Goal: Task Accomplishment & Management: Manage account settings

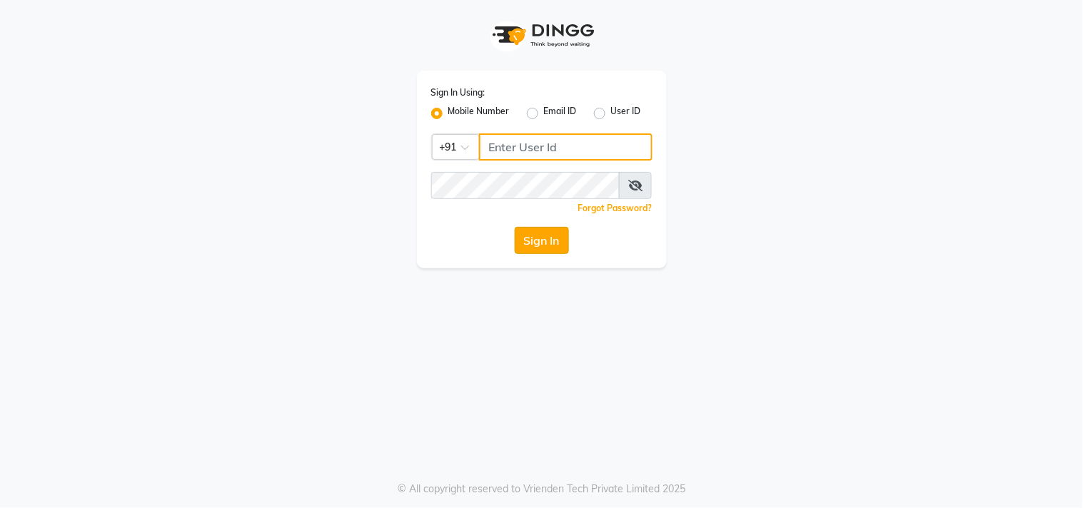
type input "8448683500"
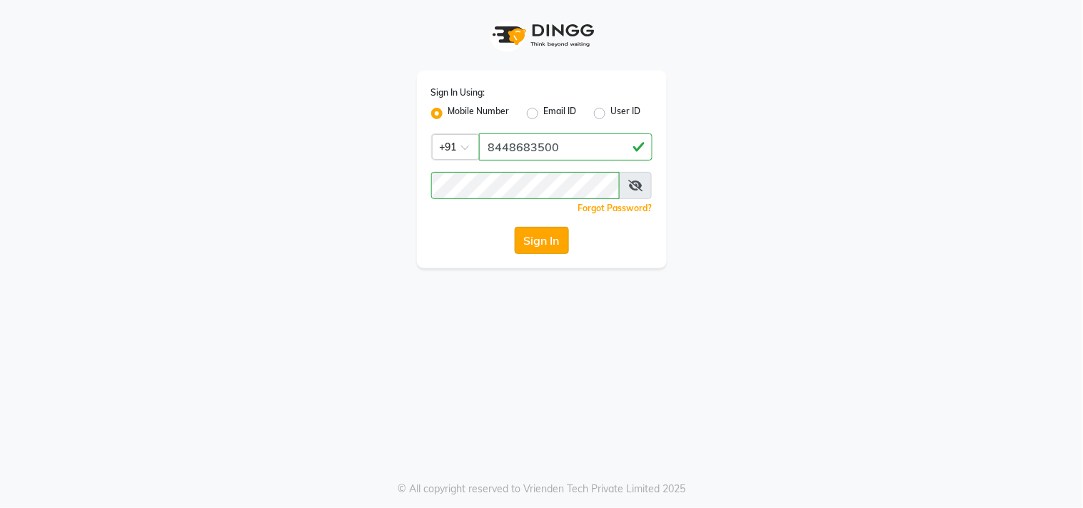
click at [533, 238] on button "Sign In" at bounding box center [542, 240] width 54 height 27
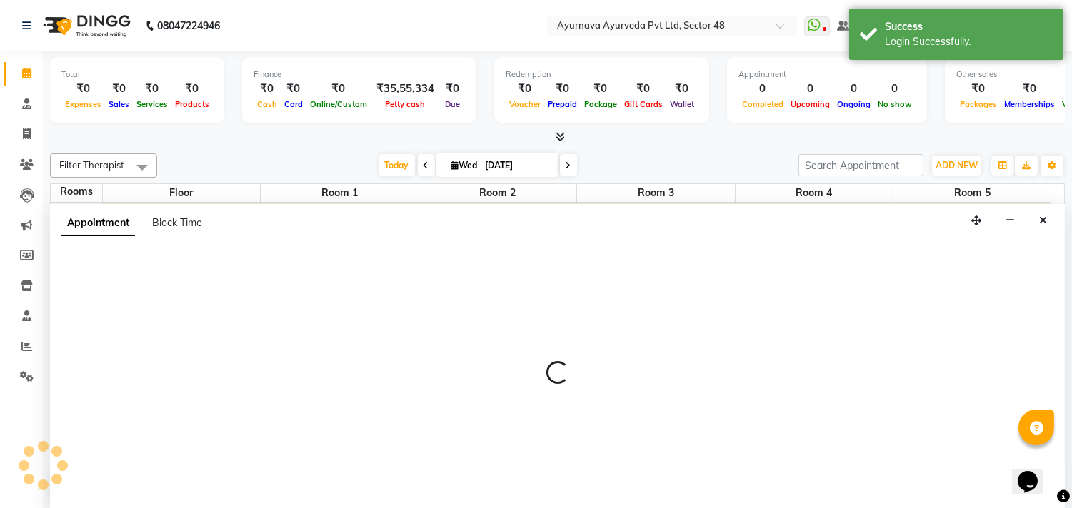
scroll to position [1, 0]
select select "tentative"
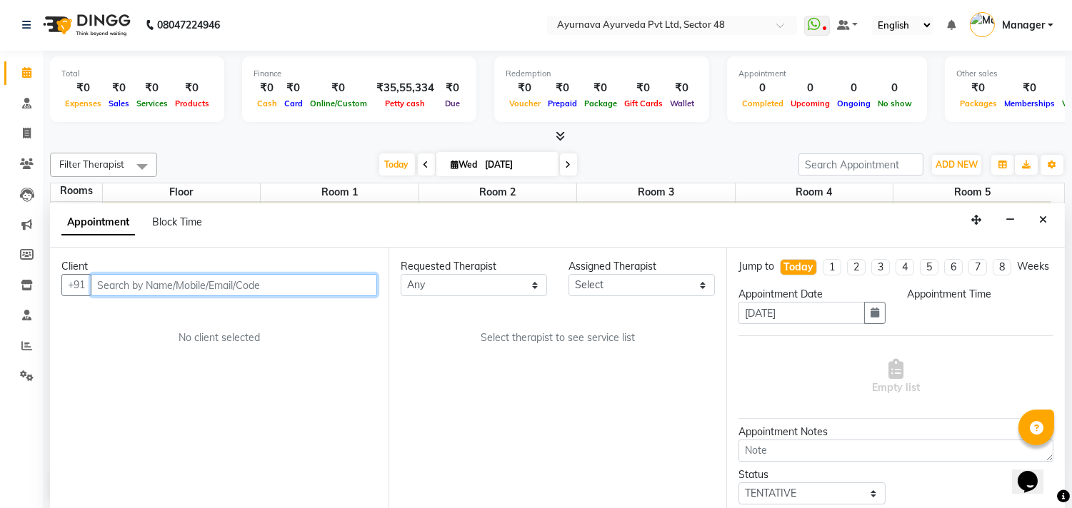
select select "450"
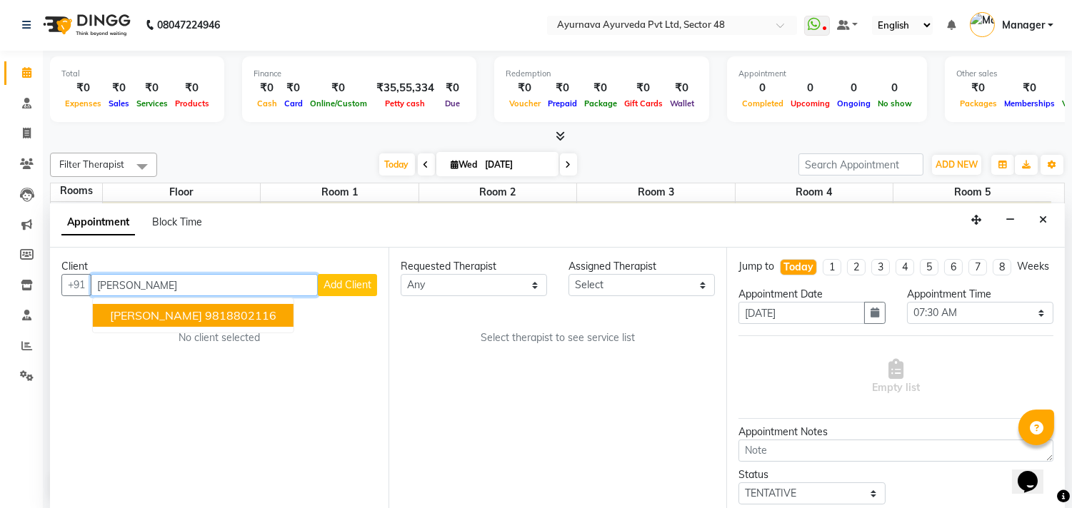
click at [205, 309] on ngb-highlight "9818802116" at bounding box center [240, 315] width 71 height 14
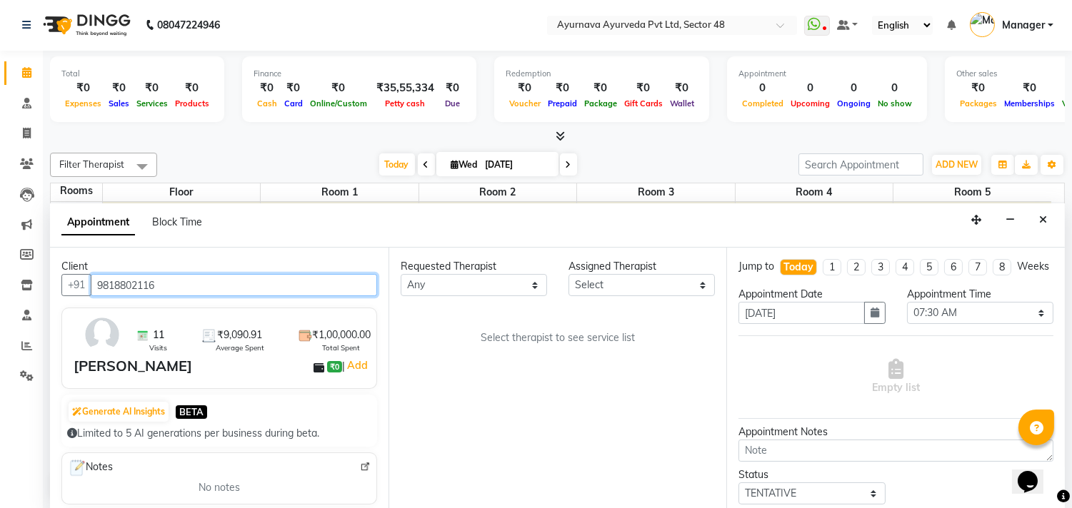
type input "9818802116"
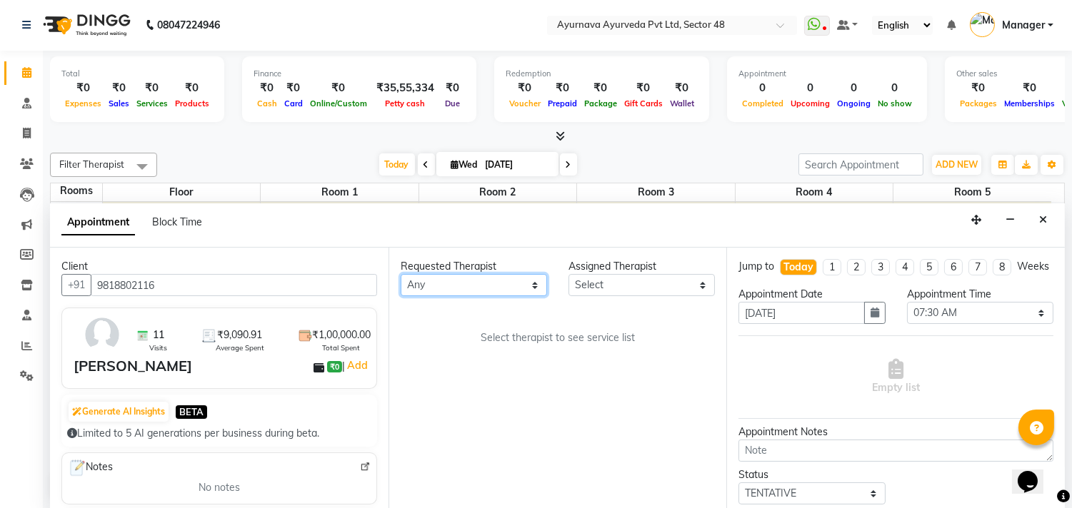
click at [474, 276] on select "Any [PERSON_NAME] [PERSON_NAME] V P [PERSON_NAME] [PERSON_NAME] [PERSON_NAME] […" at bounding box center [474, 285] width 146 height 22
select select "39150"
click at [401, 274] on select "Any [PERSON_NAME] [PERSON_NAME] V P [PERSON_NAME] [PERSON_NAME] [PERSON_NAME] […" at bounding box center [474, 285] width 146 height 22
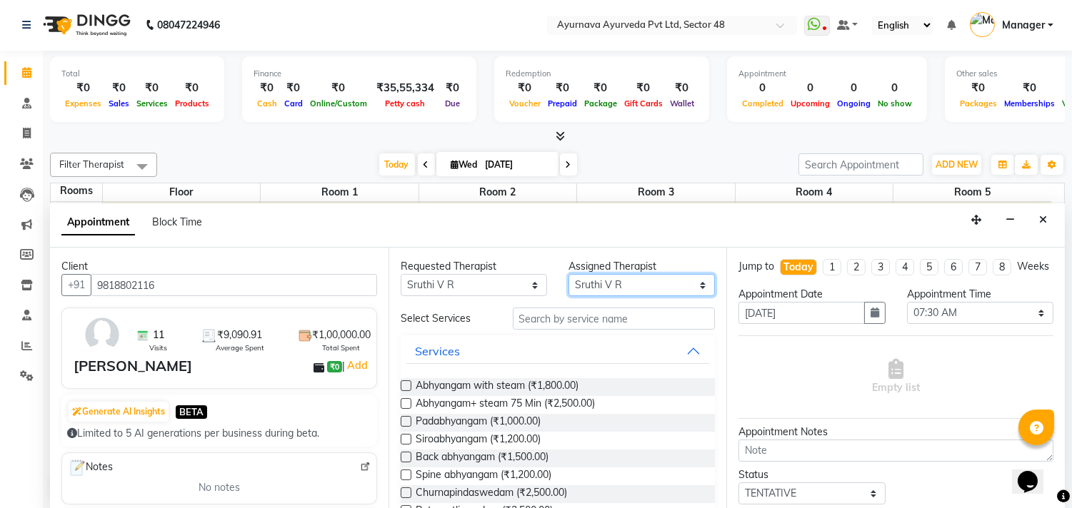
click at [629, 284] on select "Select [PERSON_NAME] [PERSON_NAME] V P [PERSON_NAME] [PERSON_NAME] [PERSON_NAME…" at bounding box center [641, 285] width 146 height 22
click at [643, 291] on select "Select [PERSON_NAME] [PERSON_NAME] V P [PERSON_NAME] [PERSON_NAME] [PERSON_NAME…" at bounding box center [641, 286] width 146 height 22
select select "58124"
click at [568, 275] on select "Select [PERSON_NAME] [PERSON_NAME] V P [PERSON_NAME] [PERSON_NAME] [PERSON_NAME…" at bounding box center [641, 286] width 146 height 22
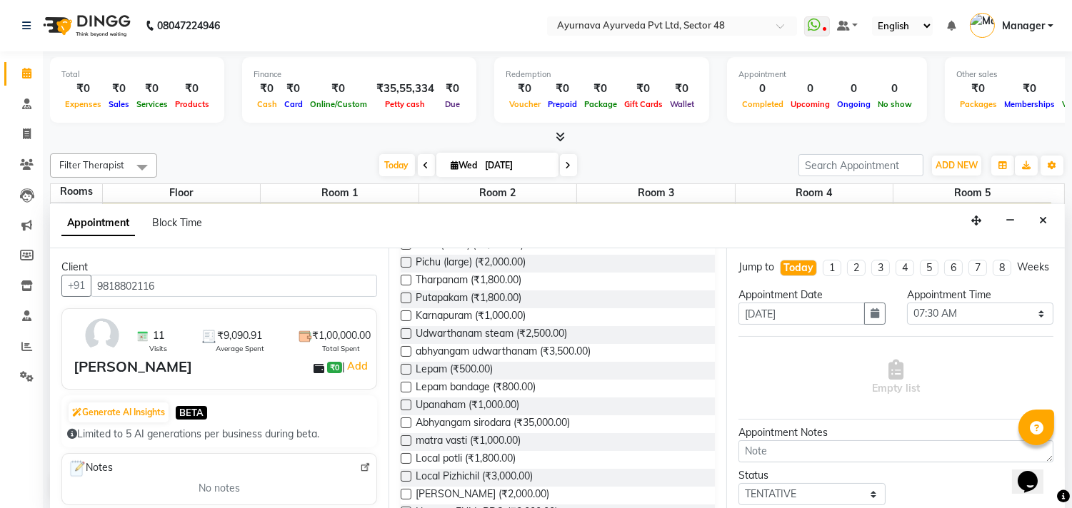
scroll to position [555, 0]
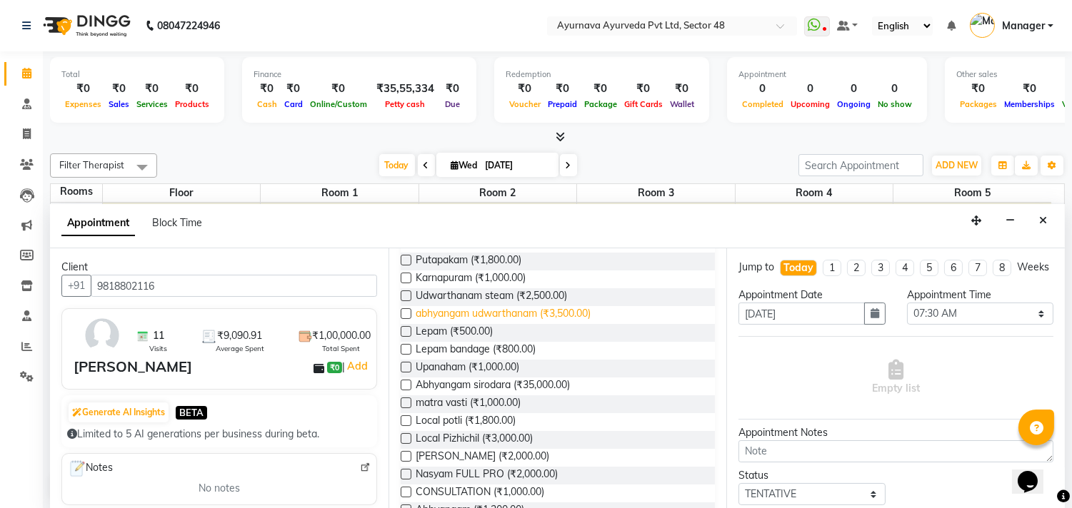
click at [512, 311] on span "abhyangam udwarthanam (₹3,500.00)" at bounding box center [503, 315] width 175 height 18
checkbox input "true"
select select "2644"
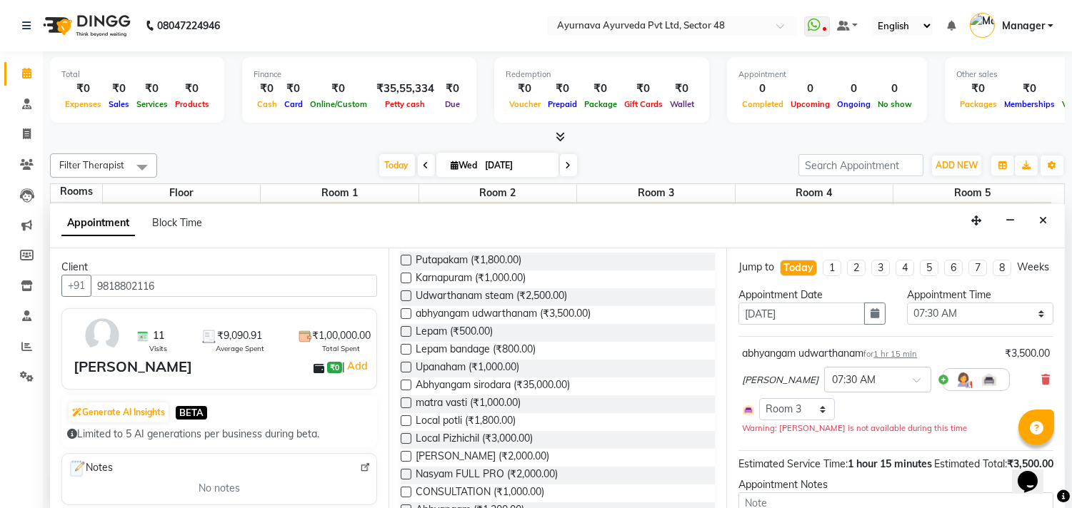
checkbox input "false"
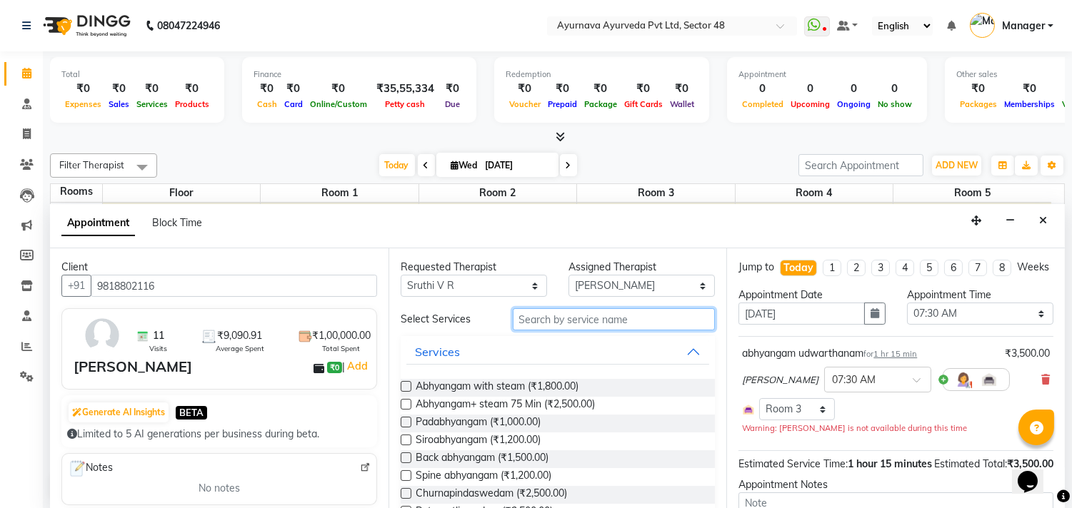
click at [546, 309] on input "text" at bounding box center [614, 319] width 203 height 22
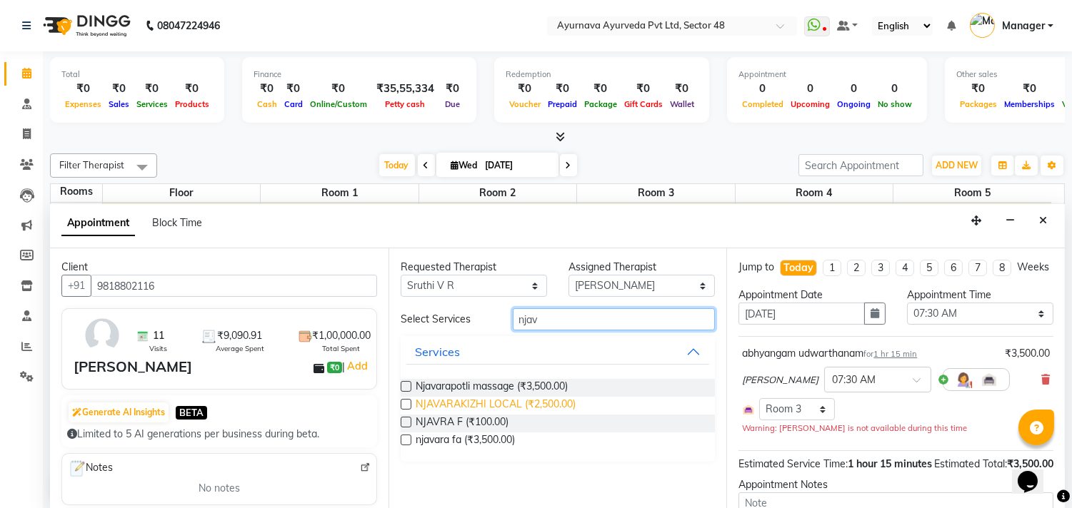
type input "njav"
click at [533, 408] on span "NJAVARAKIZHI LOCAL (₹2,500.00)" at bounding box center [496, 406] width 160 height 18
checkbox input "true"
select select "2644"
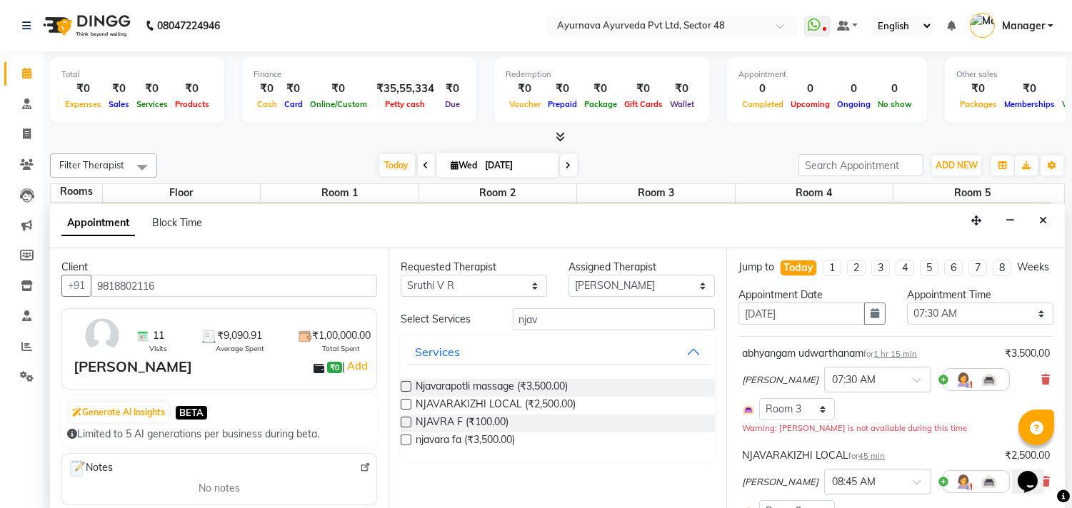
checkbox input "false"
click at [566, 312] on input "njav" at bounding box center [614, 319] width 203 height 22
type input "n"
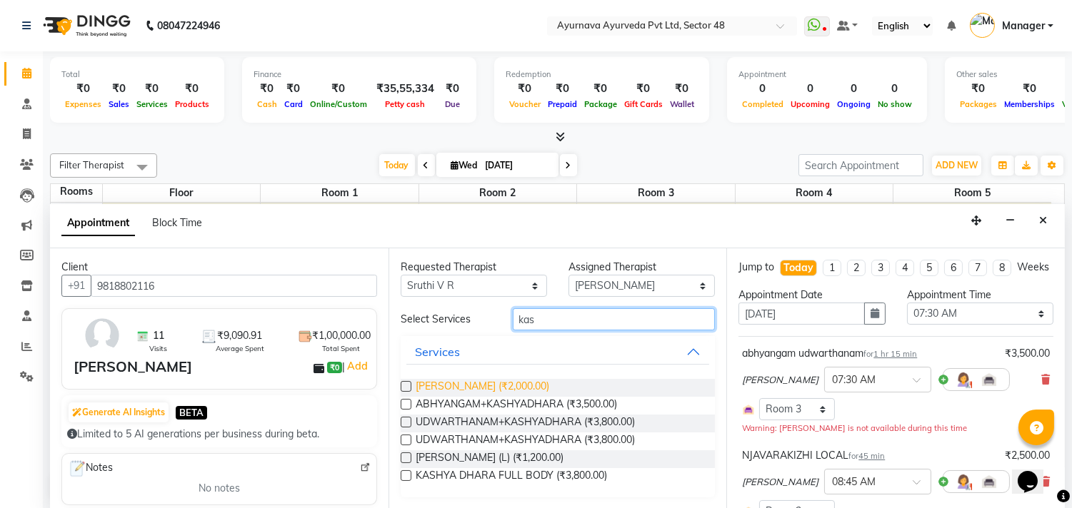
type input "kas"
click at [523, 388] on span "[PERSON_NAME] (₹2,000.00)" at bounding box center [483, 388] width 134 height 18
checkbox input "true"
select select "2644"
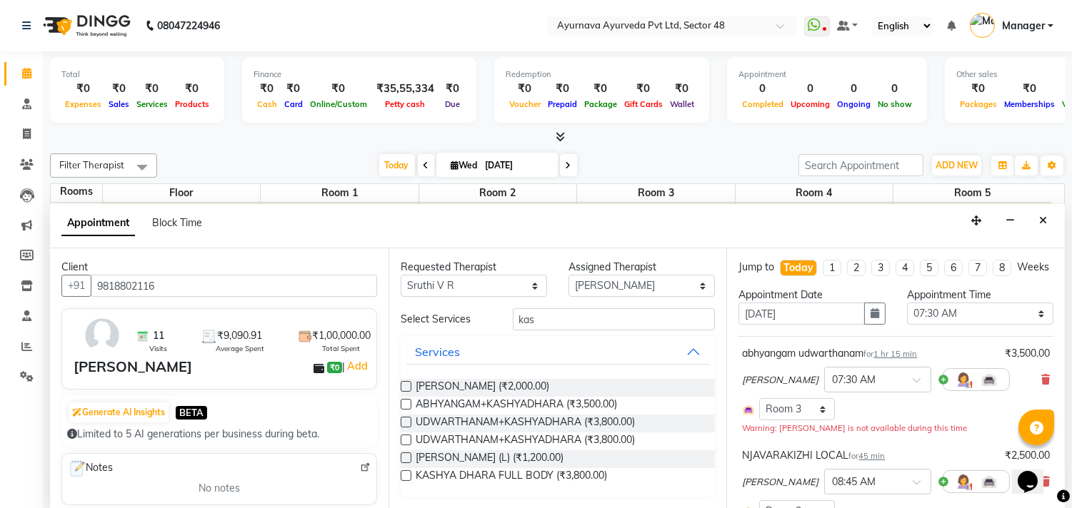
checkbox input "false"
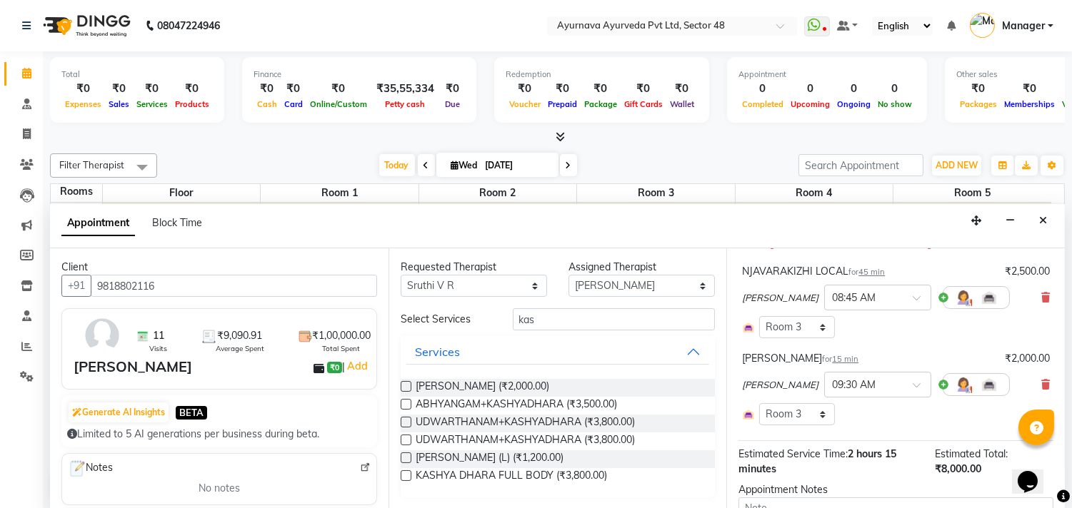
scroll to position [317, 0]
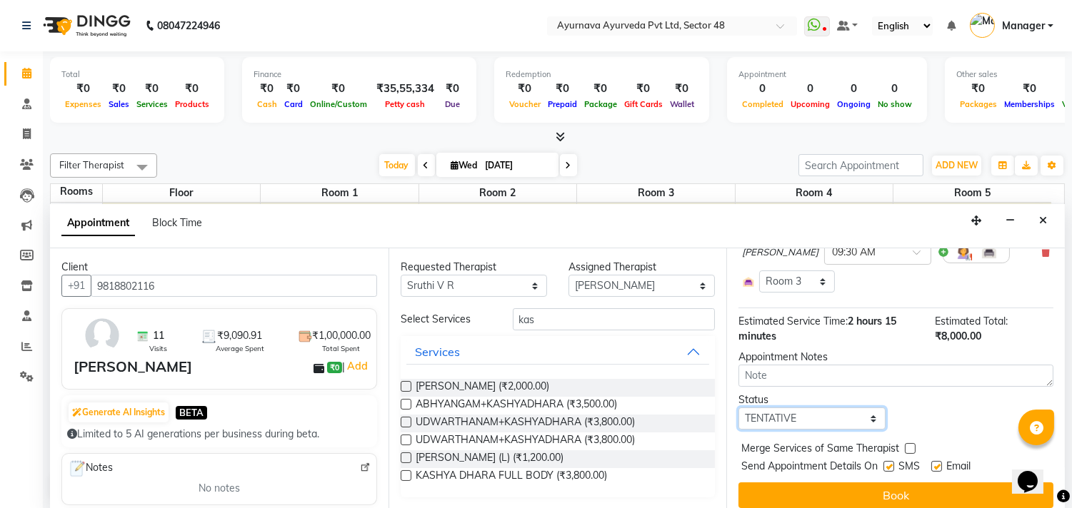
drag, startPoint x: 783, startPoint y: 434, endPoint x: 778, endPoint y: 427, distance: 8.7
click at [783, 430] on select "Select TENTATIVE CONFIRM CHECK-IN UPCOMING" at bounding box center [811, 419] width 146 height 22
select select "confirm booking"
click at [738, 421] on select "Select TENTATIVE CONFIRM CHECK-IN UPCOMING" at bounding box center [811, 419] width 146 height 22
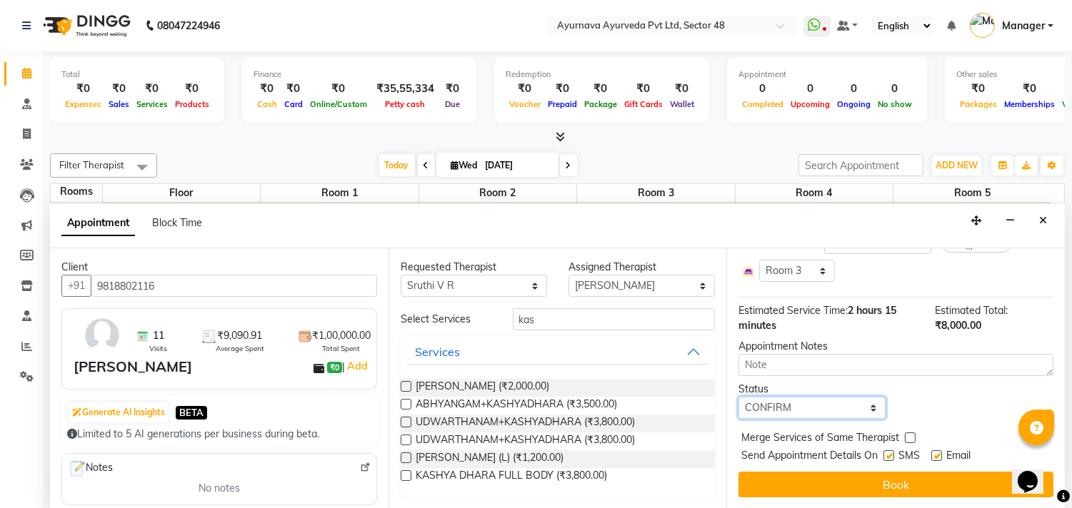
scroll to position [341, 0]
click at [885, 453] on label at bounding box center [888, 456] width 11 height 11
click at [885, 453] on input "checkbox" at bounding box center [887, 457] width 9 height 9
checkbox input "false"
drag, startPoint x: 934, startPoint y: 458, endPoint x: 922, endPoint y: 489, distance: 33.7
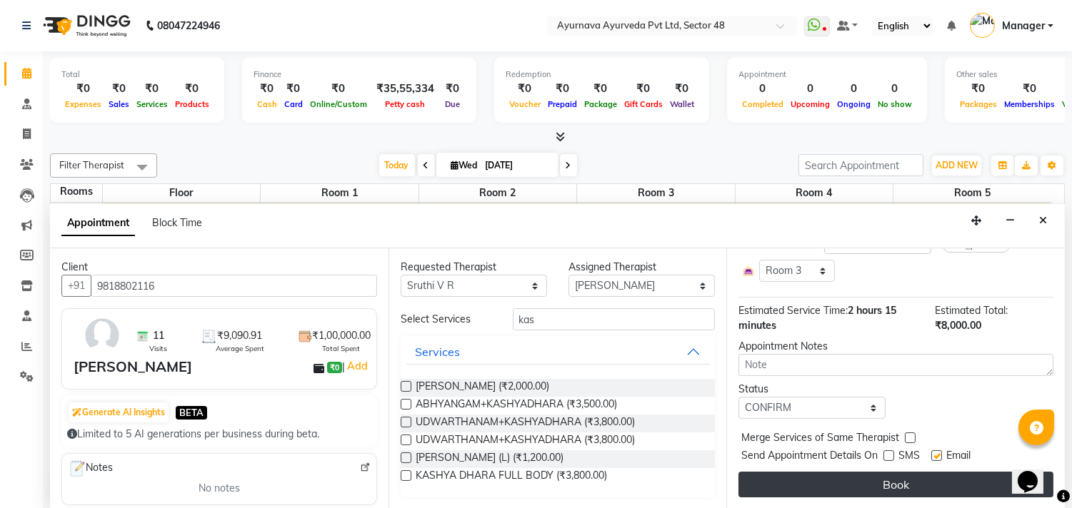
click at [934, 459] on label at bounding box center [936, 456] width 11 height 11
click at [934, 459] on input "checkbox" at bounding box center [935, 457] width 9 height 9
checkbox input "false"
click at [922, 482] on button "Book" at bounding box center [895, 485] width 315 height 26
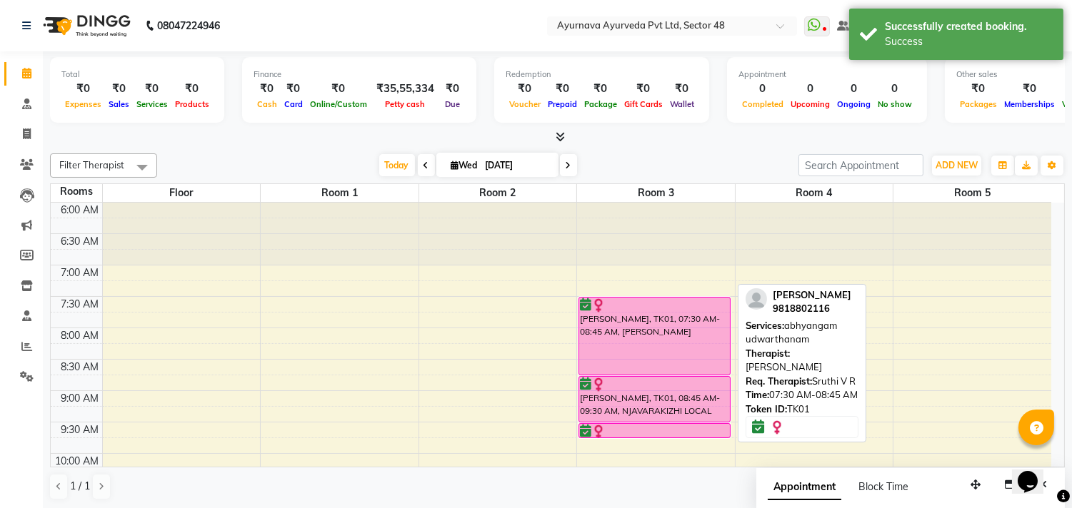
click at [623, 357] on div "[PERSON_NAME], TK01, 07:30 AM-08:45 AM, [PERSON_NAME]" at bounding box center [654, 336] width 151 height 77
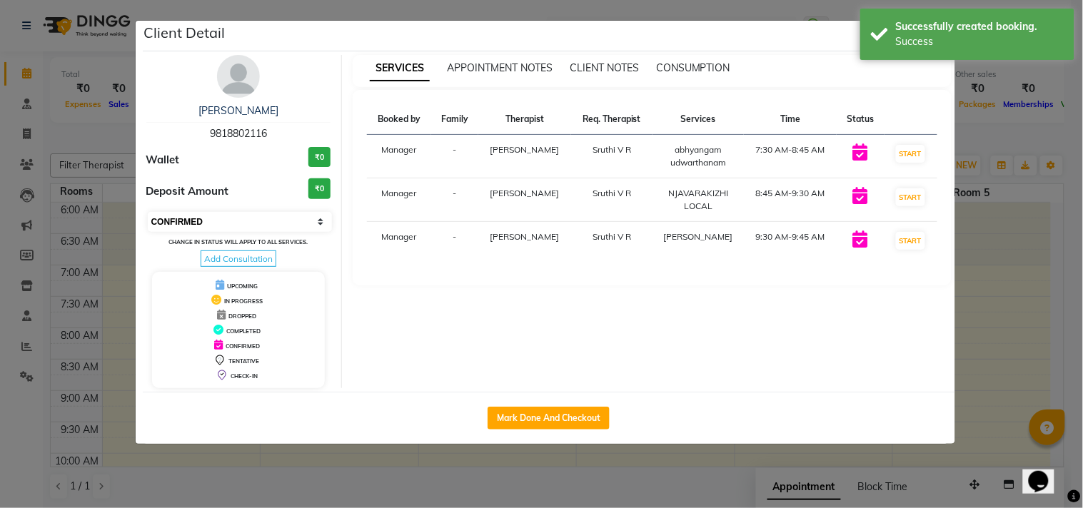
drag, startPoint x: 206, startPoint y: 219, endPoint x: 211, endPoint y: 226, distance: 9.1
click at [206, 219] on select "Select IN SERVICE CONFIRMED TENTATIVE CHECK IN MARK DONE DROPPED UPCOMING" at bounding box center [240, 222] width 185 height 20
select select "2"
click at [148, 212] on select "Select IN SERVICE CONFIRMED TENTATIVE CHECK IN MARK DONE DROPPED UPCOMING" at bounding box center [240, 222] width 185 height 20
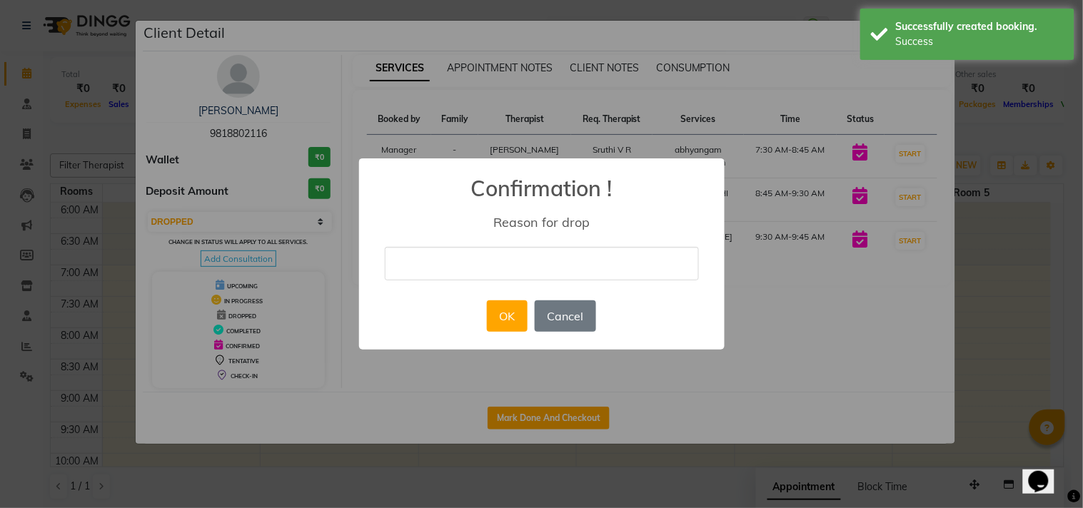
click at [483, 252] on input "text" at bounding box center [542, 264] width 314 height 34
type input "NOT FEELING GOOD"
click at [516, 298] on div "OK No Cancel" at bounding box center [541, 316] width 116 height 39
click at [509, 315] on button "OK" at bounding box center [507, 316] width 41 height 31
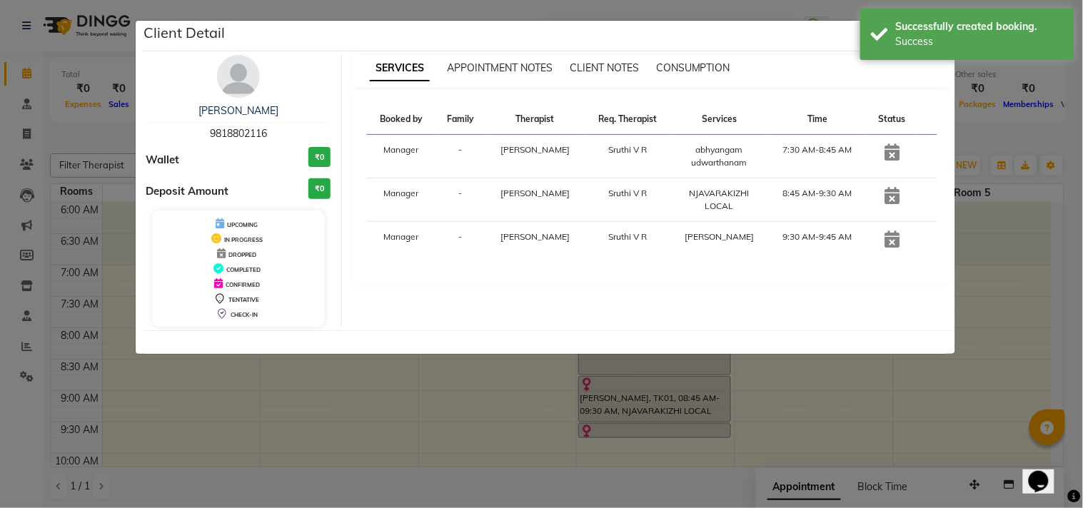
click at [788, 388] on ngb-modal-window "Client Detail [PERSON_NAME] 9818802116 Wallet ₹0 Deposit Amount ₹0 UPCOMING IN …" at bounding box center [541, 254] width 1083 height 508
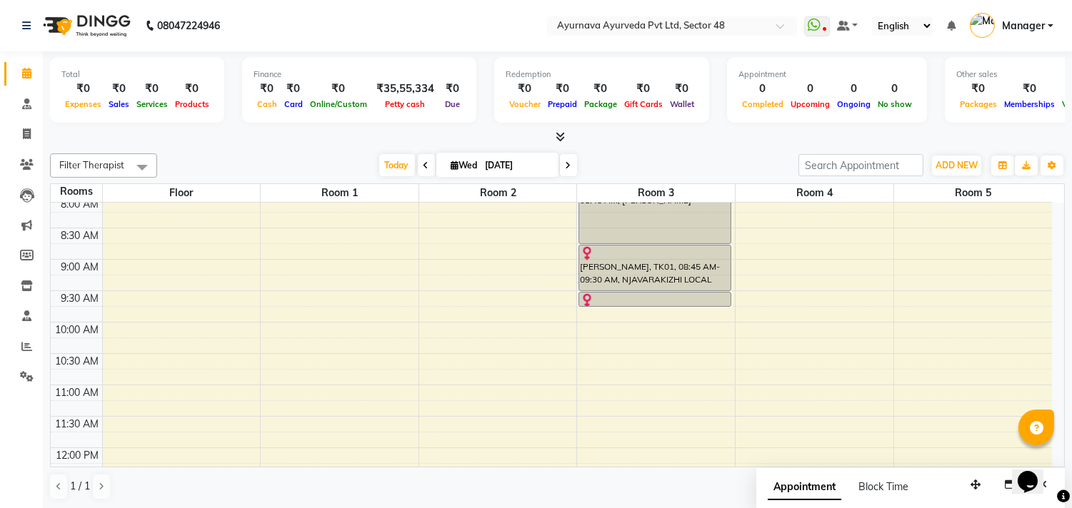
scroll to position [159, 0]
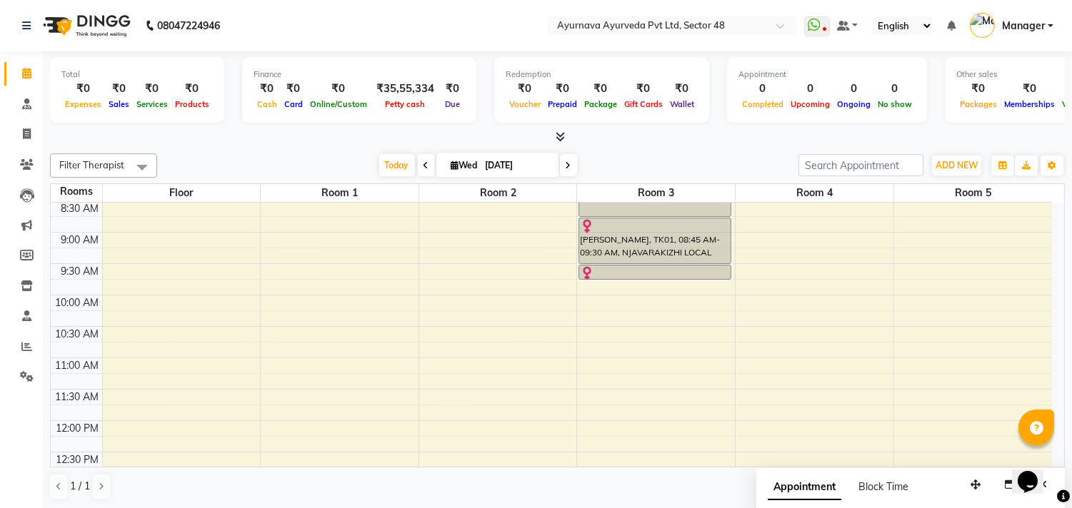
click at [331, 303] on div "6:00 AM 6:30 AM 7:00 AM 7:30 AM 8:00 AM 8:30 AM 9:00 AM 9:30 AM 10:00 AM 10:30 …" at bounding box center [551, 515] width 1001 height 942
select select "600"
select select "tentative"
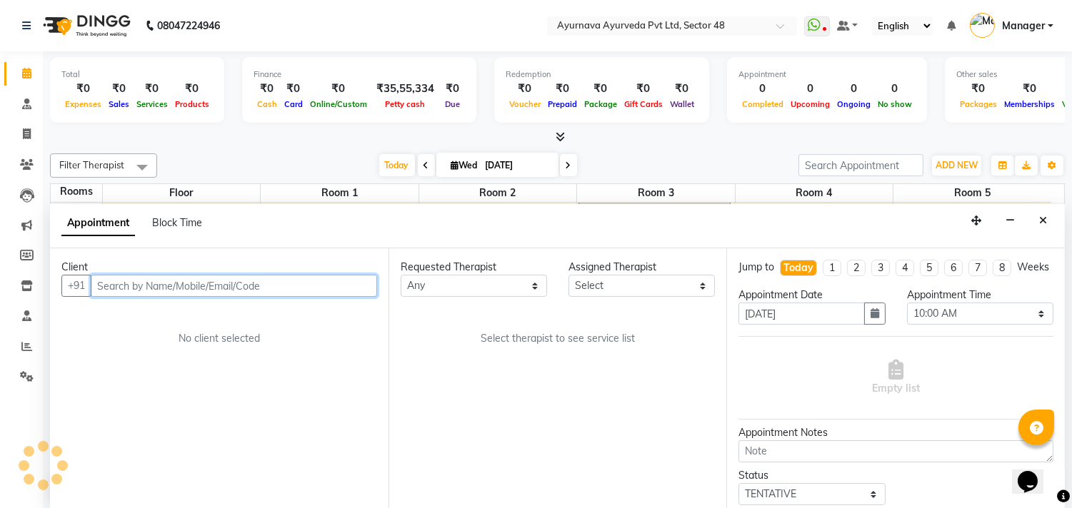
scroll to position [1, 0]
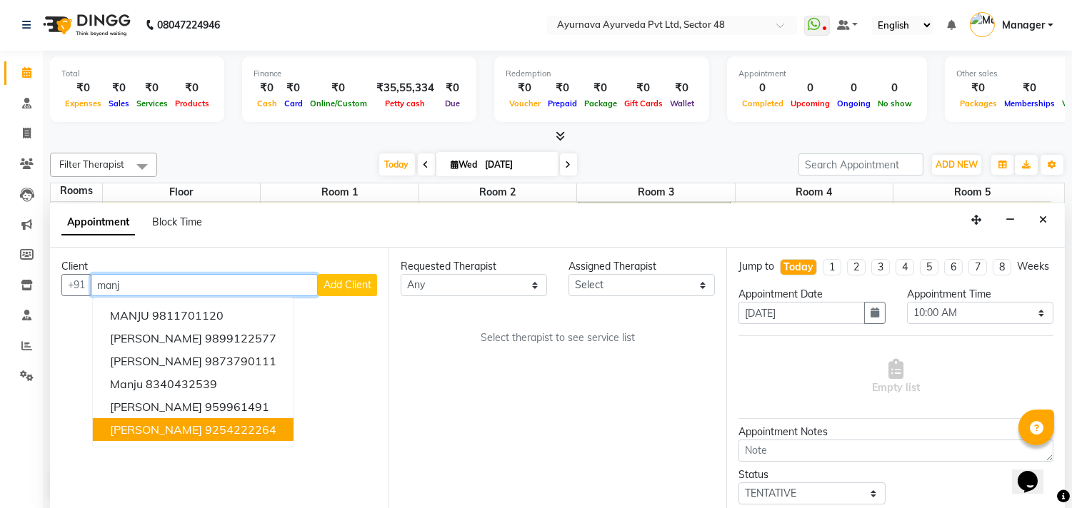
click at [183, 426] on span "[PERSON_NAME]" at bounding box center [156, 430] width 92 height 14
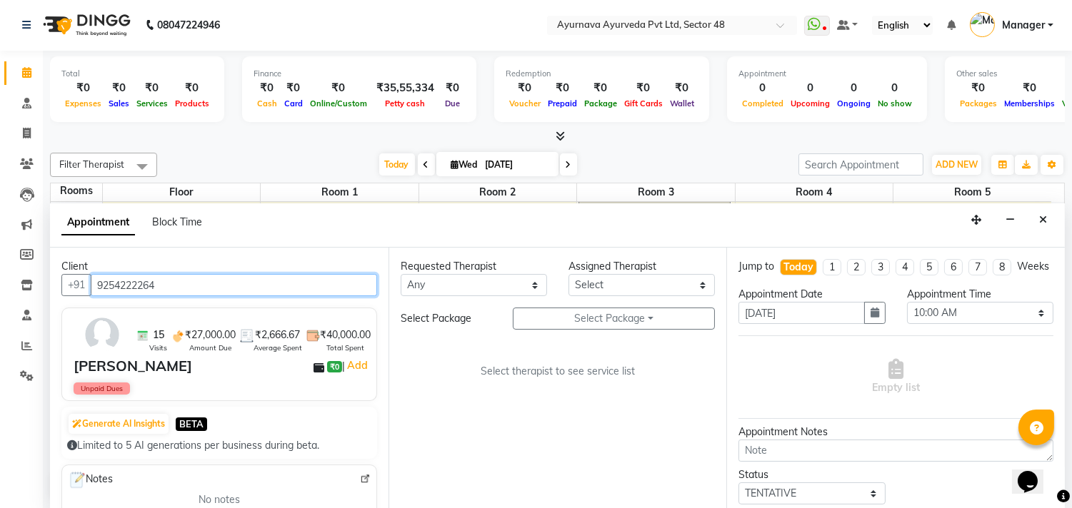
type input "9254222264"
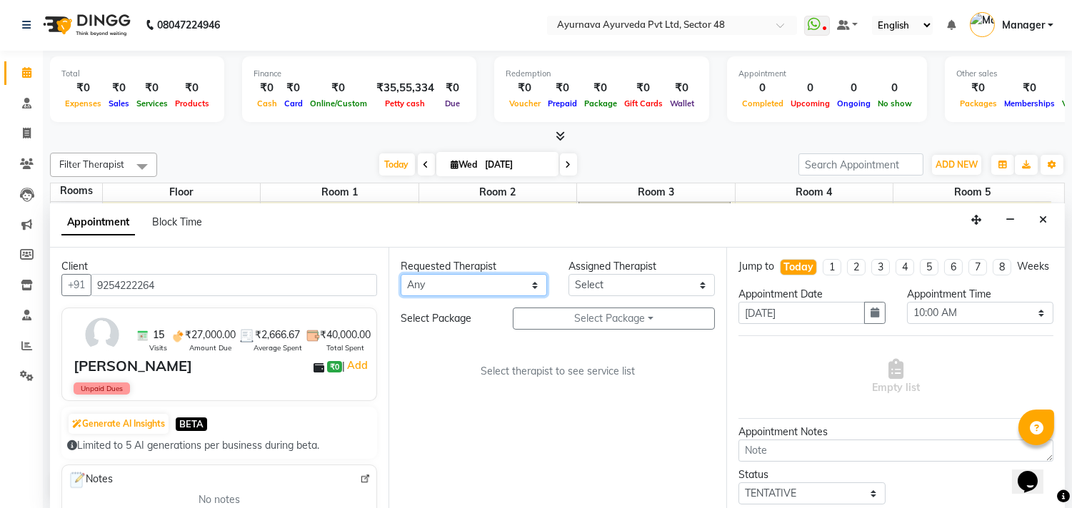
click at [446, 281] on select "Any [PERSON_NAME] [PERSON_NAME] V P [PERSON_NAME] [PERSON_NAME] [PERSON_NAME] […" at bounding box center [474, 285] width 146 height 22
select select "58124"
click at [401, 274] on select "Any [PERSON_NAME] [PERSON_NAME] V P [PERSON_NAME] [PERSON_NAME] [PERSON_NAME] […" at bounding box center [474, 285] width 146 height 22
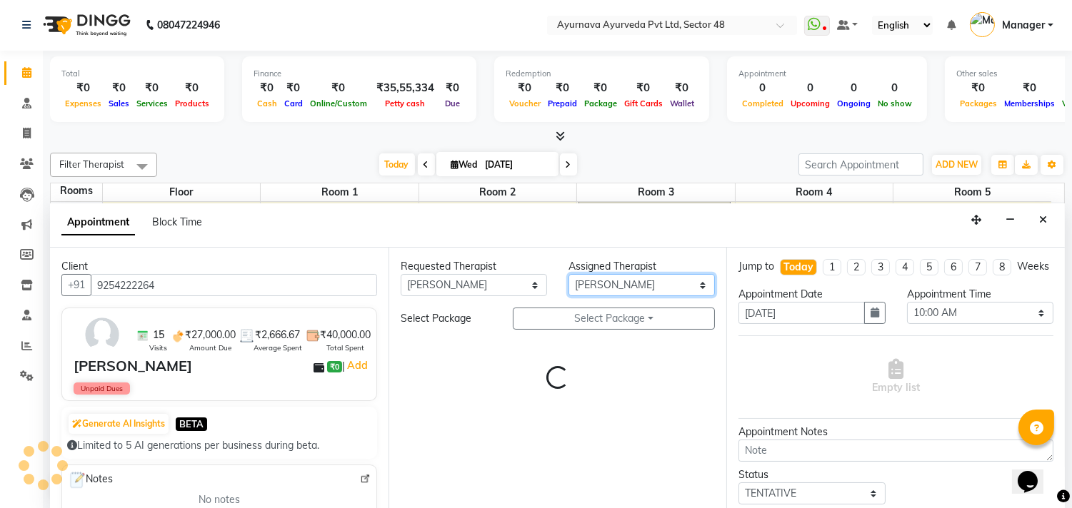
click at [608, 281] on select "Select [PERSON_NAME] [PERSON_NAME] V P [PERSON_NAME] [PERSON_NAME] [PERSON_NAME…" at bounding box center [641, 285] width 146 height 22
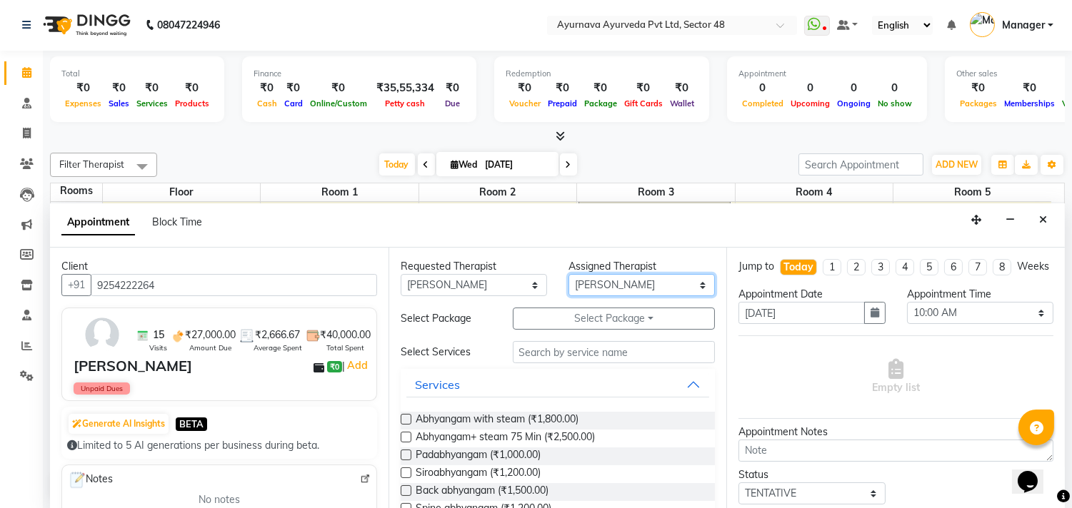
select select "39150"
click at [568, 274] on select "Select [PERSON_NAME] [PERSON_NAME] V P [PERSON_NAME] [PERSON_NAME] [PERSON_NAME…" at bounding box center [641, 285] width 146 height 22
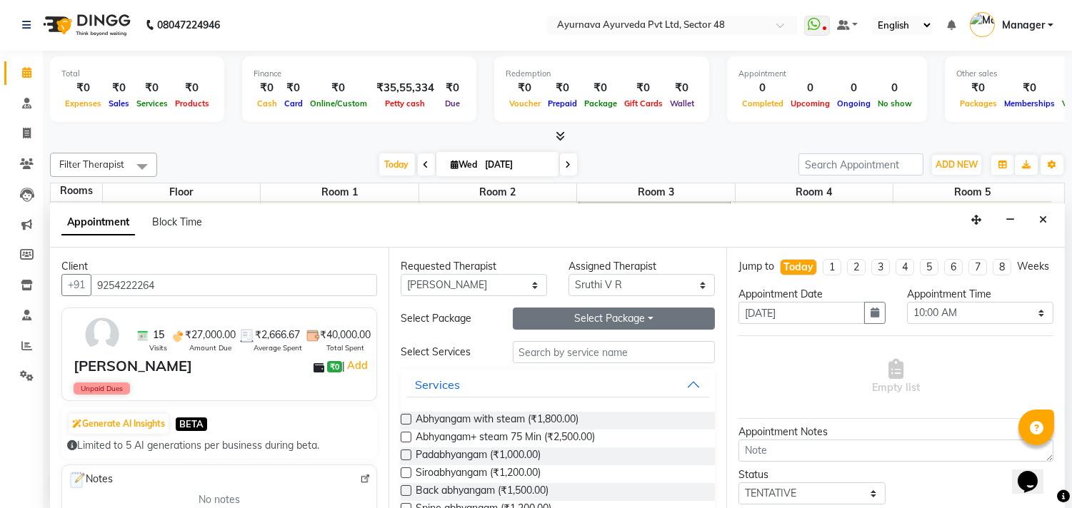
click at [597, 316] on button "Select Package Toggle Dropdown" at bounding box center [614, 319] width 203 height 22
click at [576, 343] on li "[PERSON_NAME]" at bounding box center [570, 348] width 114 height 21
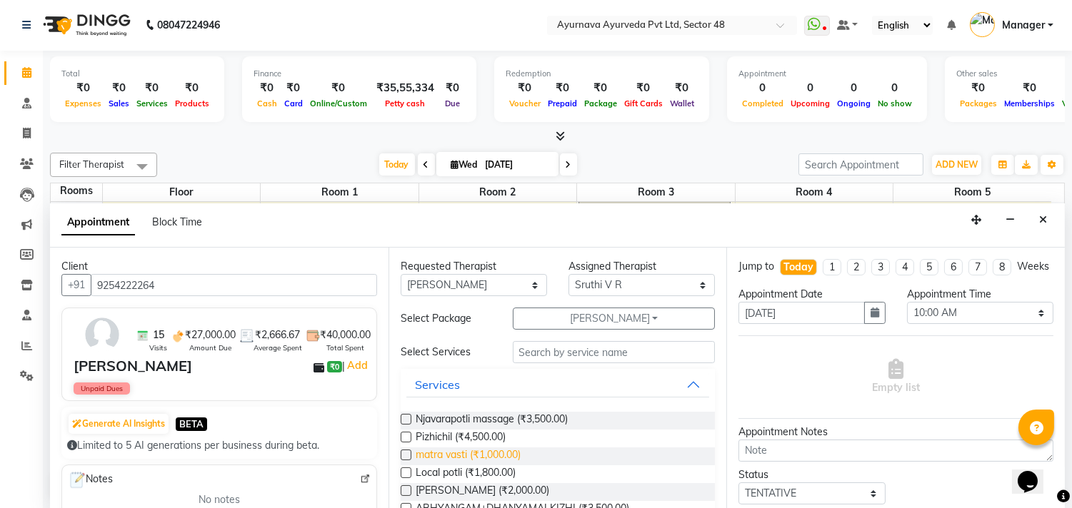
scroll to position [79, 0]
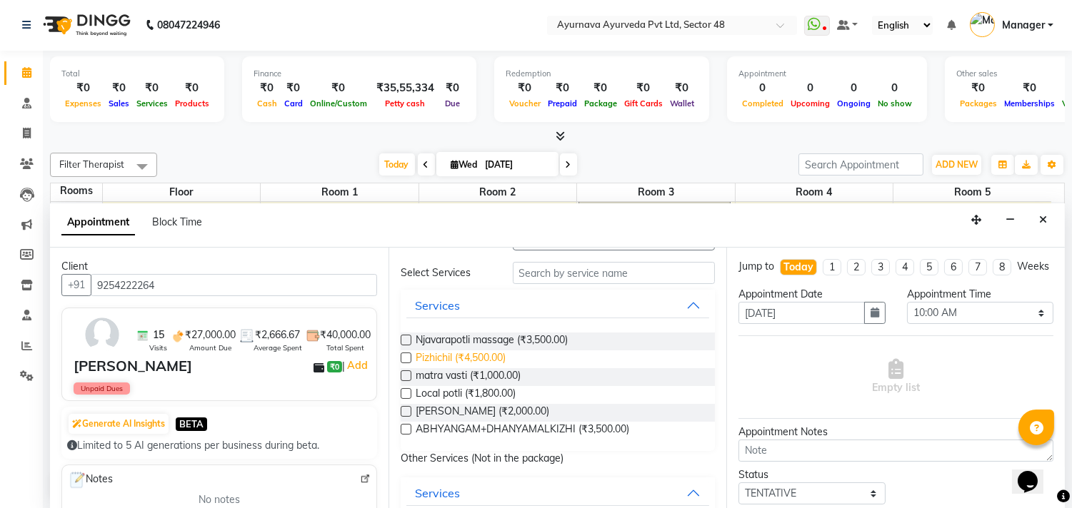
click at [451, 356] on span "Pizhichil (₹4,500.00)" at bounding box center [461, 360] width 90 height 18
checkbox input "true"
select select "2642"
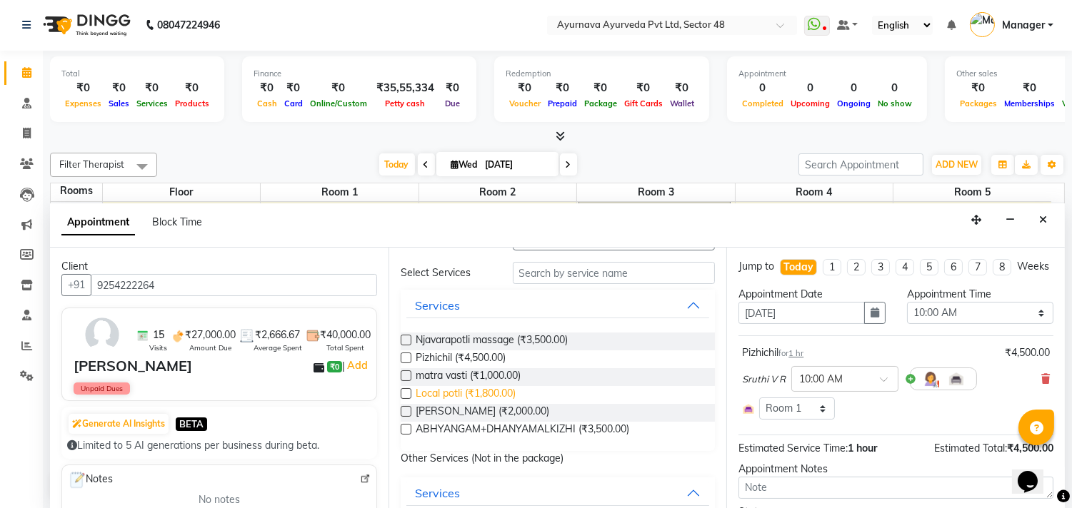
checkbox input "false"
click at [462, 391] on span "Local potli (₹1,800.00)" at bounding box center [466, 395] width 100 height 18
checkbox input "true"
select select "2642"
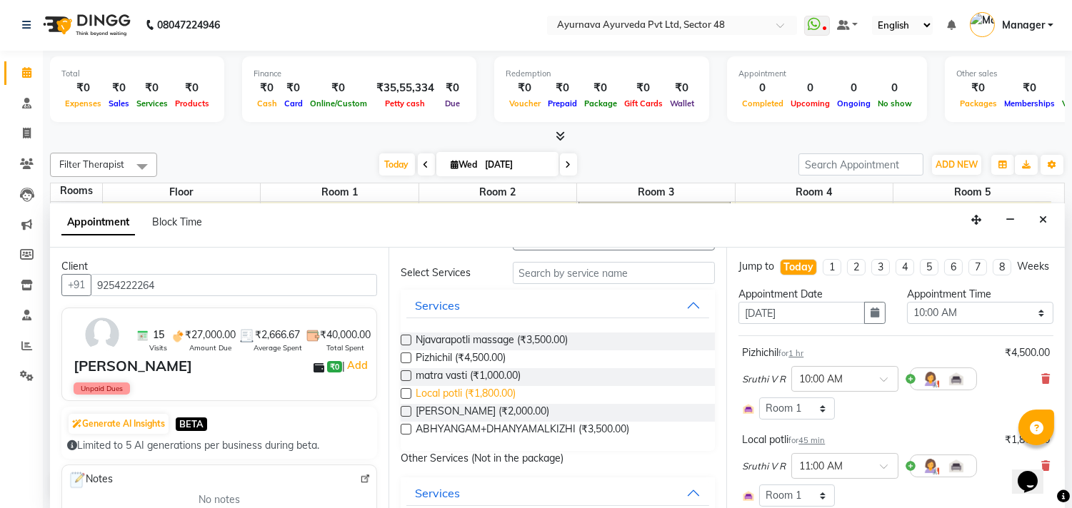
checkbox input "false"
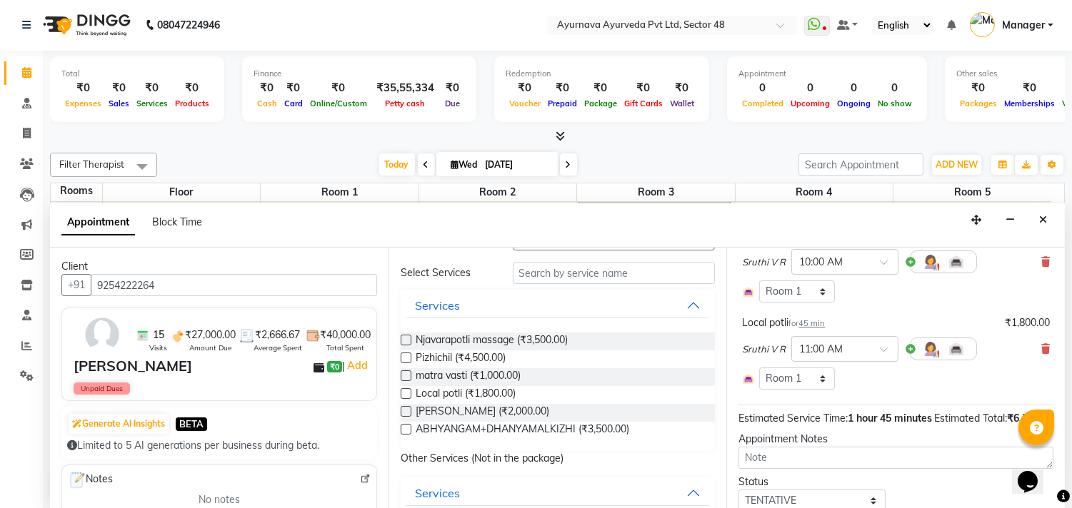
scroll to position [238, 0]
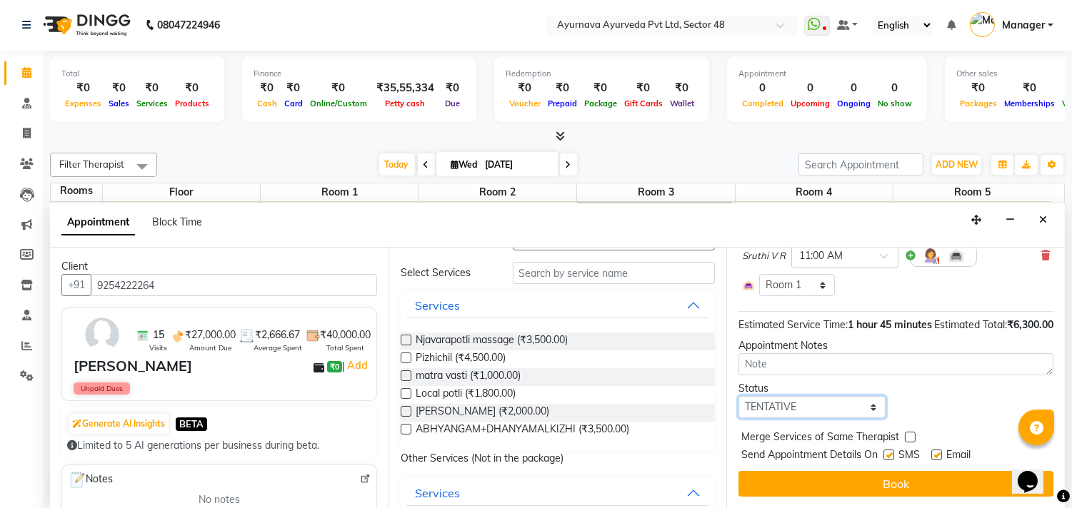
click at [798, 406] on select "Select TENTATIVE CONFIRM CHECK-IN UPCOMING" at bounding box center [811, 407] width 146 height 22
select select "confirm booking"
click at [738, 396] on select "Select TENTATIVE CONFIRM CHECK-IN UPCOMING" at bounding box center [811, 407] width 146 height 22
click at [890, 454] on label at bounding box center [888, 455] width 11 height 11
click at [890, 454] on input "checkbox" at bounding box center [887, 456] width 9 height 9
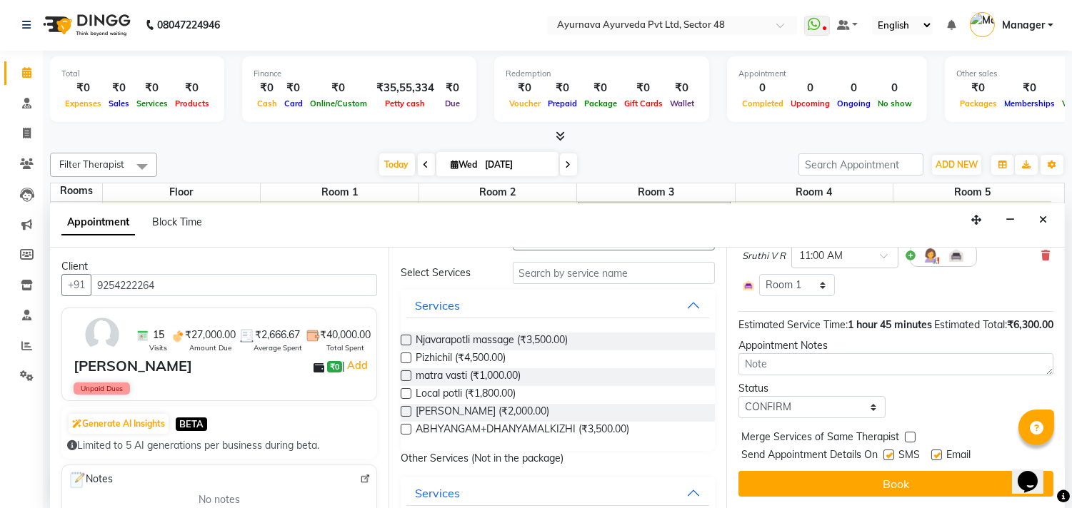
checkbox input "false"
drag, startPoint x: 939, startPoint y: 452, endPoint x: 937, endPoint y: 474, distance: 22.2
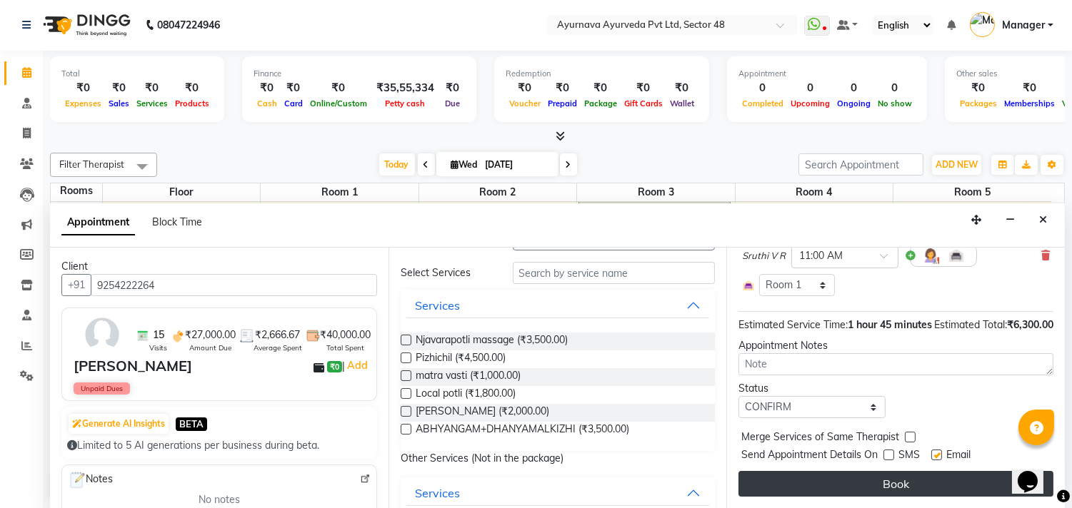
click at [940, 452] on label at bounding box center [936, 455] width 11 height 11
click at [940, 452] on input "checkbox" at bounding box center [935, 456] width 9 height 9
checkbox input "false"
click at [932, 486] on button "Book" at bounding box center [895, 484] width 315 height 26
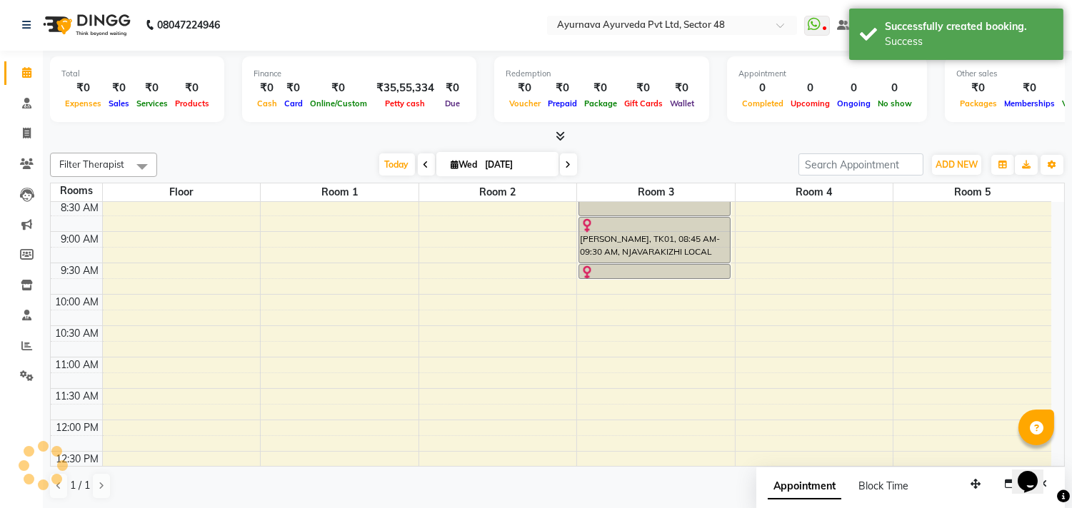
scroll to position [0, 0]
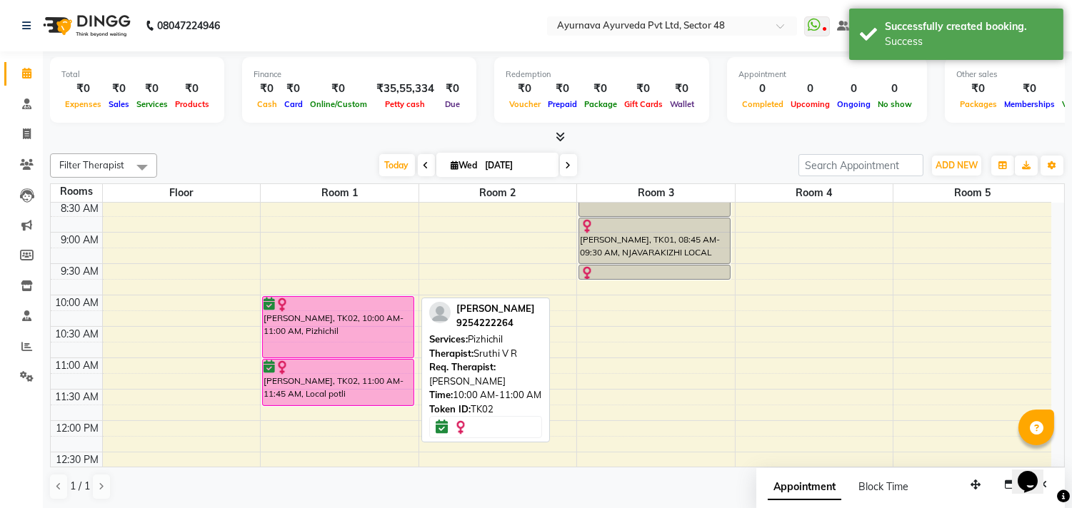
click at [331, 351] on div "[PERSON_NAME], TK02, 10:00 AM-11:00 AM, Pizhichil" at bounding box center [338, 327] width 151 height 61
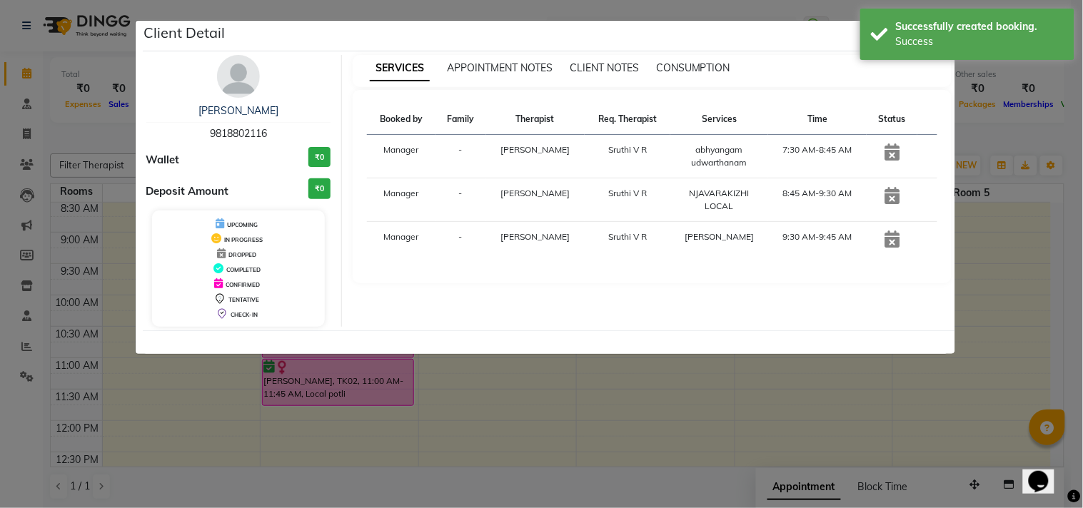
select select "6"
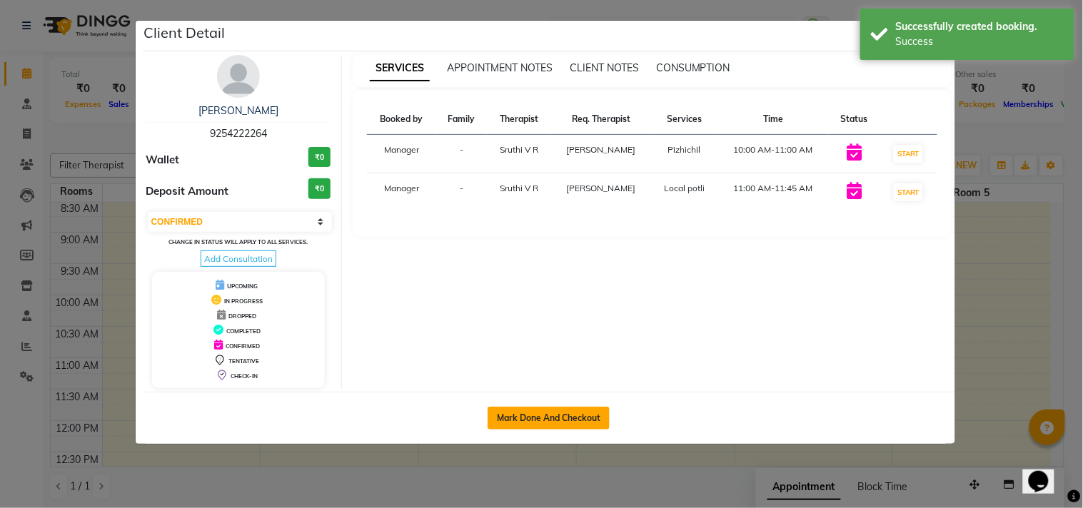
click at [562, 415] on button "Mark Done And Checkout" at bounding box center [549, 418] width 122 height 23
select select "service"
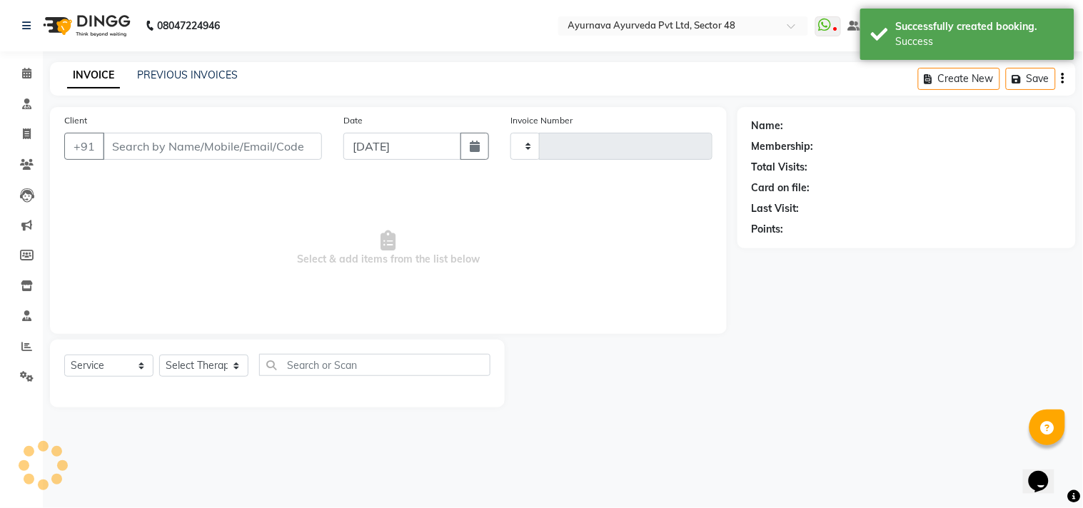
type input "1387"
select select "5546"
type input "9254222264"
select select "39150"
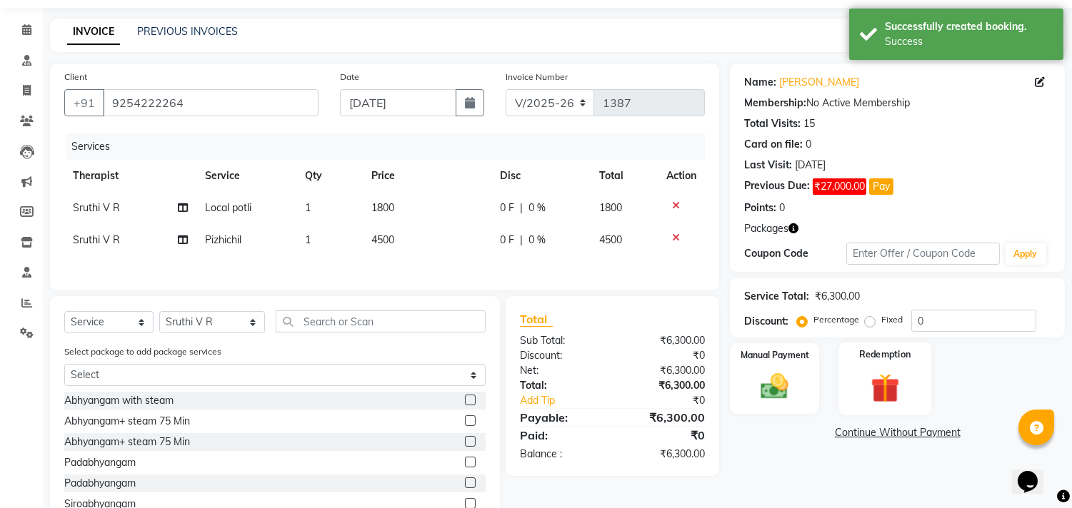
scroll to position [66, 0]
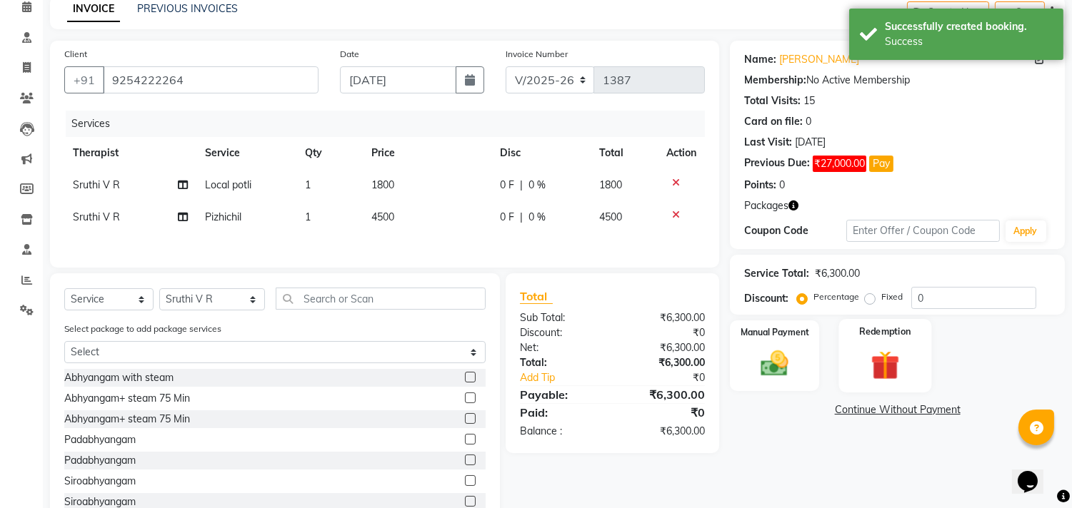
click at [888, 358] on img at bounding box center [884, 366] width 47 height 36
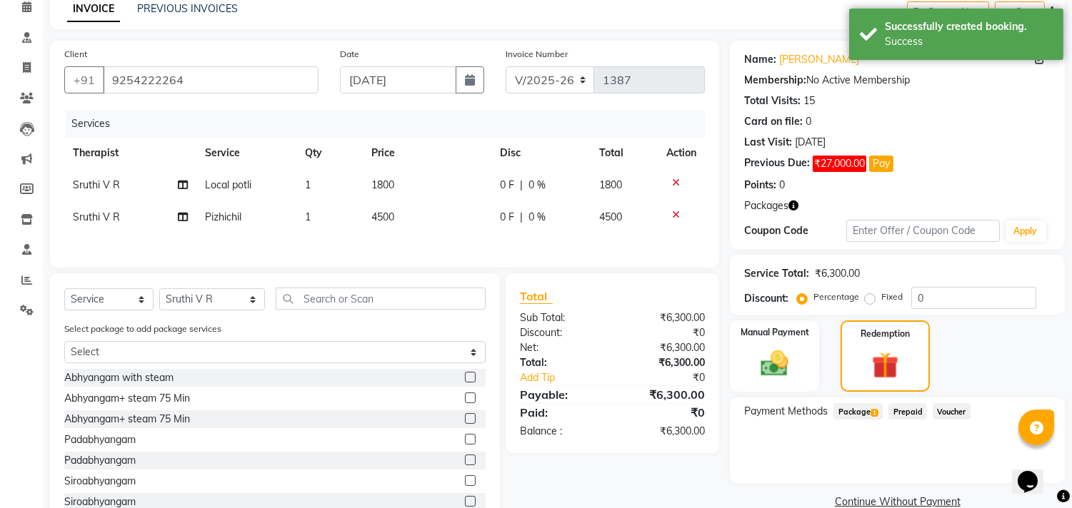
click at [861, 406] on span "Package 1" at bounding box center [857, 411] width 49 height 16
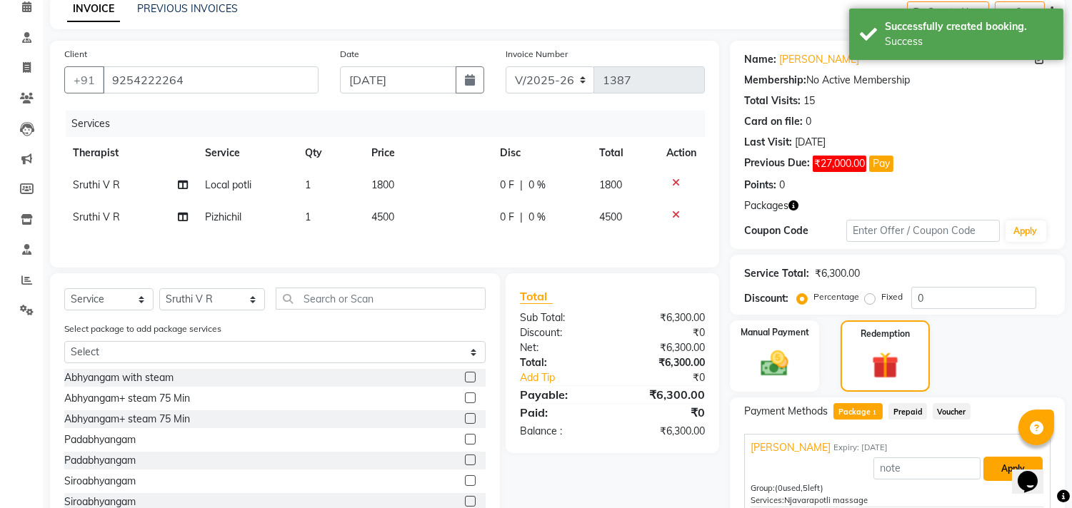
click at [983, 461] on button "Apply" at bounding box center [1012, 469] width 59 height 24
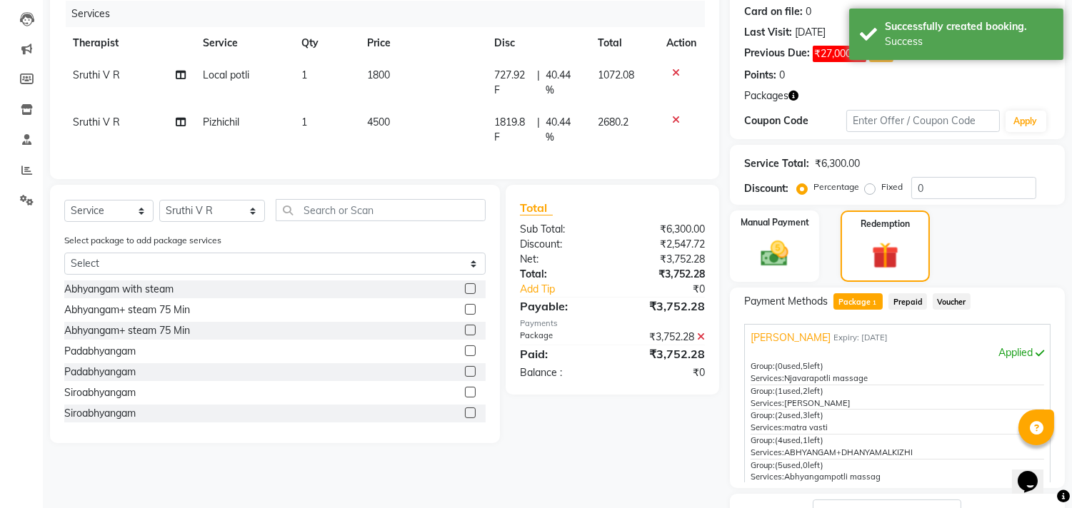
scroll to position [287, 0]
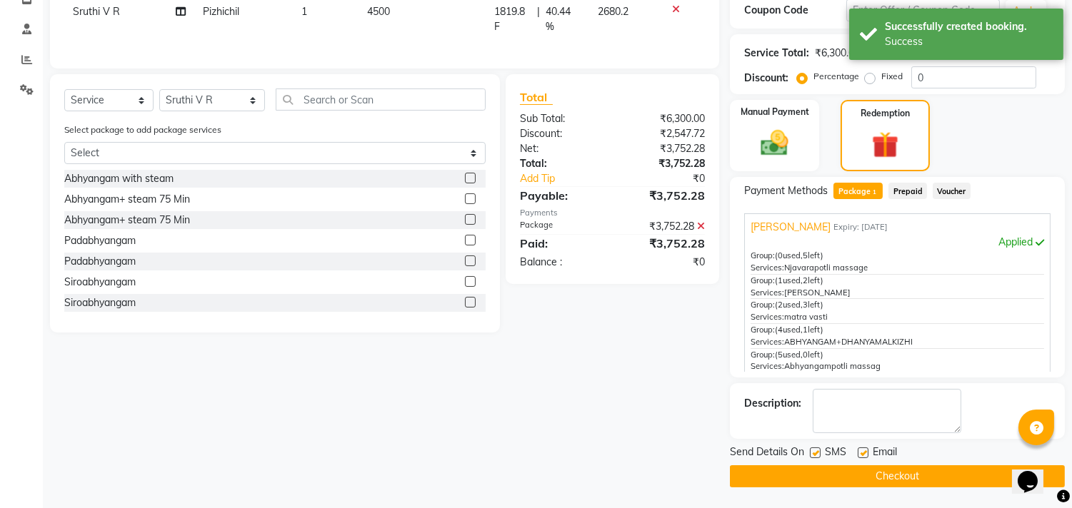
click at [815, 453] on label at bounding box center [815, 453] width 11 height 11
click at [815, 453] on input "checkbox" at bounding box center [814, 453] width 9 height 9
checkbox input "false"
click at [858, 448] on label at bounding box center [863, 453] width 11 height 11
click at [858, 449] on input "checkbox" at bounding box center [862, 453] width 9 height 9
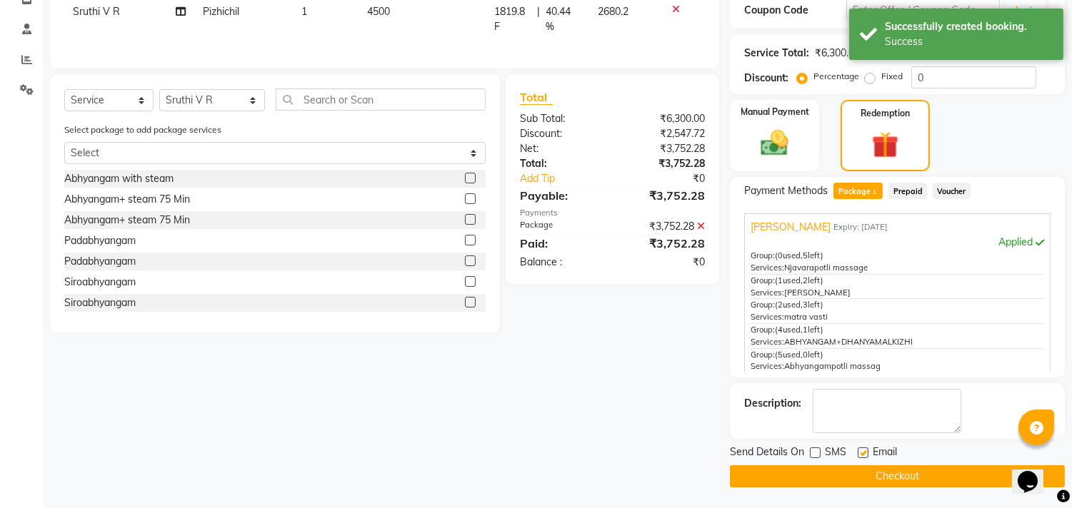
checkbox input "false"
click at [865, 473] on button "Checkout" at bounding box center [897, 477] width 335 height 22
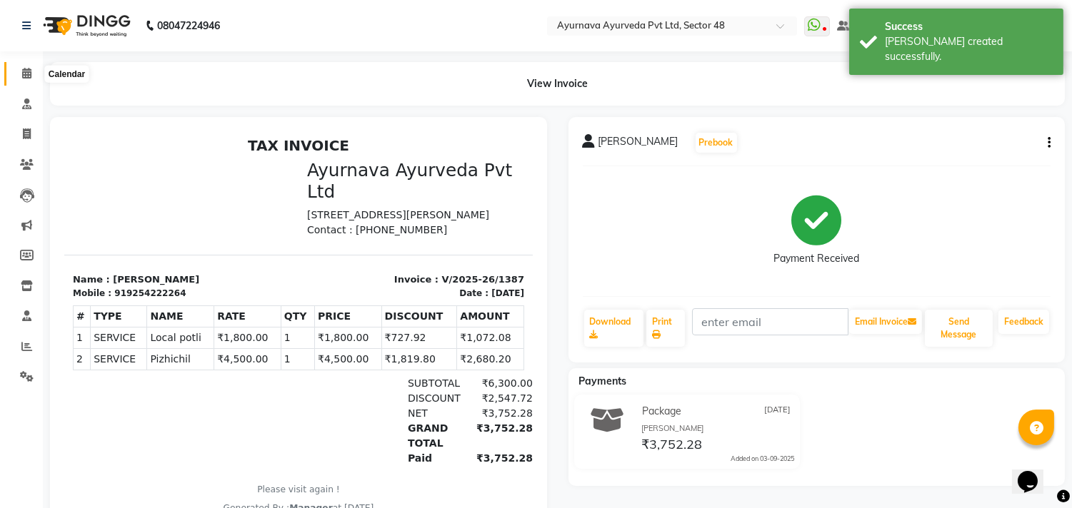
click at [18, 72] on span at bounding box center [26, 74] width 25 height 16
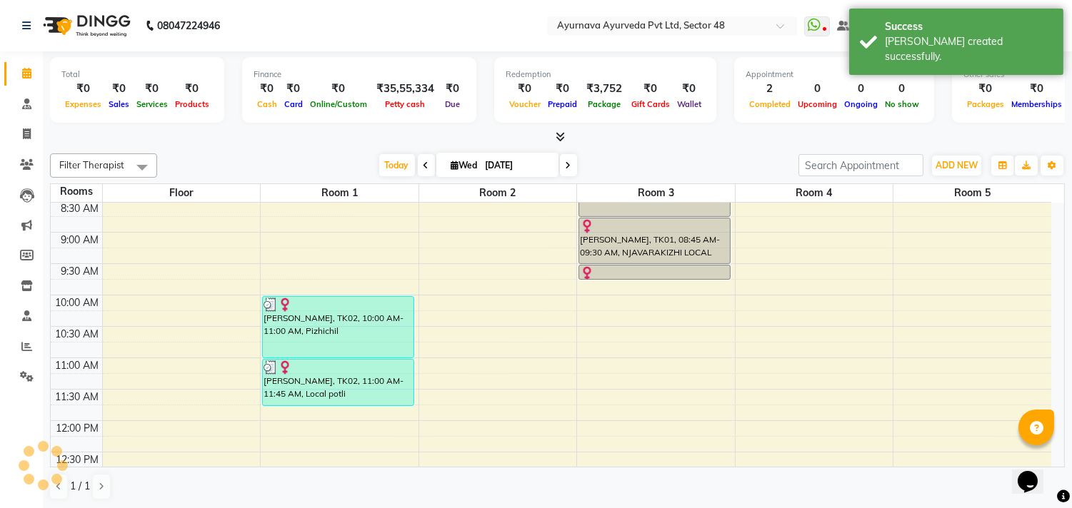
scroll to position [238, 0]
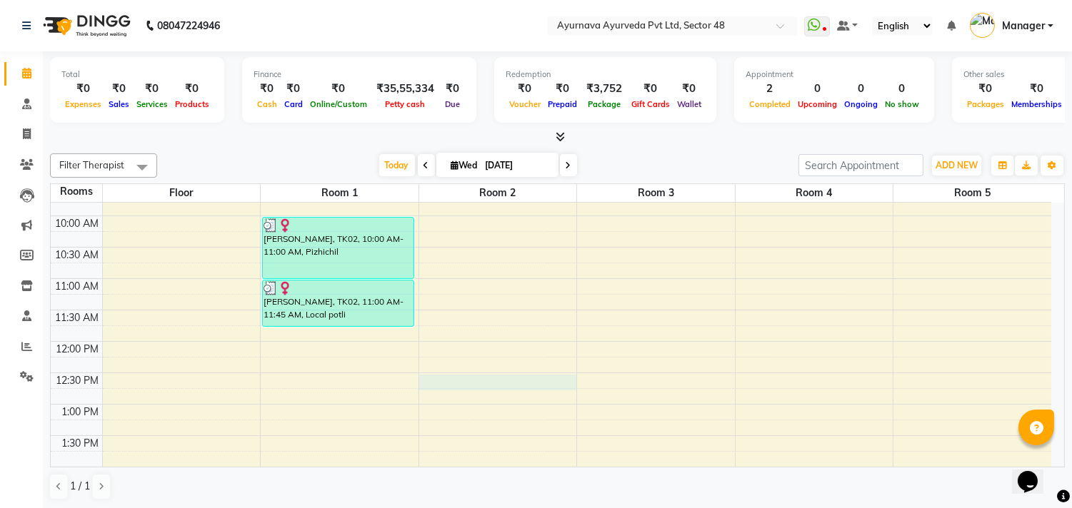
click at [491, 384] on div "6:00 AM 6:30 AM 7:00 AM 7:30 AM 8:00 AM 8:30 AM 9:00 AM 9:30 AM 10:00 AM 10:30 …" at bounding box center [551, 436] width 1000 height 942
select select "tentative"
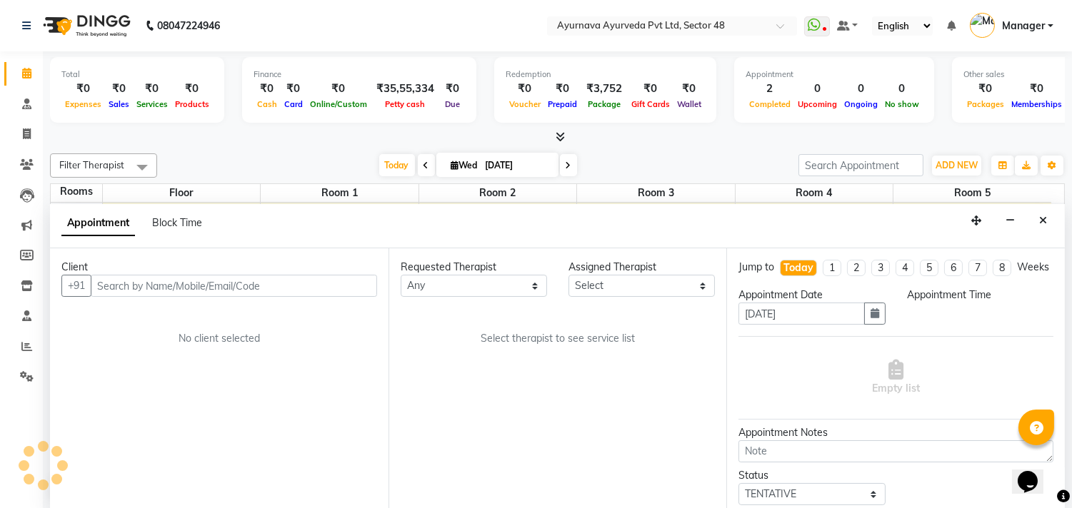
scroll to position [1, 0]
select select "750"
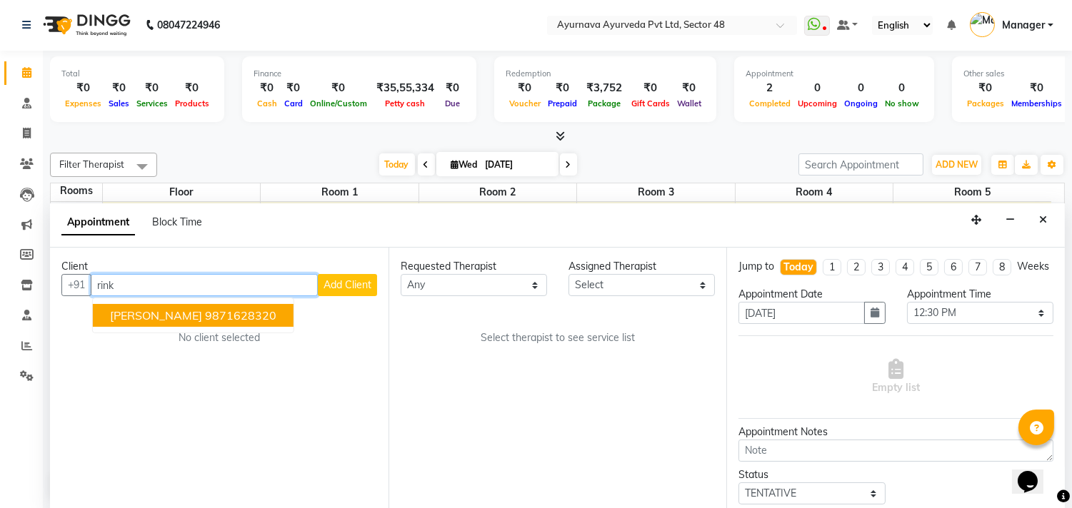
click at [155, 315] on span "[PERSON_NAME]" at bounding box center [156, 315] width 92 height 14
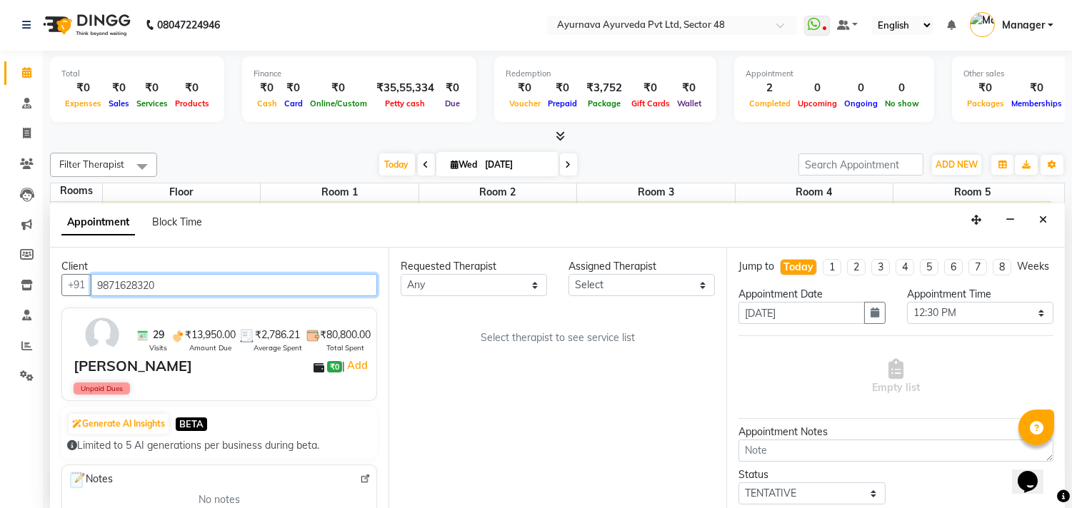
type input "9871628320"
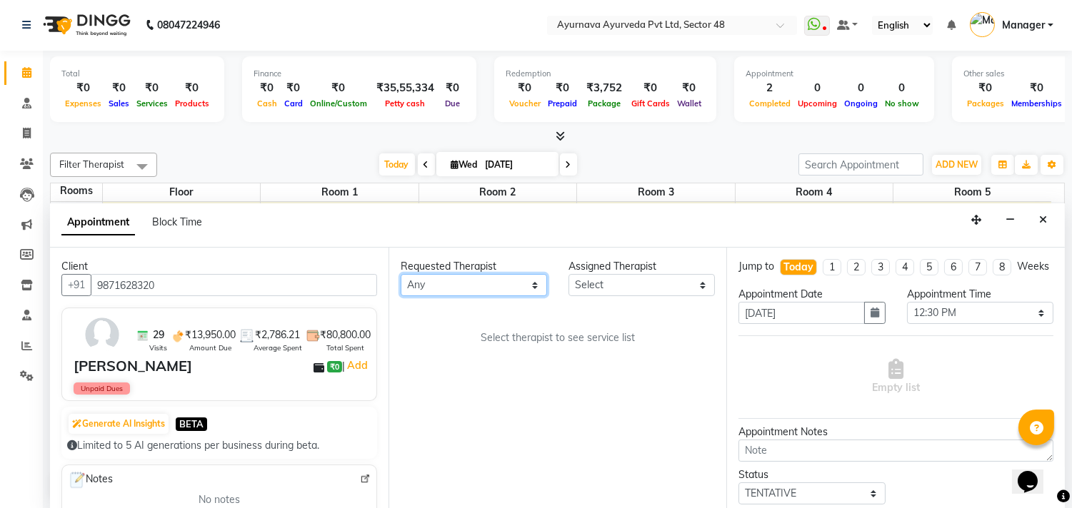
click at [470, 282] on select "Any [PERSON_NAME] [PERSON_NAME] V P [PERSON_NAME] [PERSON_NAME] [PERSON_NAME] […" at bounding box center [474, 285] width 146 height 22
select select "39150"
click at [401, 274] on select "Any [PERSON_NAME] [PERSON_NAME] V P [PERSON_NAME] [PERSON_NAME] [PERSON_NAME] […" at bounding box center [474, 285] width 146 height 22
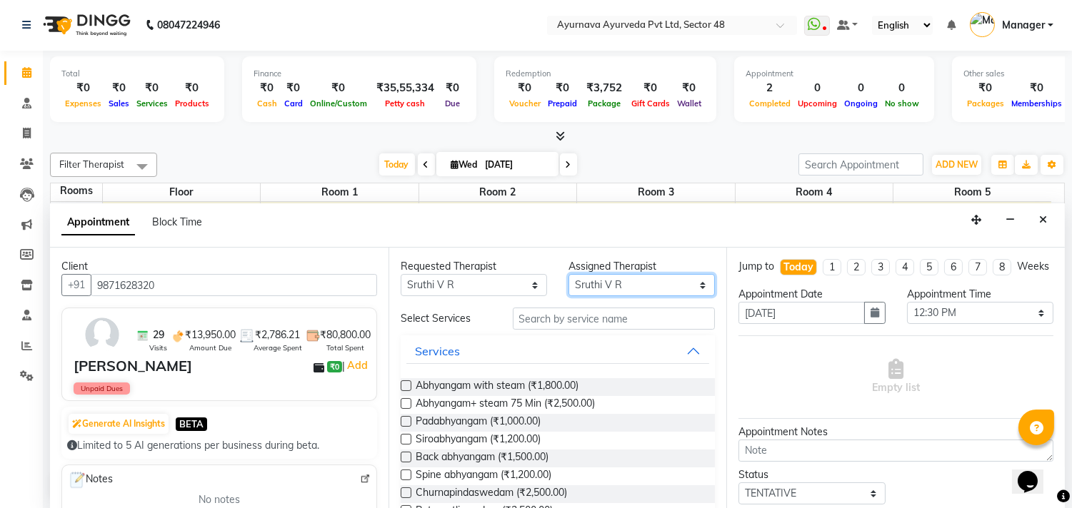
click at [591, 281] on select "Select [PERSON_NAME] [PERSON_NAME] V P [PERSON_NAME] [PERSON_NAME] [PERSON_NAME…" at bounding box center [641, 285] width 146 height 22
drag, startPoint x: 607, startPoint y: 284, endPoint x: 607, endPoint y: 275, distance: 9.3
click at [607, 284] on select "Select [PERSON_NAME] [PERSON_NAME] V P [PERSON_NAME] [PERSON_NAME] [PERSON_NAME…" at bounding box center [641, 286] width 146 height 22
select select "58124"
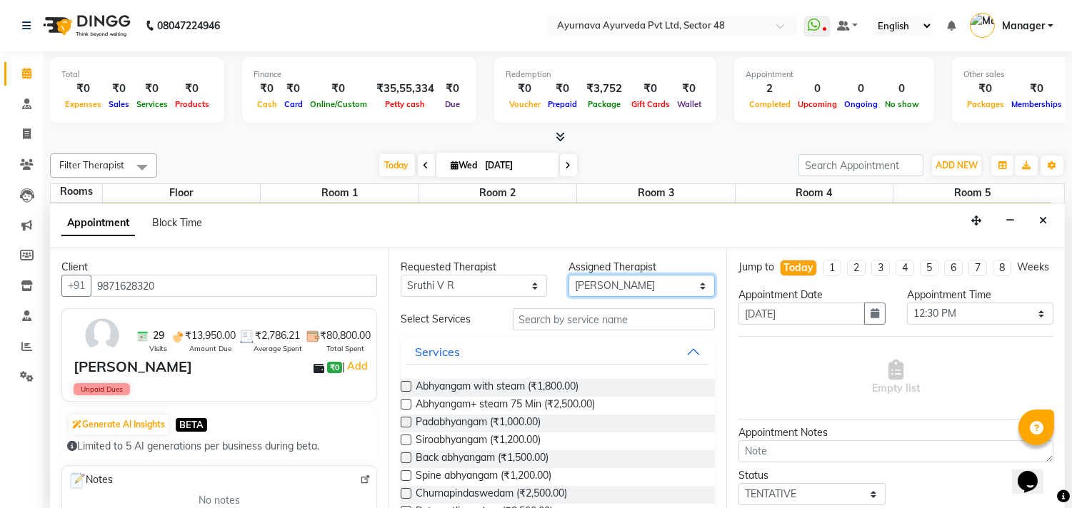
click at [568, 275] on select "Select [PERSON_NAME] [PERSON_NAME] V P [PERSON_NAME] [PERSON_NAME] [PERSON_NAME…" at bounding box center [641, 286] width 146 height 22
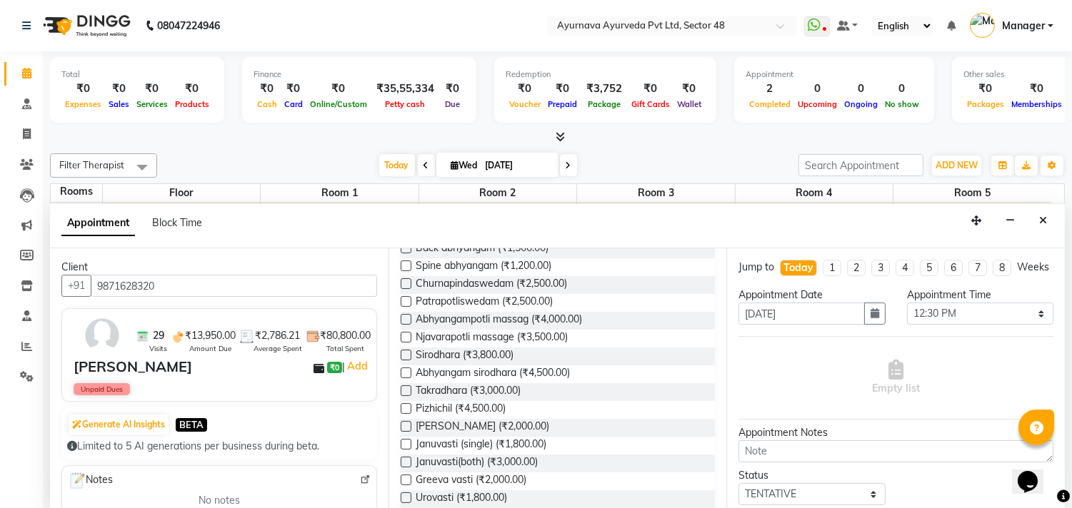
scroll to position [238, 0]
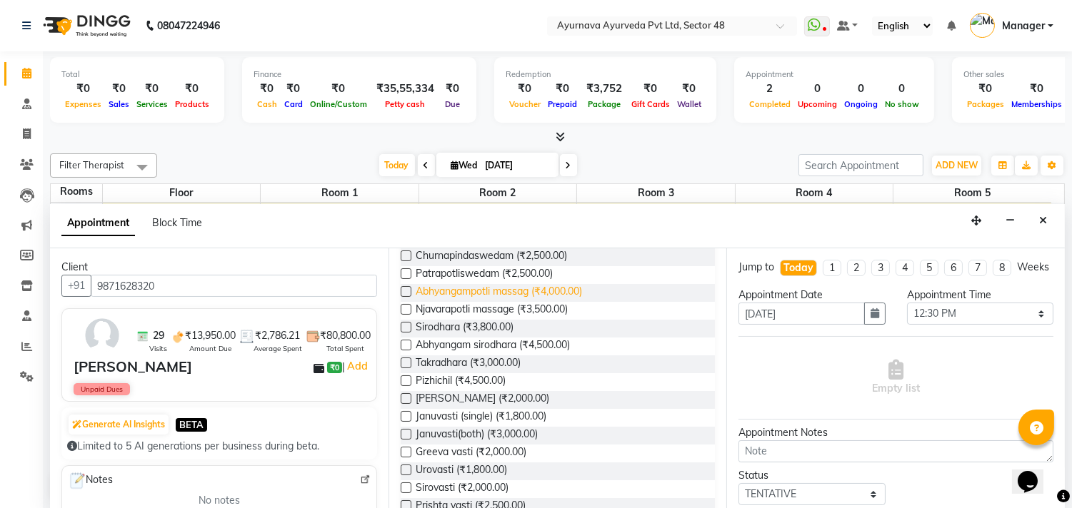
click at [531, 293] on span "Abhyangampotli massag (₹4,000.00)" at bounding box center [499, 293] width 166 height 18
checkbox input "true"
select select "2643"
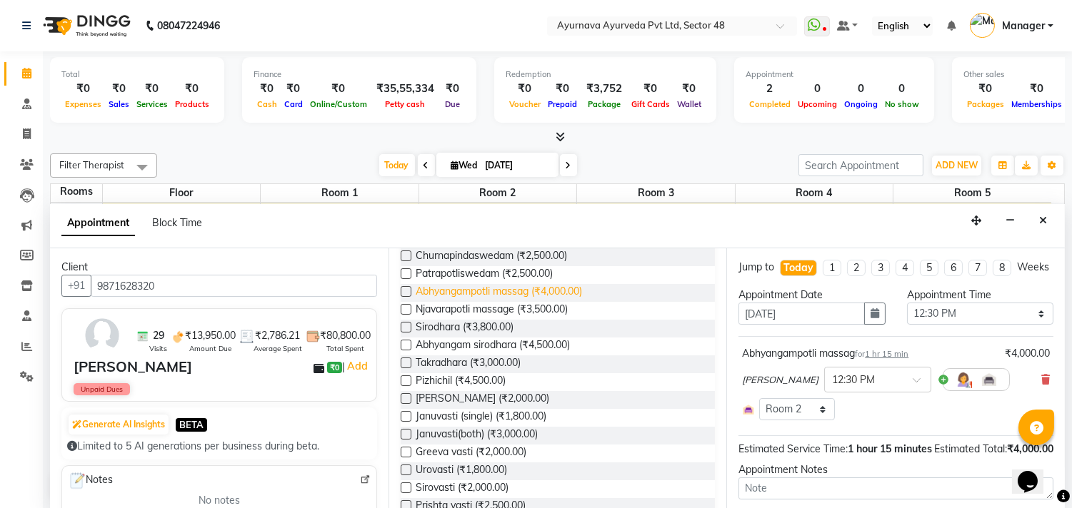
checkbox input "false"
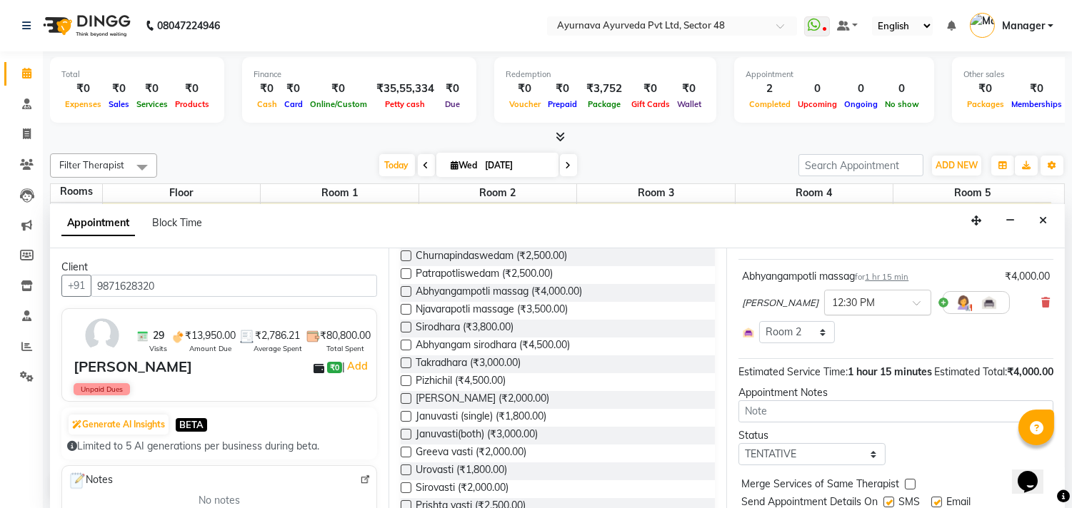
scroll to position [151, 0]
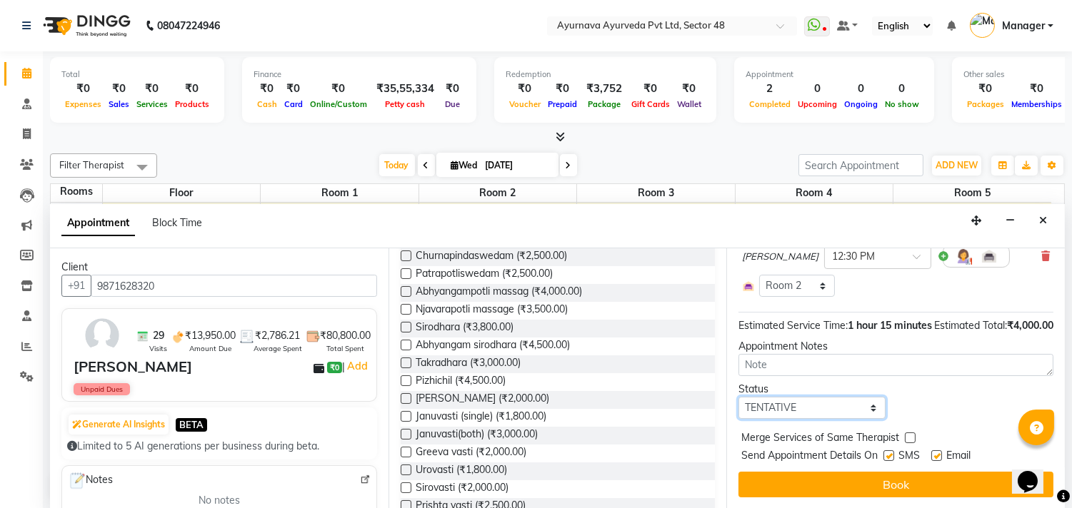
click at [808, 411] on select "Select TENTATIVE CONFIRM CHECK-IN UPCOMING" at bounding box center [811, 408] width 146 height 22
select select "confirm booking"
click at [738, 397] on select "Select TENTATIVE CONFIRM CHECK-IN UPCOMING" at bounding box center [811, 408] width 146 height 22
click at [890, 454] on label at bounding box center [888, 456] width 11 height 11
click at [890, 454] on input "checkbox" at bounding box center [887, 457] width 9 height 9
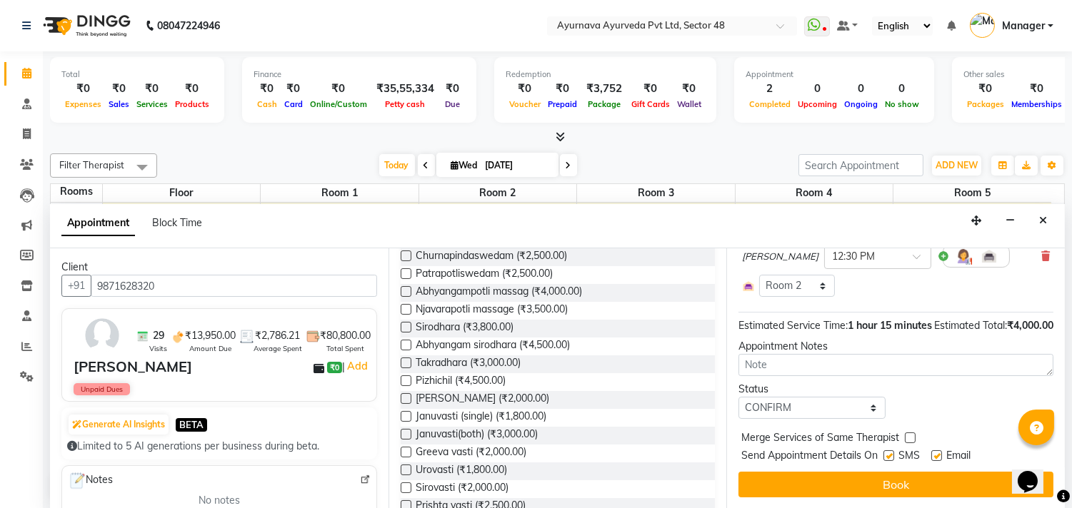
checkbox input "false"
click at [935, 458] on label at bounding box center [936, 456] width 11 height 11
click at [935, 458] on input "checkbox" at bounding box center [935, 457] width 9 height 9
checkbox input "false"
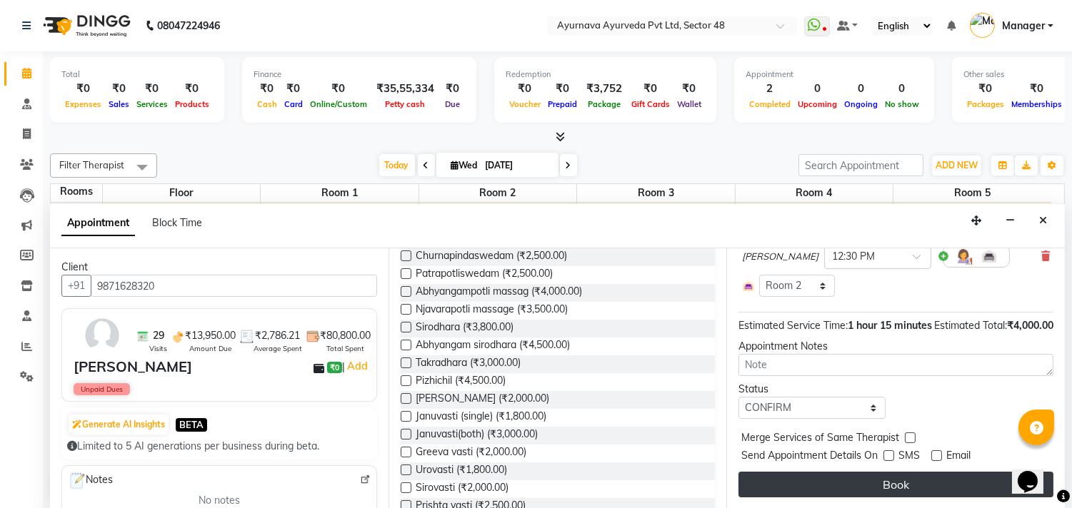
click at [933, 481] on button "Book" at bounding box center [895, 485] width 315 height 26
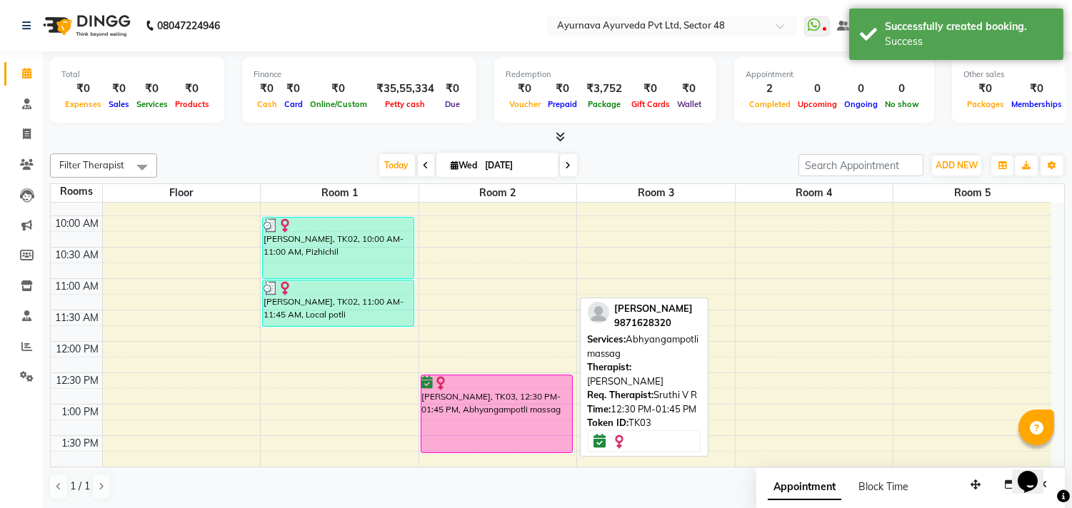
click at [491, 417] on div "[PERSON_NAME], TK03, 12:30 PM-01:45 PM, Abhyangampotli massag" at bounding box center [496, 414] width 151 height 77
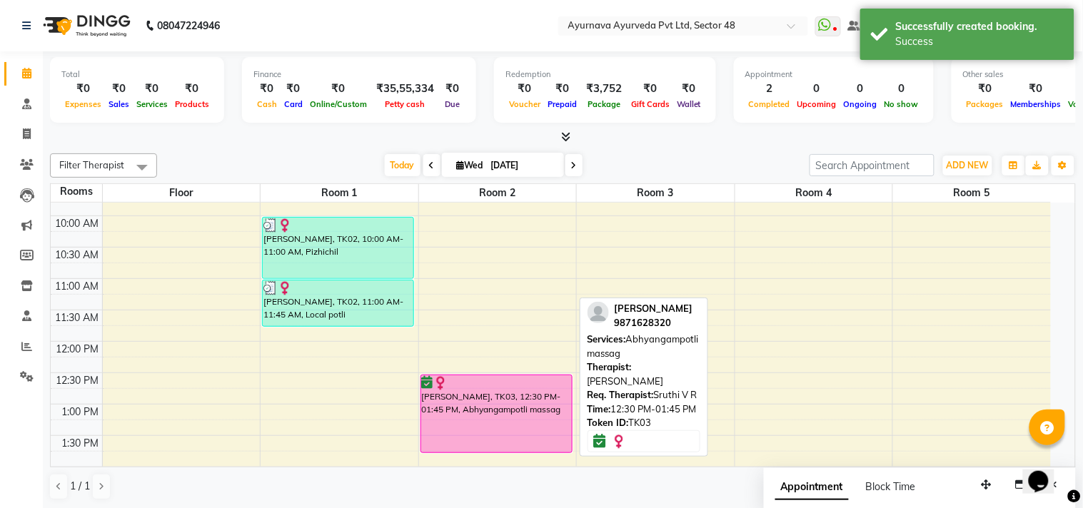
select select "6"
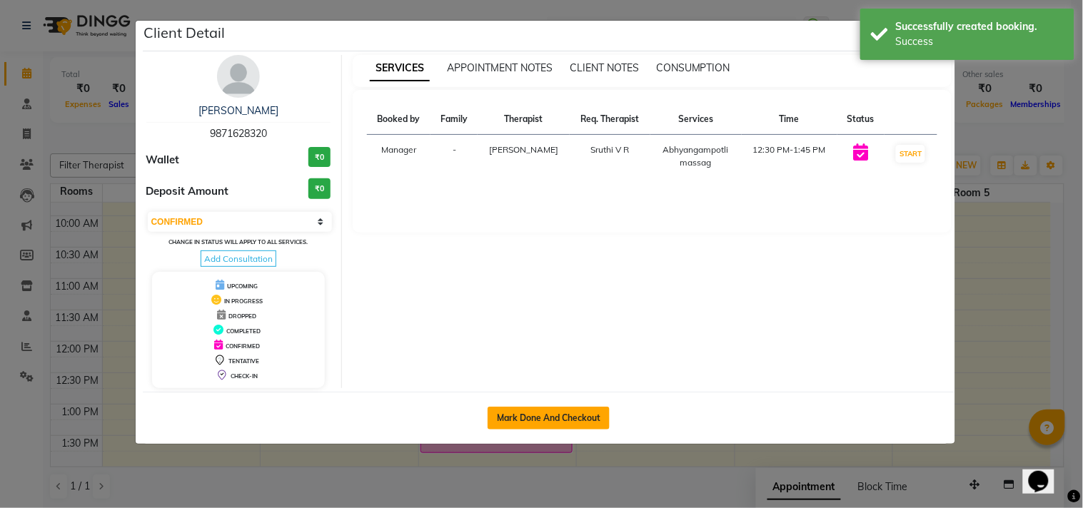
click at [518, 419] on button "Mark Done And Checkout" at bounding box center [549, 418] width 122 height 23
select select "service"
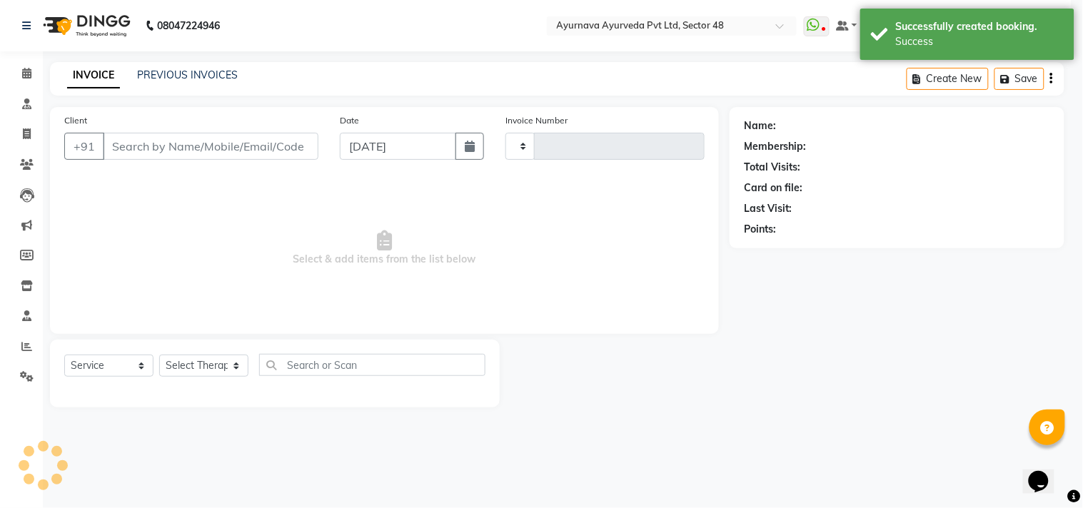
type input "1388"
select select "5546"
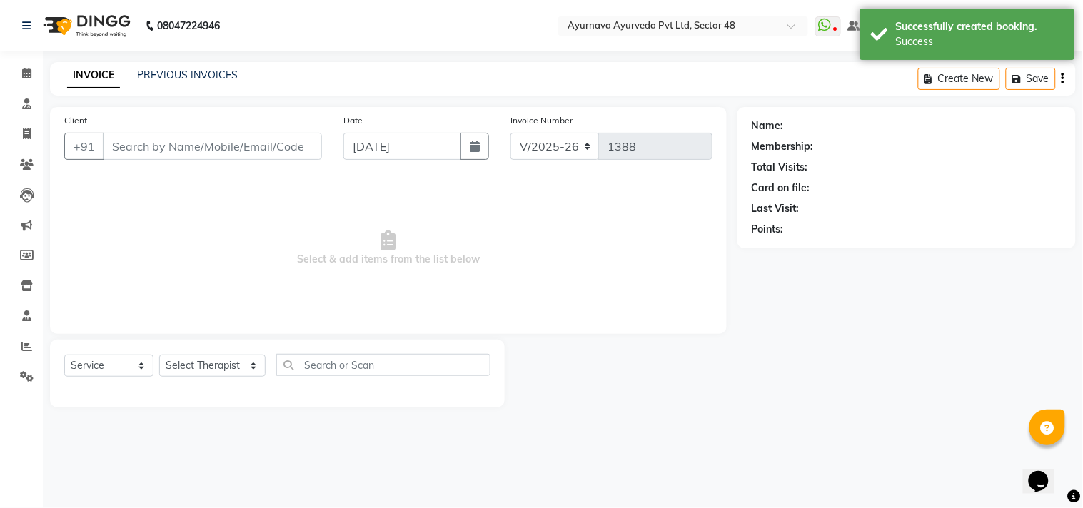
type input "9871628320"
select select "58124"
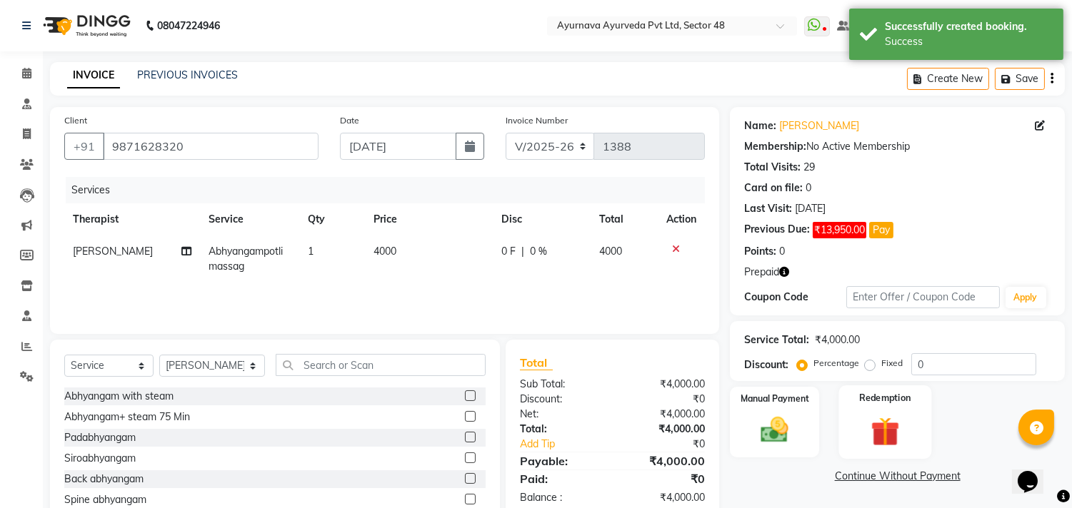
scroll to position [63, 0]
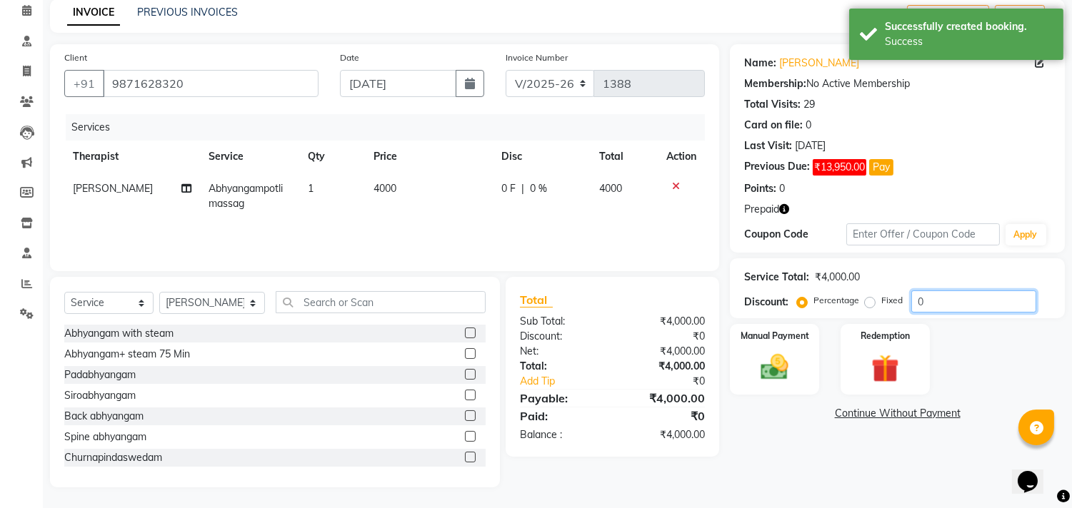
click at [911, 304] on input "0" at bounding box center [973, 302] width 125 height 22
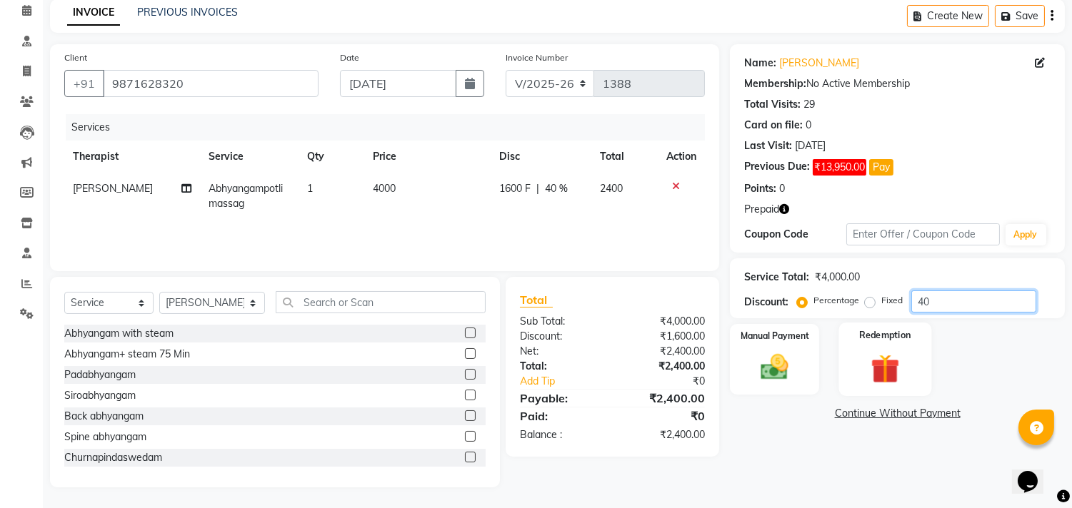
type input "40"
click at [897, 363] on img at bounding box center [884, 369] width 47 height 36
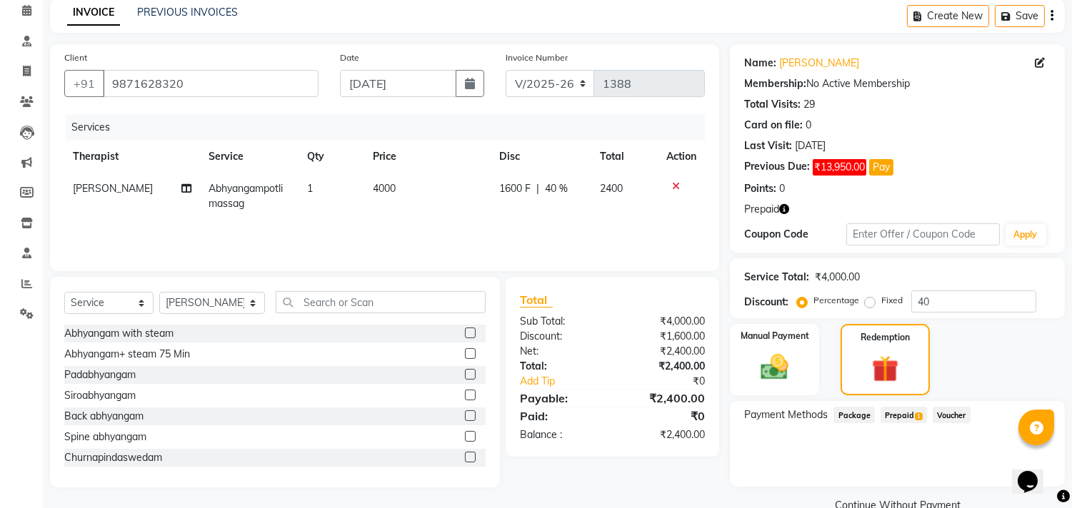
click at [893, 417] on span "Prepaid 1" at bounding box center [903, 415] width 46 height 16
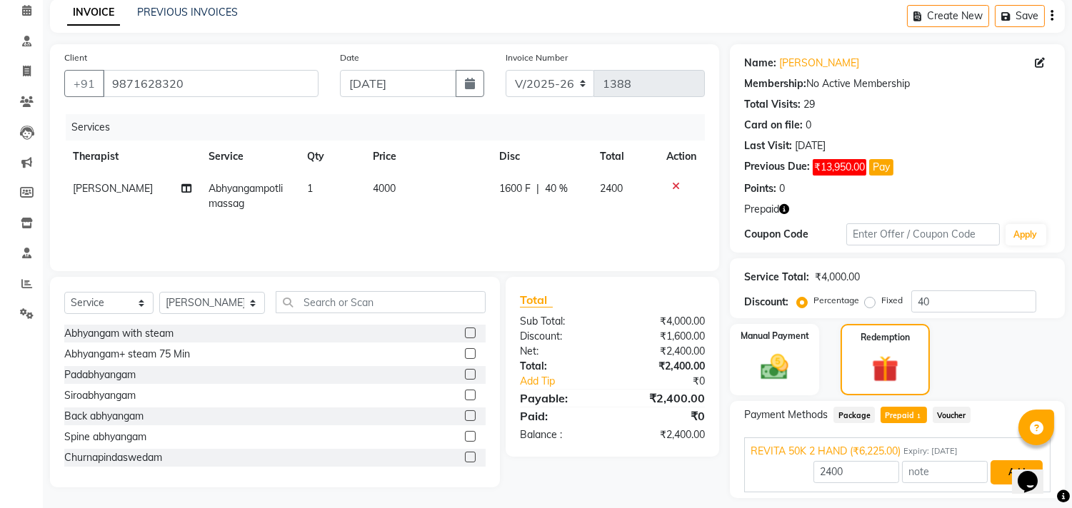
click at [998, 468] on button "Add" at bounding box center [1016, 473] width 52 height 24
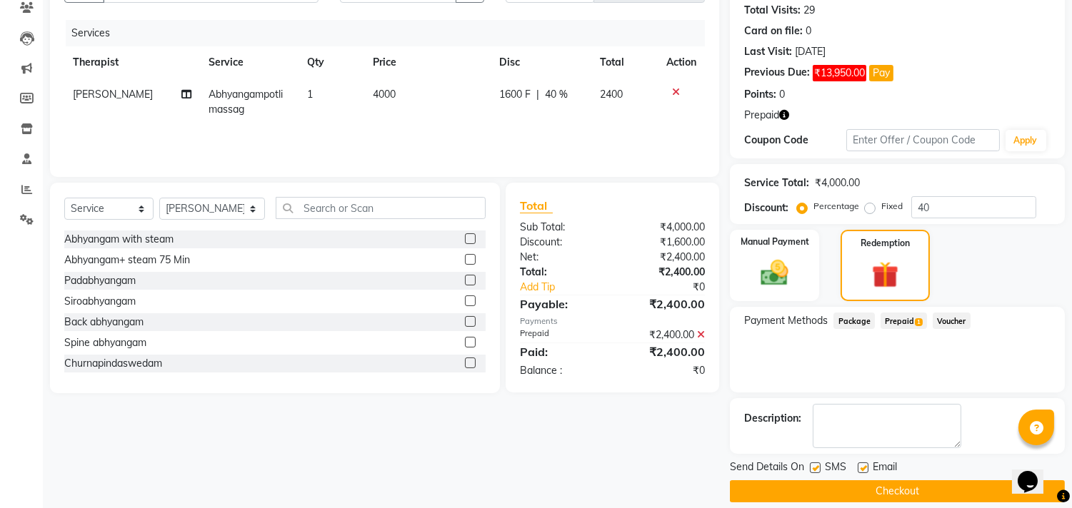
scroll to position [172, 0]
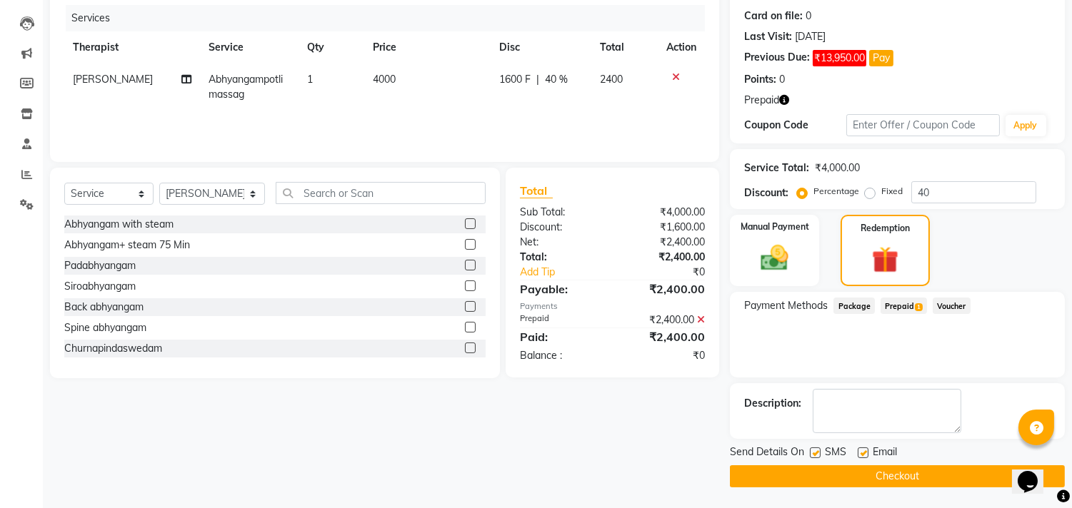
click at [810, 451] on label at bounding box center [815, 453] width 11 height 11
click at [810, 451] on input "checkbox" at bounding box center [814, 453] width 9 height 9
checkbox input "false"
click at [864, 451] on label at bounding box center [863, 453] width 11 height 11
click at [864, 451] on input "checkbox" at bounding box center [862, 453] width 9 height 9
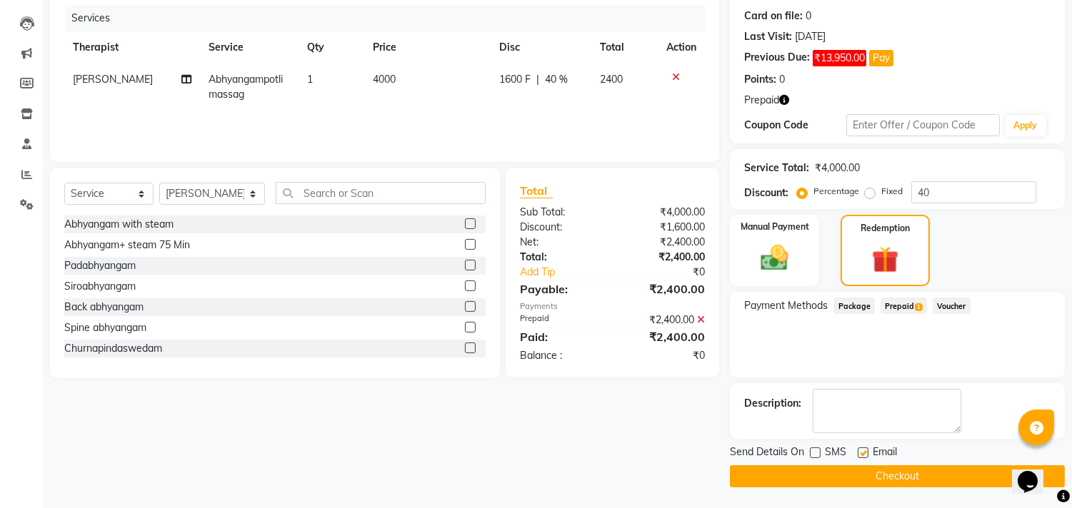
checkbox input "false"
click at [858, 475] on button "Checkout" at bounding box center [897, 477] width 335 height 22
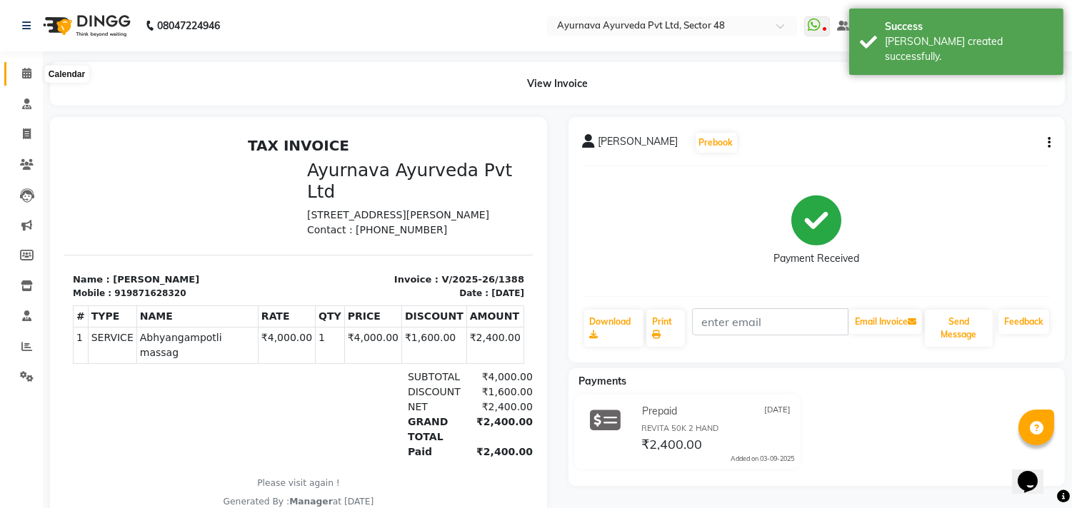
click at [20, 71] on span at bounding box center [26, 74] width 25 height 16
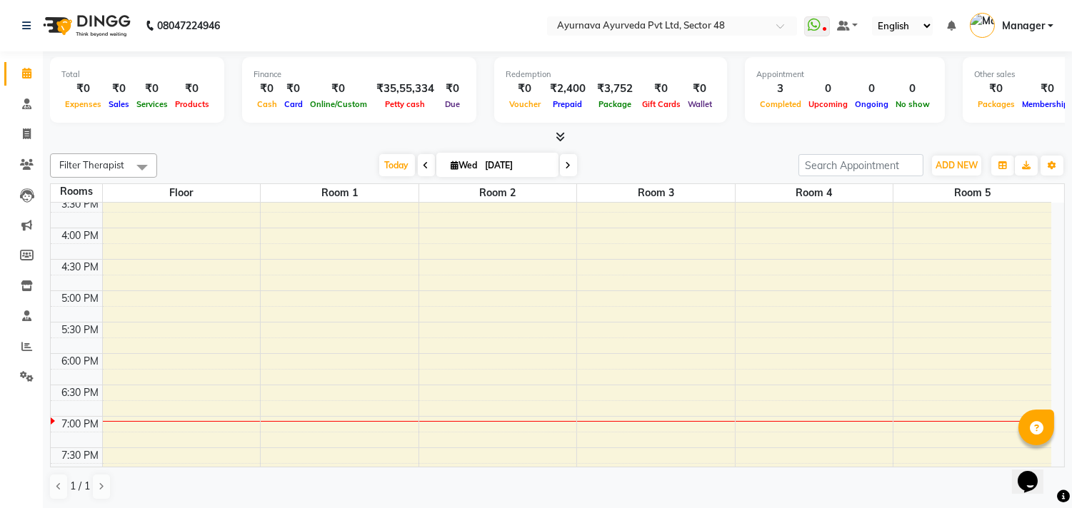
scroll to position [523, 0]
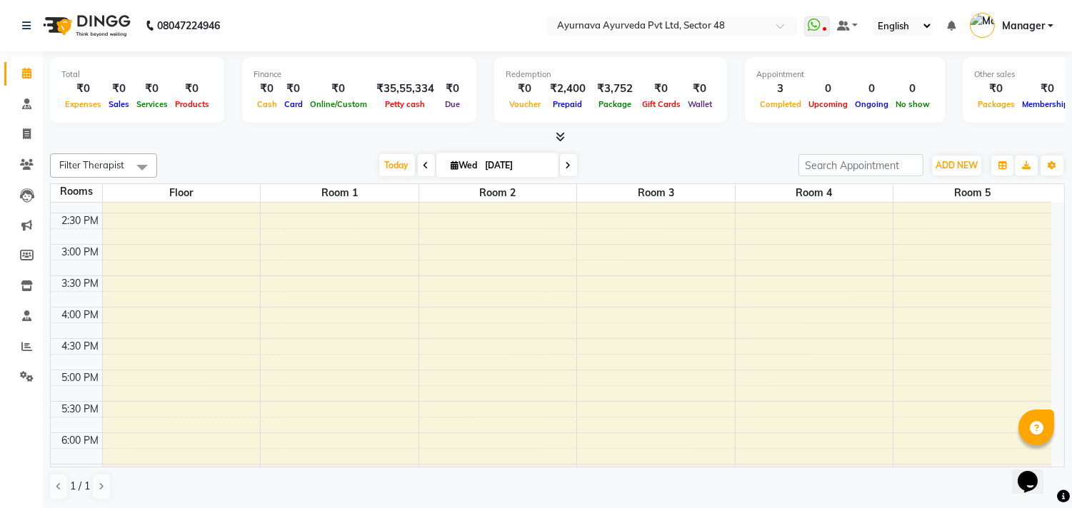
click at [316, 317] on div "6:00 AM 6:30 AM 7:00 AM 7:30 AM 8:00 AM 8:30 AM 9:00 AM 9:30 AM 10:00 AM 10:30 …" at bounding box center [551, 150] width 1000 height 942
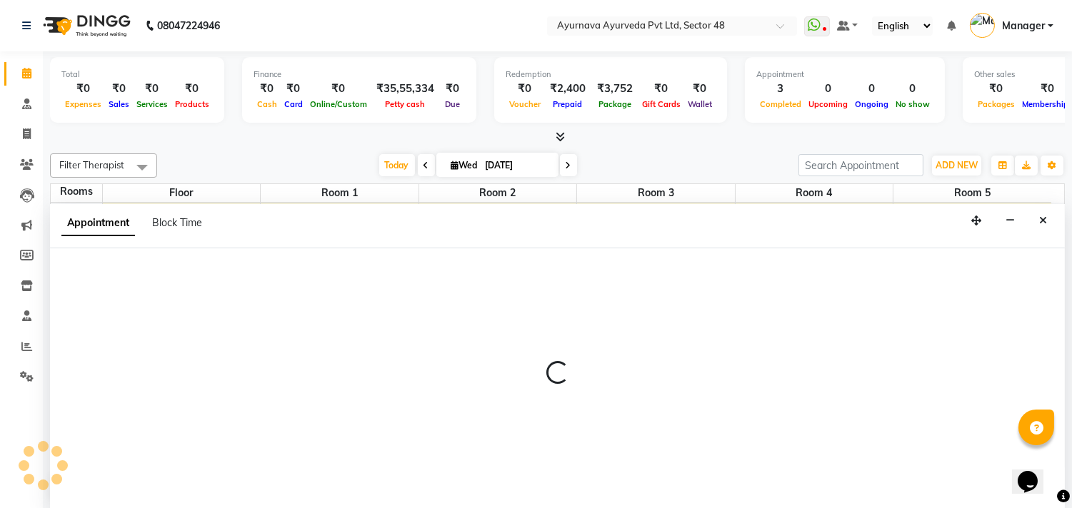
scroll to position [1, 0]
select select "tentative"
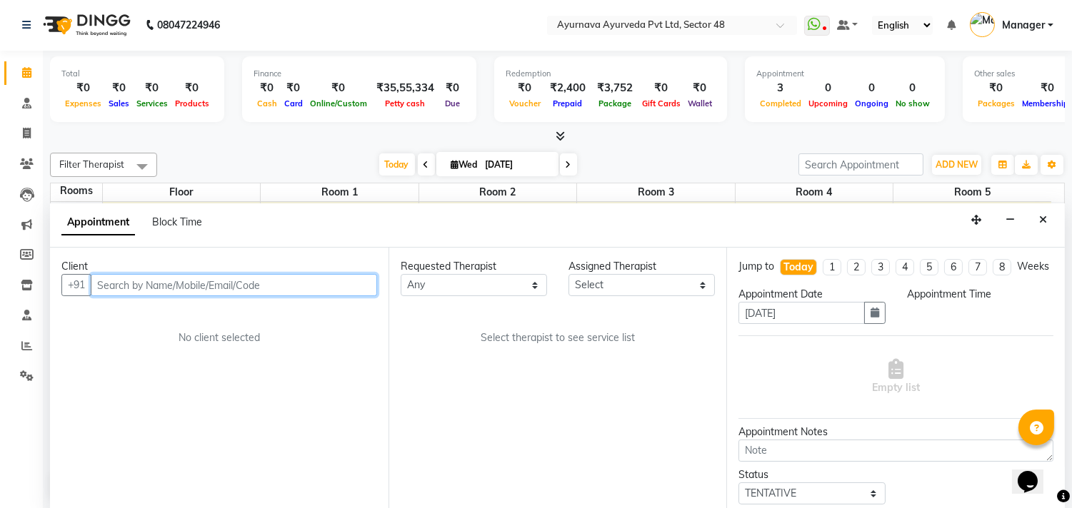
select select "960"
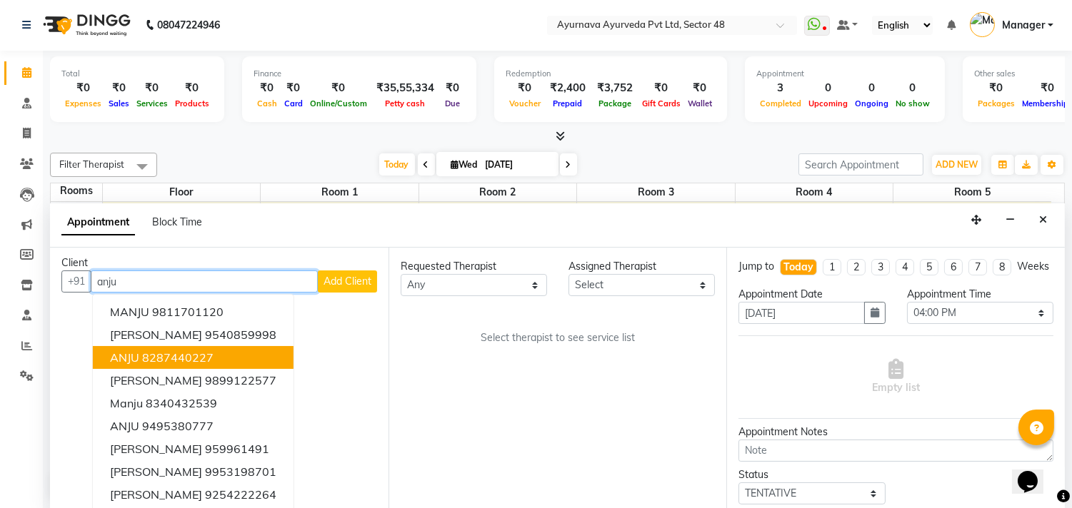
scroll to position [7, 0]
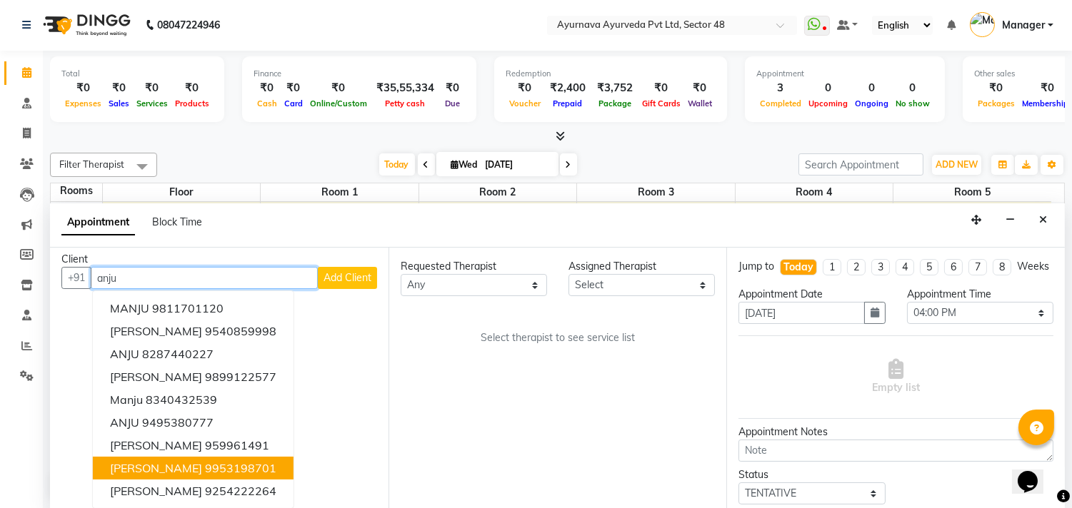
click at [205, 469] on ngb-highlight "9953198701" at bounding box center [240, 468] width 71 height 14
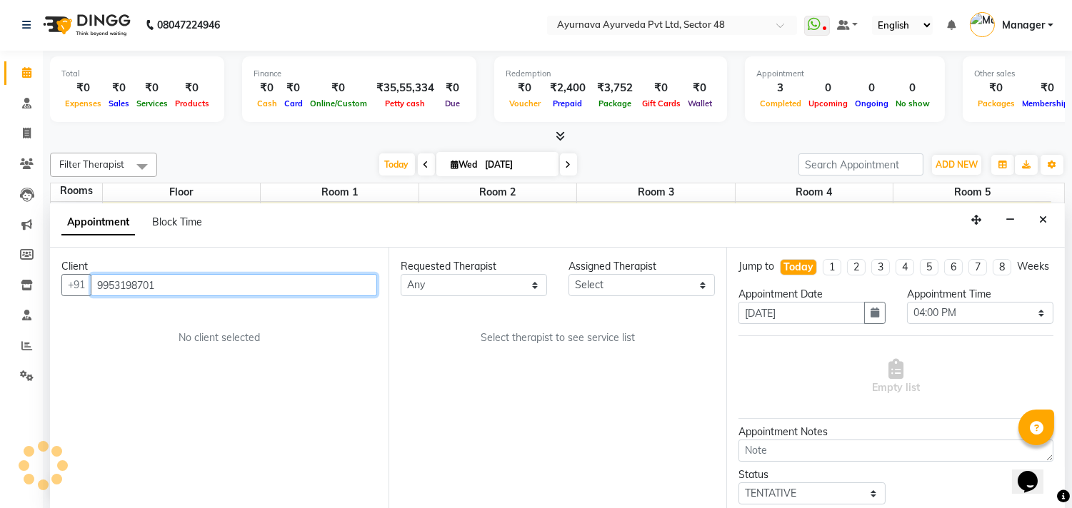
scroll to position [0, 0]
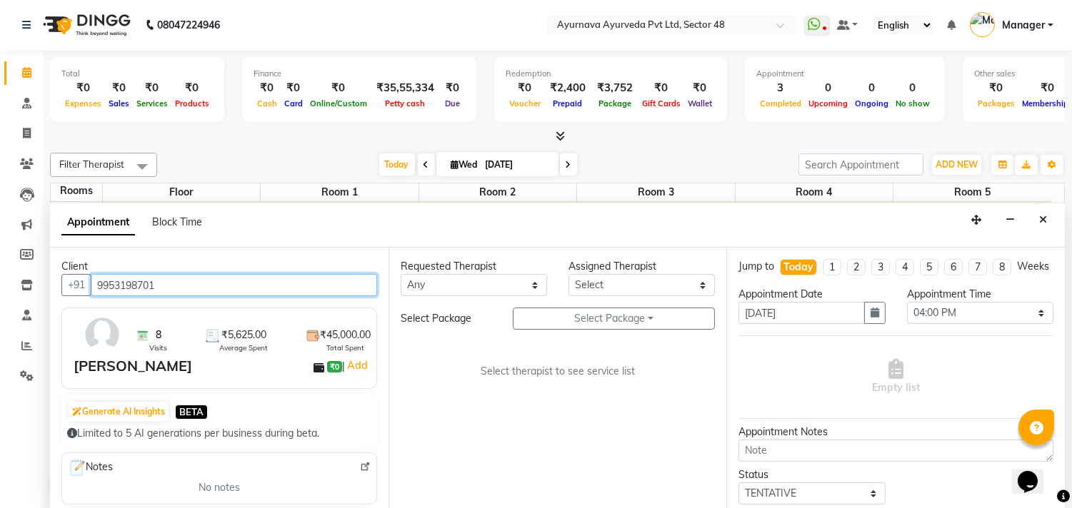
type input "9953198701"
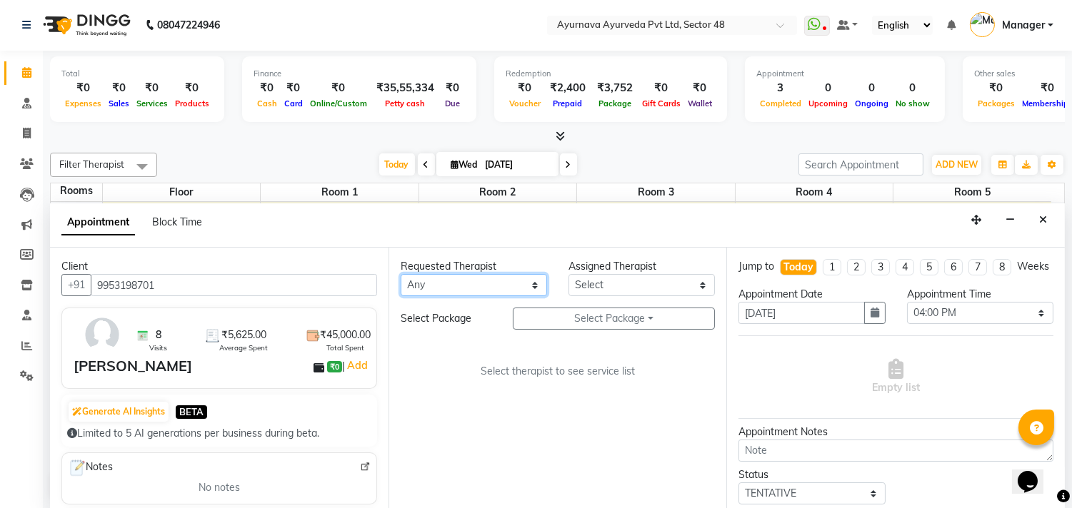
click at [453, 286] on select "Any [PERSON_NAME] [PERSON_NAME] V P [PERSON_NAME] [PERSON_NAME] [PERSON_NAME] […" at bounding box center [474, 285] width 146 height 22
select select "39150"
click at [401, 274] on select "Any [PERSON_NAME] [PERSON_NAME] V P [PERSON_NAME] [PERSON_NAME] [PERSON_NAME] […" at bounding box center [474, 285] width 146 height 22
select select "39150"
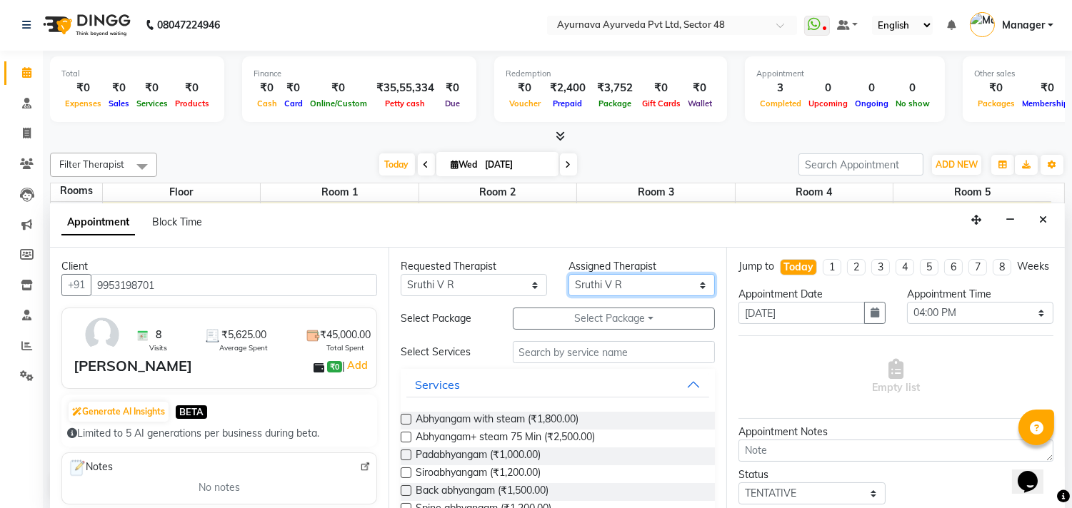
click at [629, 277] on select "Select [PERSON_NAME] [PERSON_NAME] V P [PERSON_NAME] [PERSON_NAME] [PERSON_NAME…" at bounding box center [641, 285] width 146 height 22
click at [568, 274] on select "Select [PERSON_NAME] [PERSON_NAME] V P [PERSON_NAME] [PERSON_NAME] [PERSON_NAME…" at bounding box center [641, 285] width 146 height 22
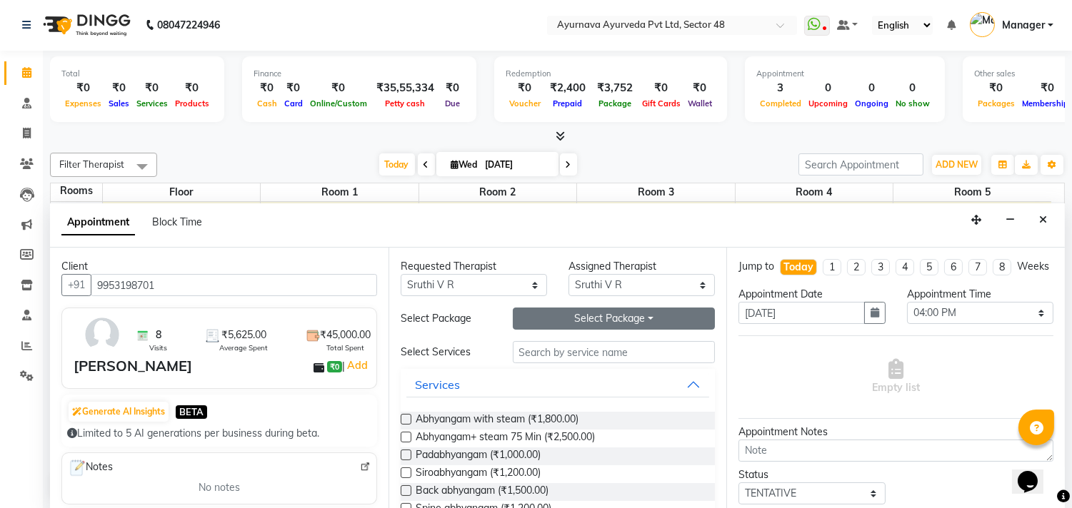
click at [636, 315] on button "Select Package Toggle Dropdown" at bounding box center [614, 319] width 203 height 22
click at [611, 345] on li "[PERSON_NAME]" at bounding box center [570, 348] width 114 height 21
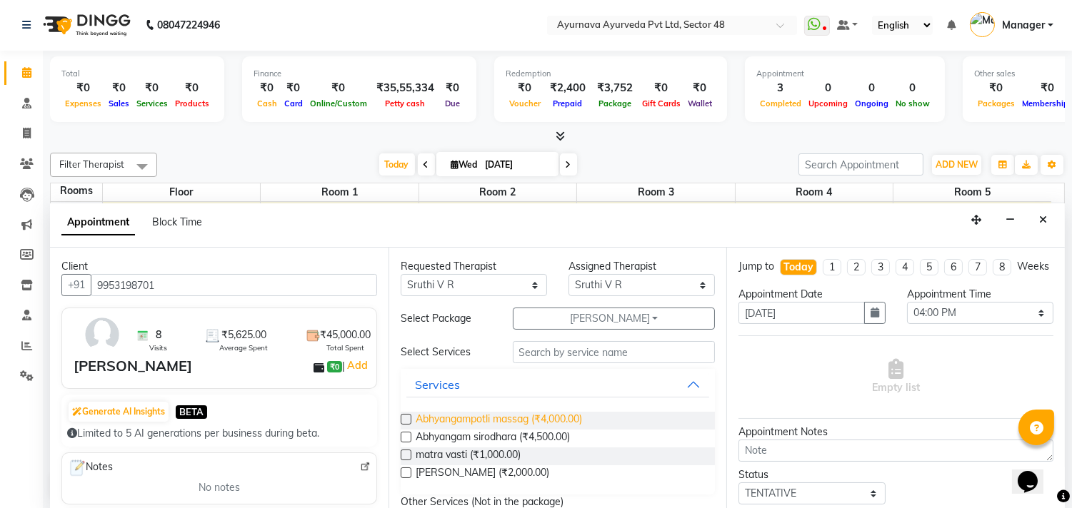
click at [517, 421] on span "Abhyangampotli massag (₹4,000.00)" at bounding box center [499, 421] width 166 height 18
checkbox input "true"
select select "2642"
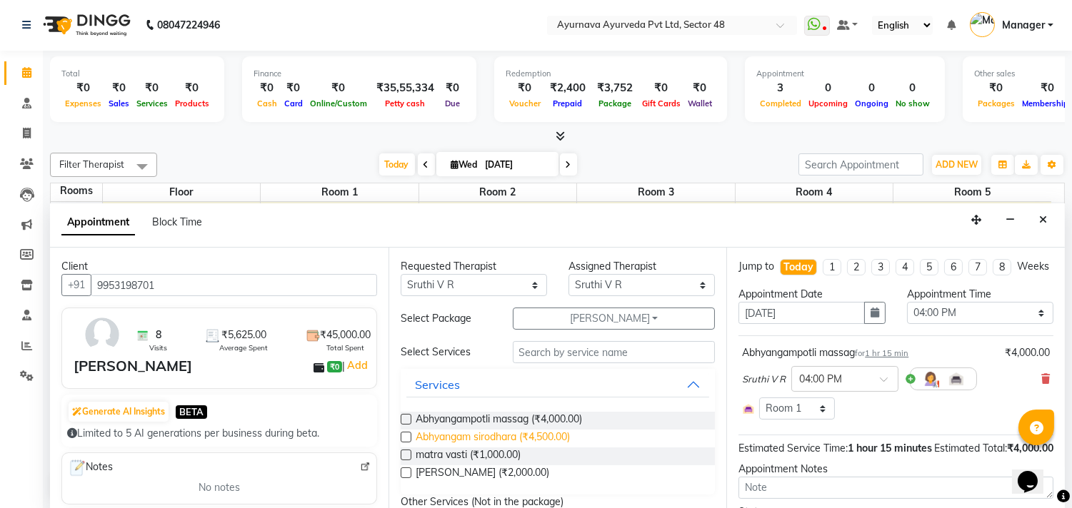
checkbox input "false"
drag, startPoint x: 491, startPoint y: 452, endPoint x: 663, endPoint y: 408, distance: 177.0
click at [500, 448] on span "matra vasti (₹1,000.00)" at bounding box center [468, 457] width 105 height 18
checkbox input "true"
select select "2642"
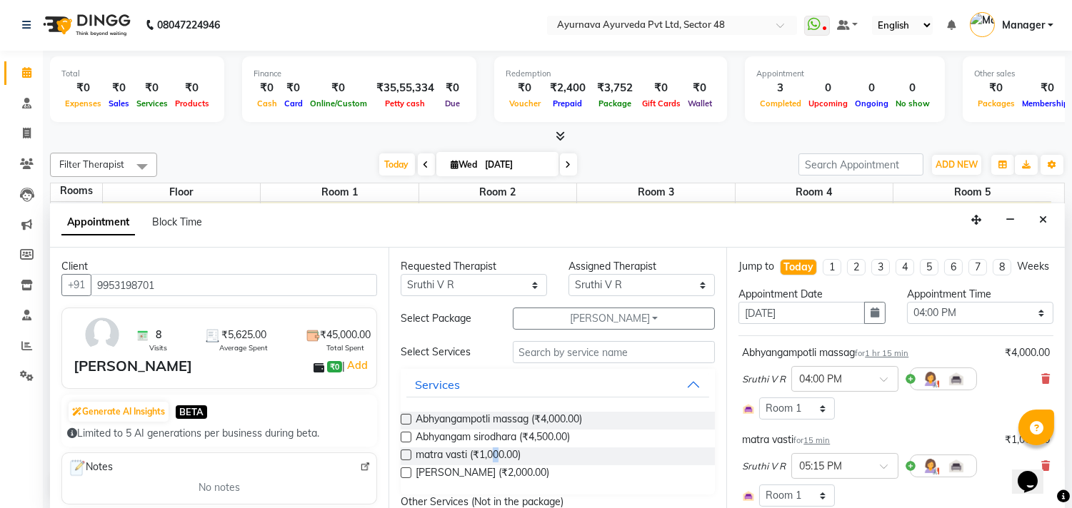
checkbox input "false"
click at [481, 438] on span "Abhyangam sirodhara (₹4,500.00)" at bounding box center [493, 439] width 154 height 18
checkbox input "true"
select select "2642"
checkbox input "false"
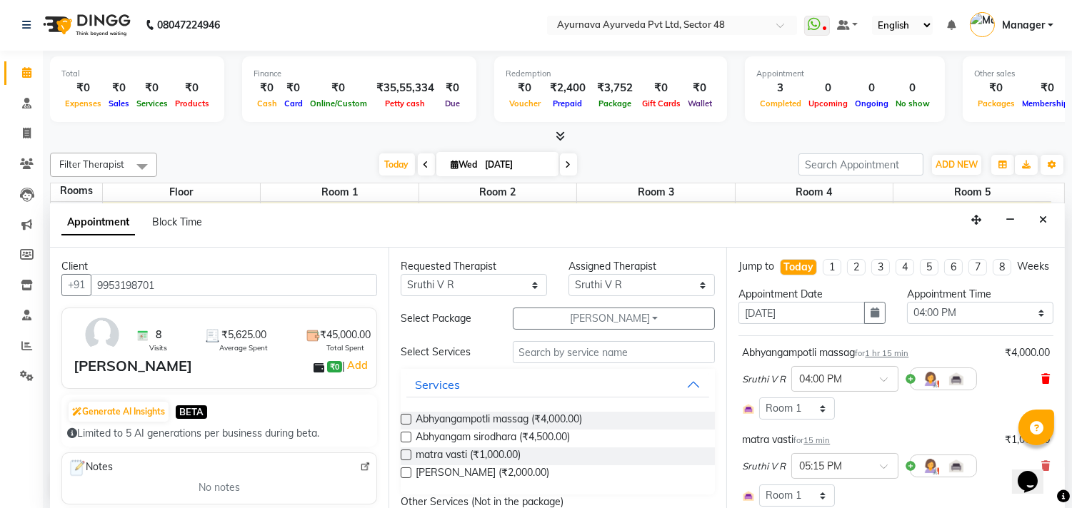
click at [1041, 384] on icon at bounding box center [1045, 379] width 9 height 10
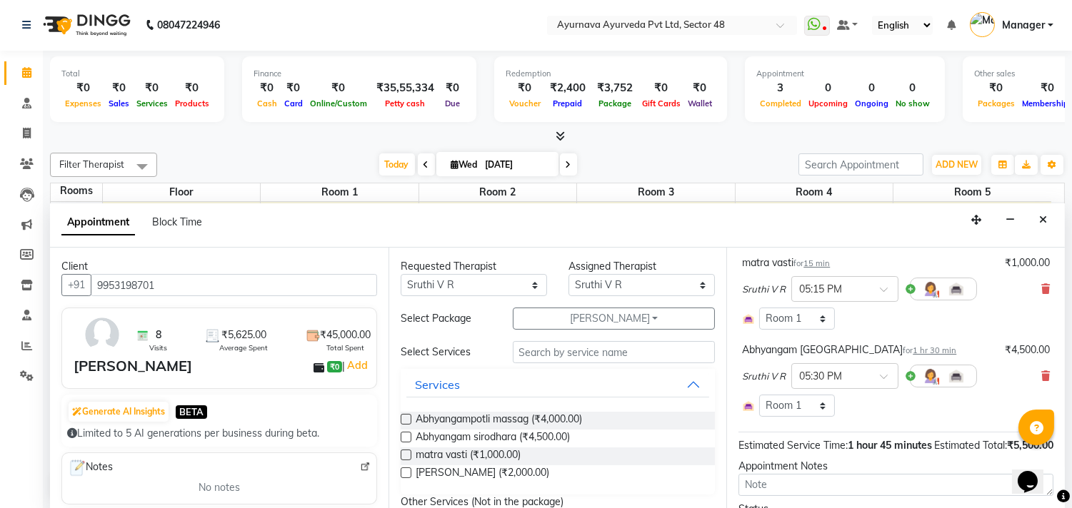
scroll to position [238, 0]
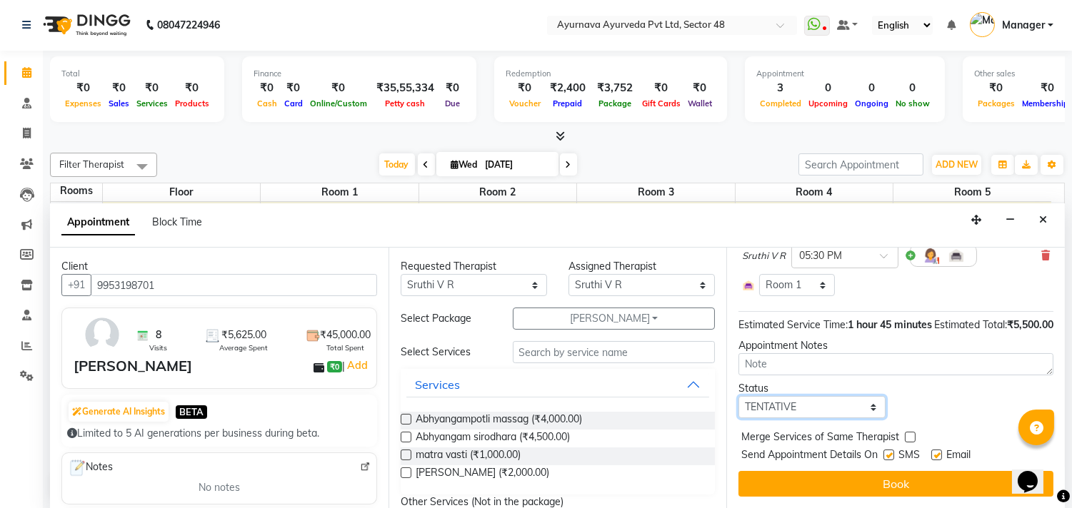
click at [818, 408] on select "Select TENTATIVE CONFIRM CHECK-IN UPCOMING" at bounding box center [811, 407] width 146 height 22
select select "confirm booking"
click at [738, 396] on select "Select TENTATIVE CONFIRM CHECK-IN UPCOMING" at bounding box center [811, 407] width 146 height 22
drag, startPoint x: 886, startPoint y: 453, endPoint x: 895, endPoint y: 460, distance: 11.7
click at [887, 453] on label at bounding box center [888, 455] width 11 height 11
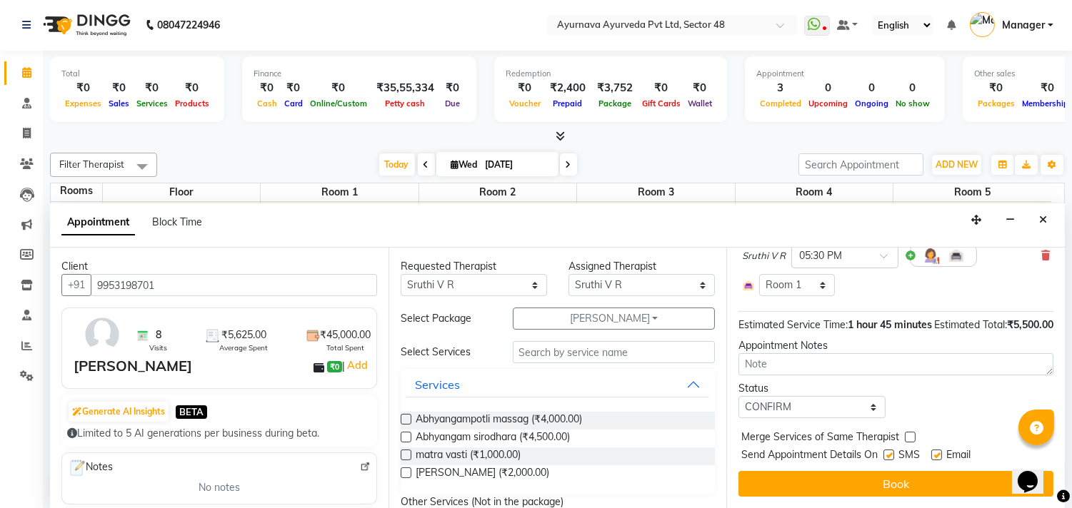
click at [887, 453] on input "checkbox" at bounding box center [887, 456] width 9 height 9
checkbox input "false"
click at [936, 458] on label at bounding box center [936, 455] width 11 height 11
click at [936, 458] on input "checkbox" at bounding box center [935, 456] width 9 height 9
checkbox input "false"
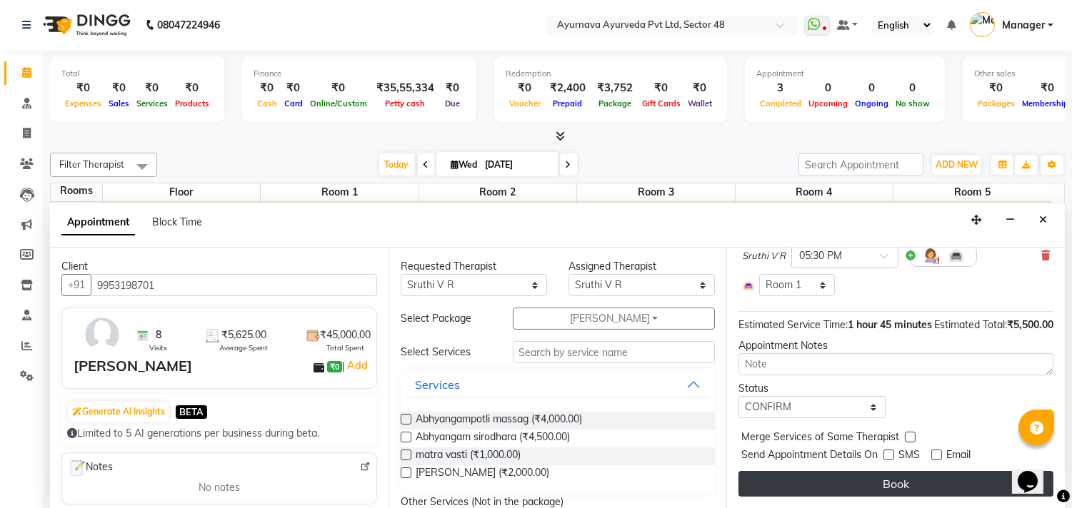
click at [930, 478] on button "Book" at bounding box center [895, 484] width 315 height 26
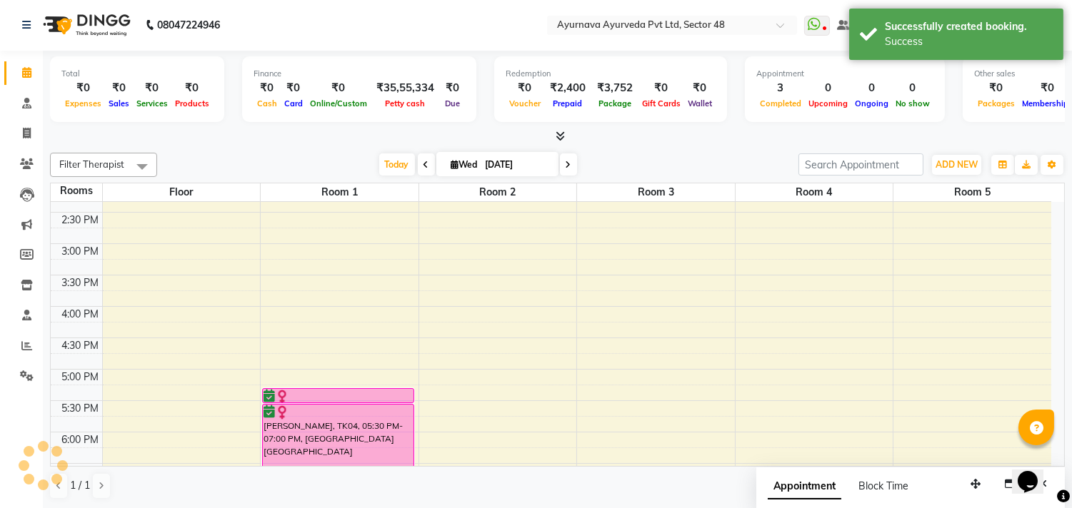
scroll to position [0, 0]
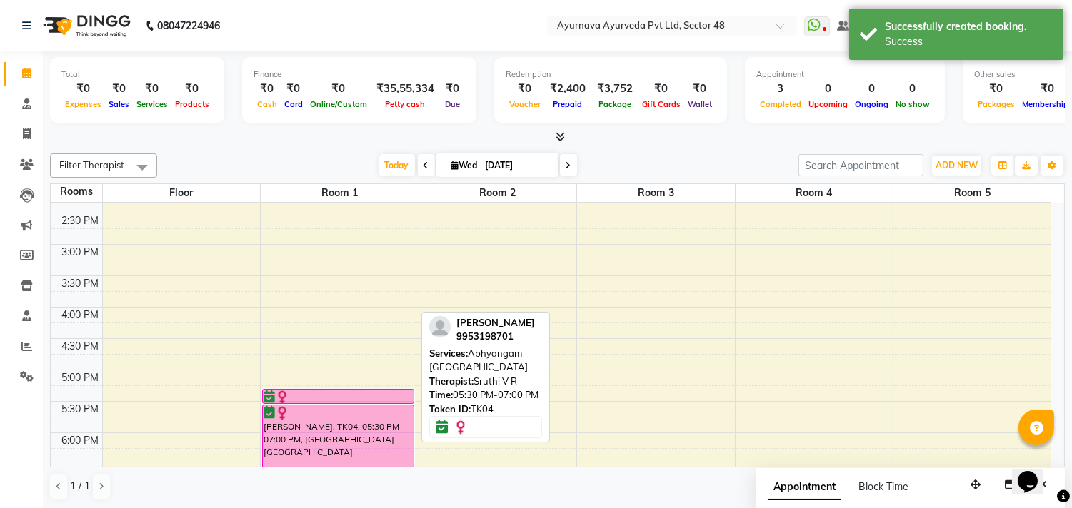
click at [320, 438] on div "[PERSON_NAME], TK04, 05:30 PM-07:00 PM, [GEOGRAPHIC_DATA] [GEOGRAPHIC_DATA]" at bounding box center [338, 452] width 151 height 93
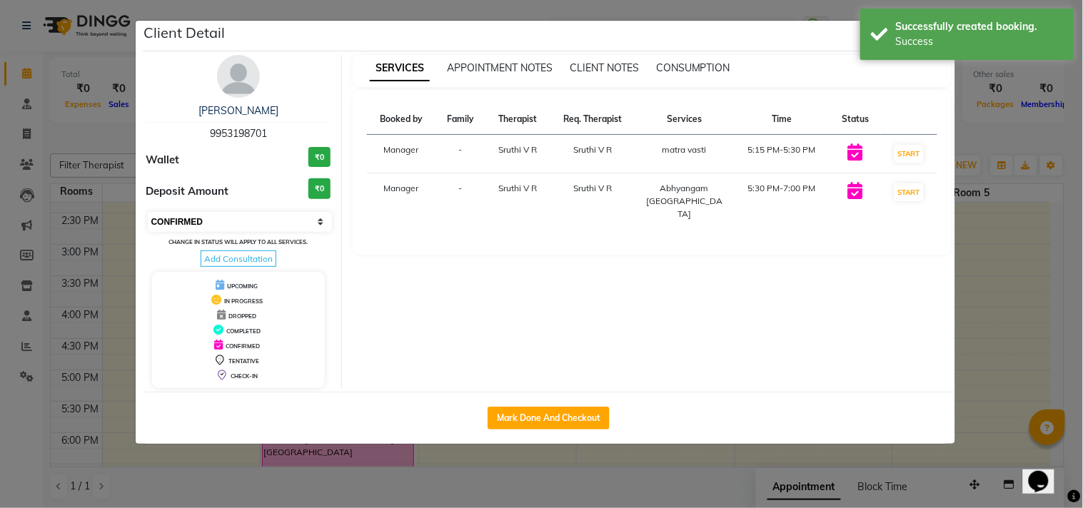
click at [217, 224] on select "Select IN SERVICE CONFIRMED TENTATIVE CHECK IN MARK DONE DROPPED UPCOMING" at bounding box center [240, 222] width 185 height 20
select select "2"
click at [148, 212] on select "Select IN SERVICE CONFIRMED TENTATIVE CHECK IN MARK DONE DROPPED UPCOMING" at bounding box center [240, 222] width 185 height 20
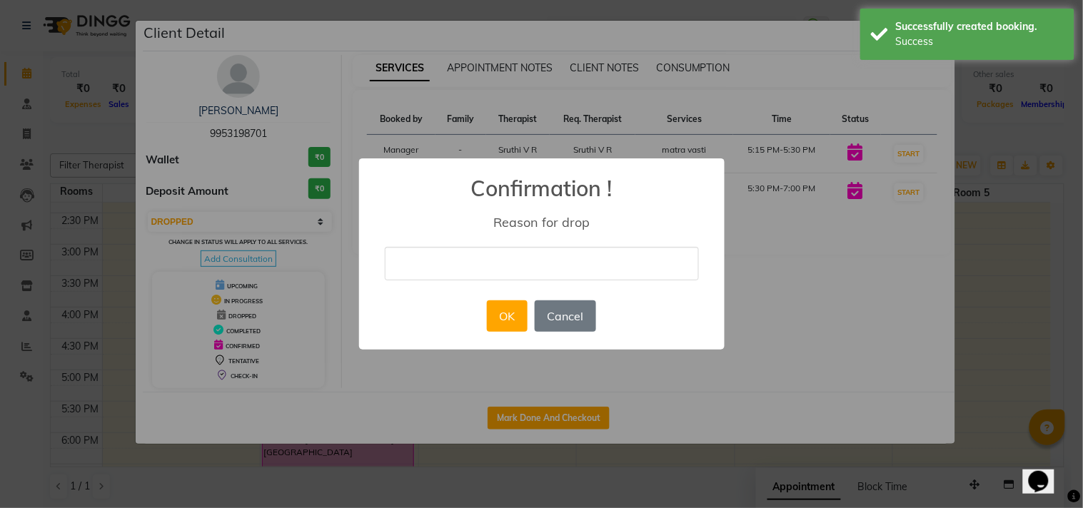
click at [493, 247] on input "text" at bounding box center [542, 264] width 314 height 34
type input "Busy"
click at [505, 308] on button "OK" at bounding box center [507, 316] width 41 height 31
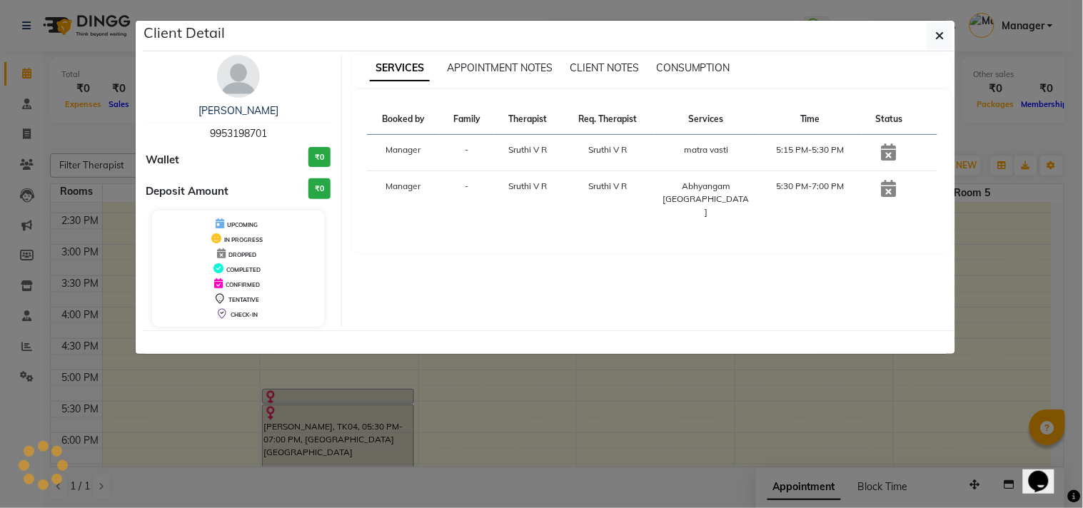
click at [543, 374] on ngb-modal-window "Client Detail [PERSON_NAME] 9953198701 Wallet ₹0 Deposit Amount ₹0 UPCOMING IN …" at bounding box center [541, 254] width 1083 height 508
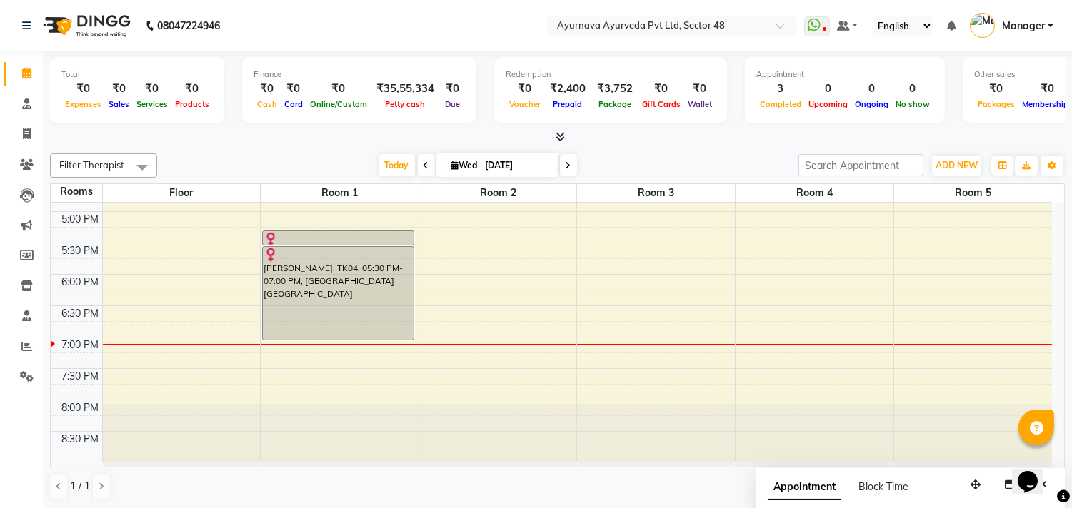
scroll to position [1, 0]
select select "1050"
select select "tentative"
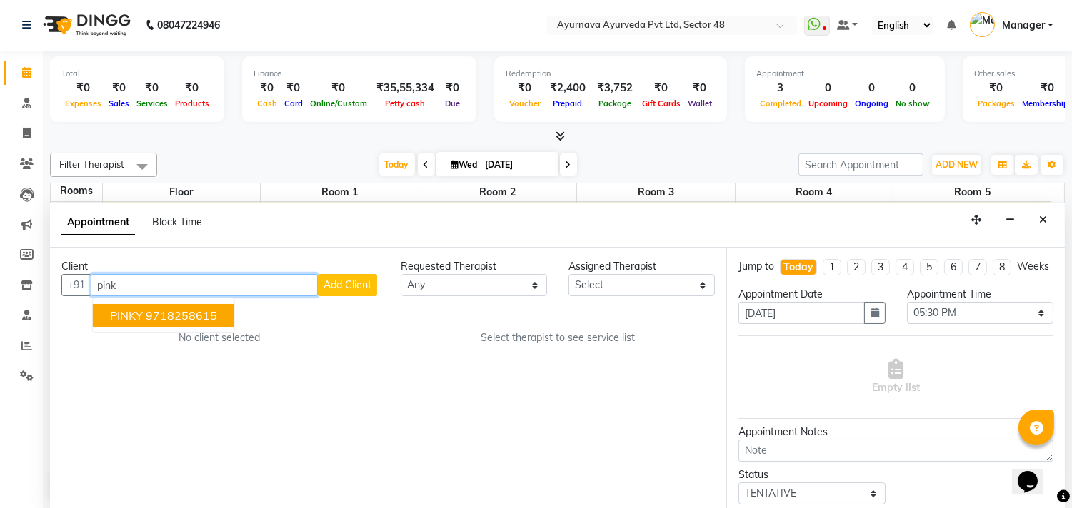
click at [196, 321] on ngb-highlight "9718258615" at bounding box center [181, 315] width 71 height 14
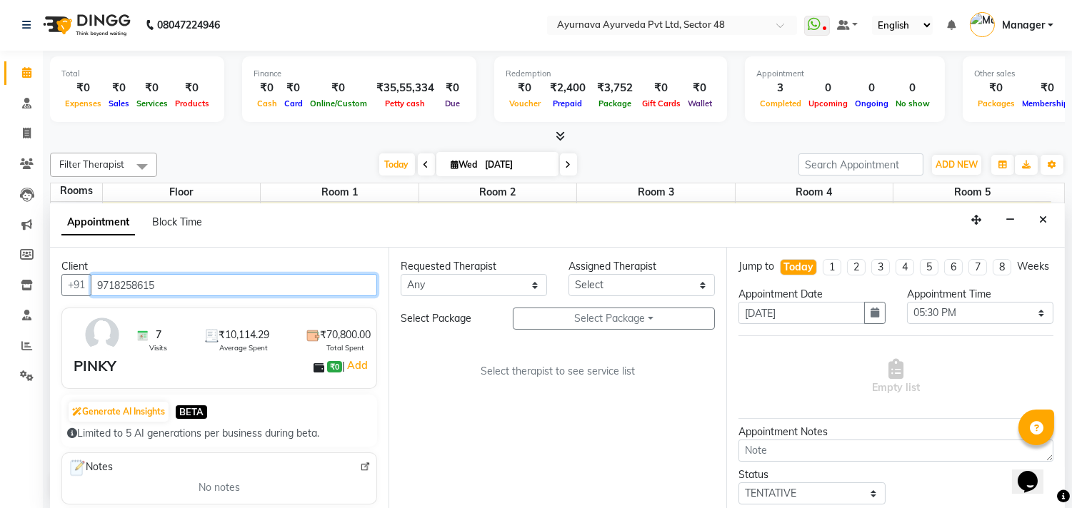
type input "9718258615"
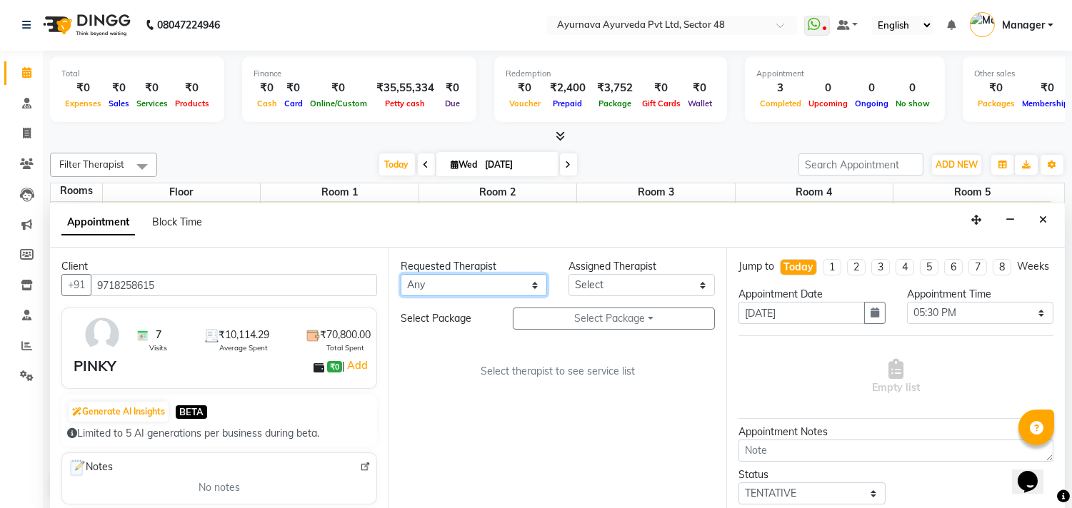
click at [423, 288] on select "Any [PERSON_NAME] [PERSON_NAME] V P [PERSON_NAME] [PERSON_NAME] [PERSON_NAME] […" at bounding box center [474, 285] width 146 height 22
select select "58124"
click at [401, 274] on select "Any [PERSON_NAME] [PERSON_NAME] V P [PERSON_NAME] [PERSON_NAME] [PERSON_NAME] […" at bounding box center [474, 285] width 146 height 22
select select "58124"
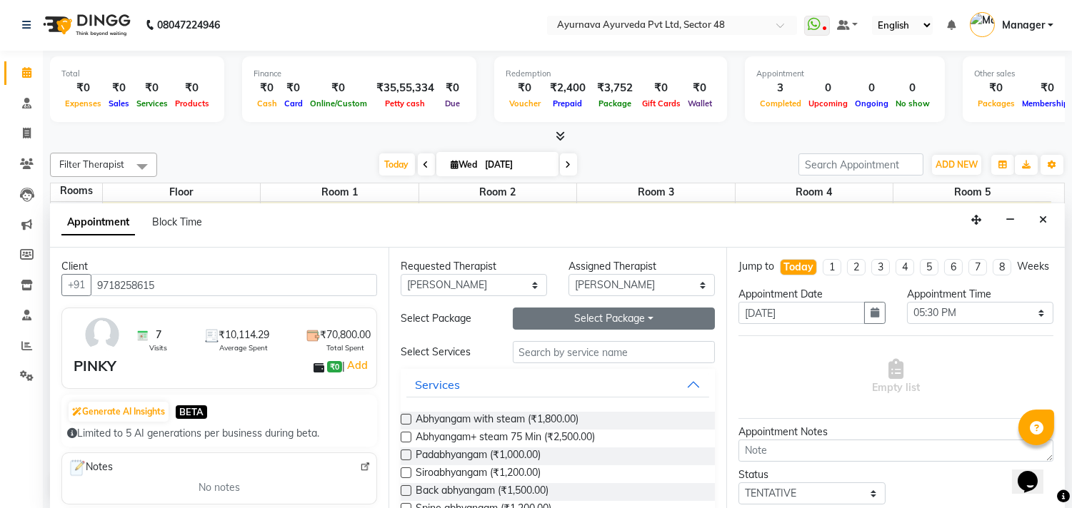
click at [576, 316] on button "Select Package Toggle Dropdown" at bounding box center [614, 319] width 203 height 22
click at [553, 344] on li "pinky" at bounding box center [569, 348] width 113 height 21
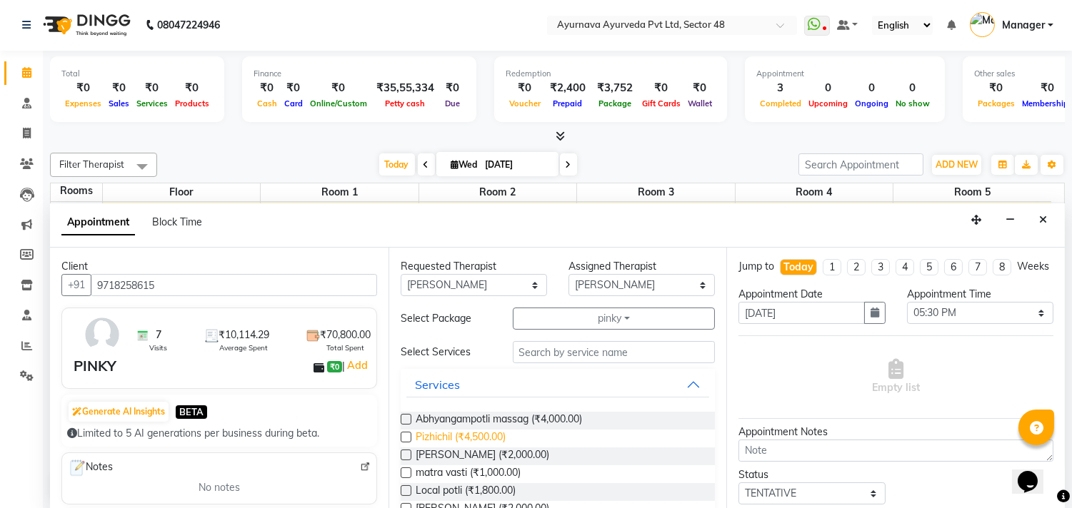
click at [467, 432] on span "Pizhichil (₹4,500.00)" at bounding box center [461, 439] width 90 height 18
checkbox input "true"
select select "2643"
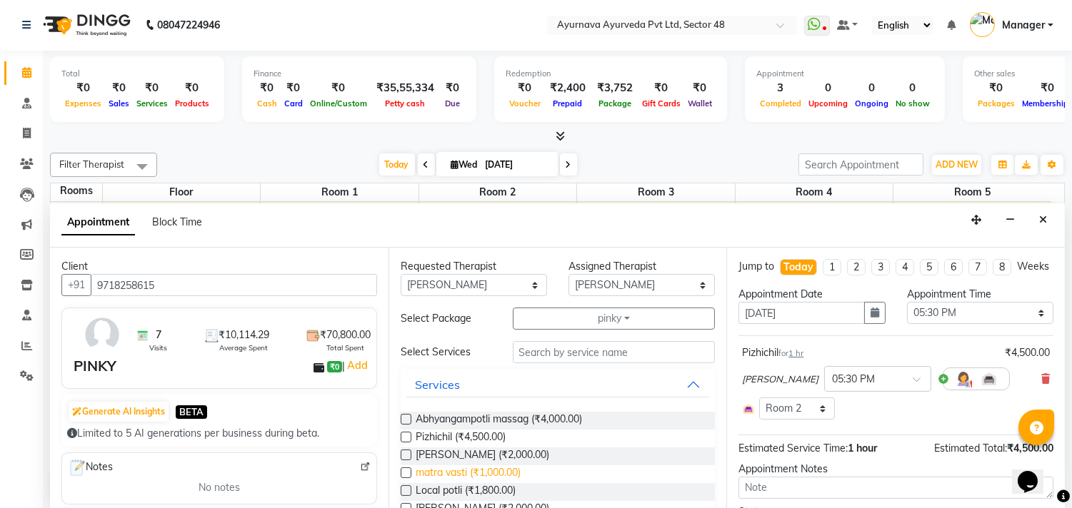
checkbox input "false"
click at [464, 488] on span "Local potli (₹1,800.00)" at bounding box center [466, 492] width 100 height 18
checkbox input "true"
select select "2643"
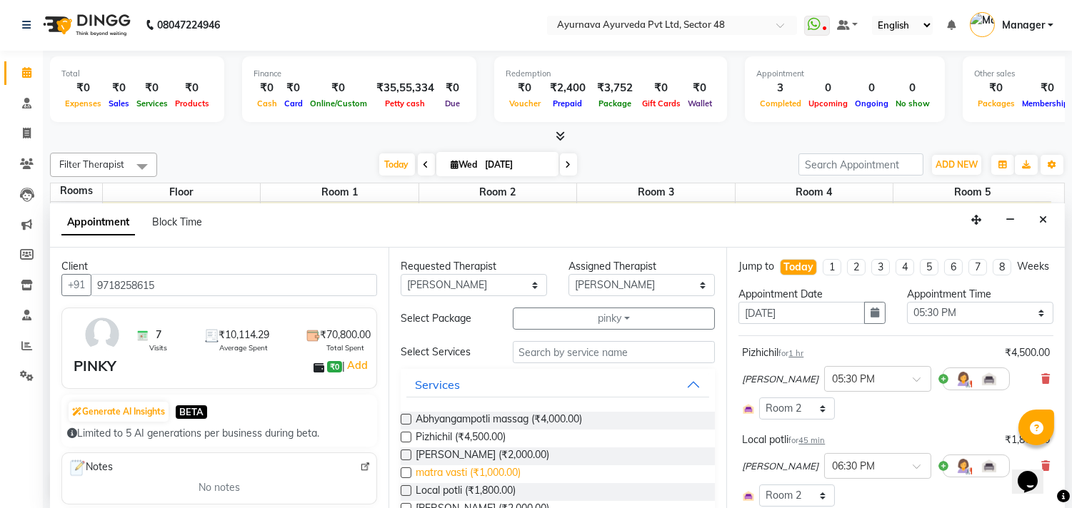
checkbox input "false"
click at [463, 474] on span "matra vasti (₹1,000.00)" at bounding box center [468, 475] width 105 height 18
checkbox input "false"
select select "2643"
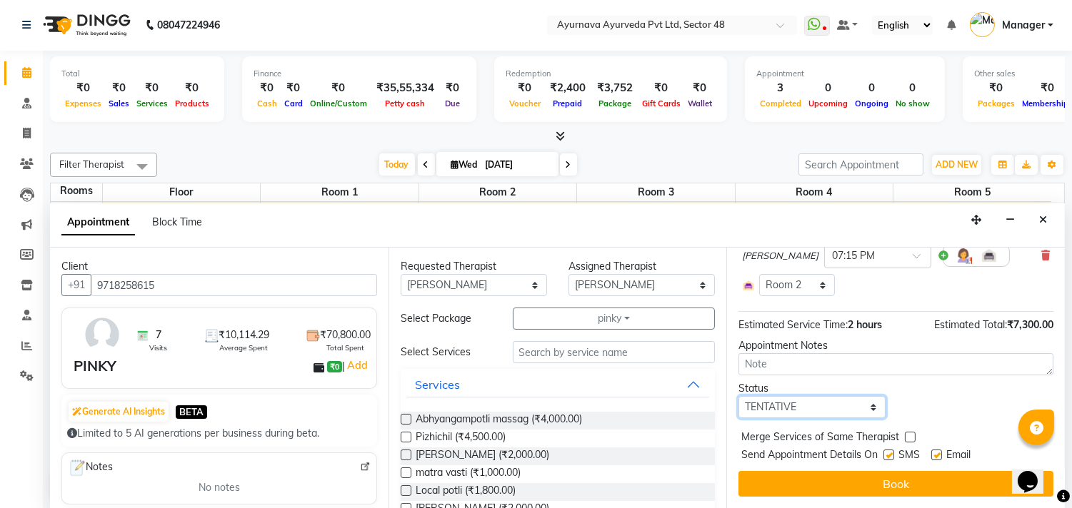
drag, startPoint x: 782, startPoint y: 406, endPoint x: 777, endPoint y: 397, distance: 9.9
click at [782, 406] on select "Select TENTATIVE CONFIRM CHECK-IN UPCOMING" at bounding box center [811, 407] width 146 height 22
select select "confirm booking"
click at [738, 396] on select "Select TENTATIVE CONFIRM CHECK-IN UPCOMING" at bounding box center [811, 407] width 146 height 22
click at [888, 451] on label at bounding box center [888, 455] width 11 height 11
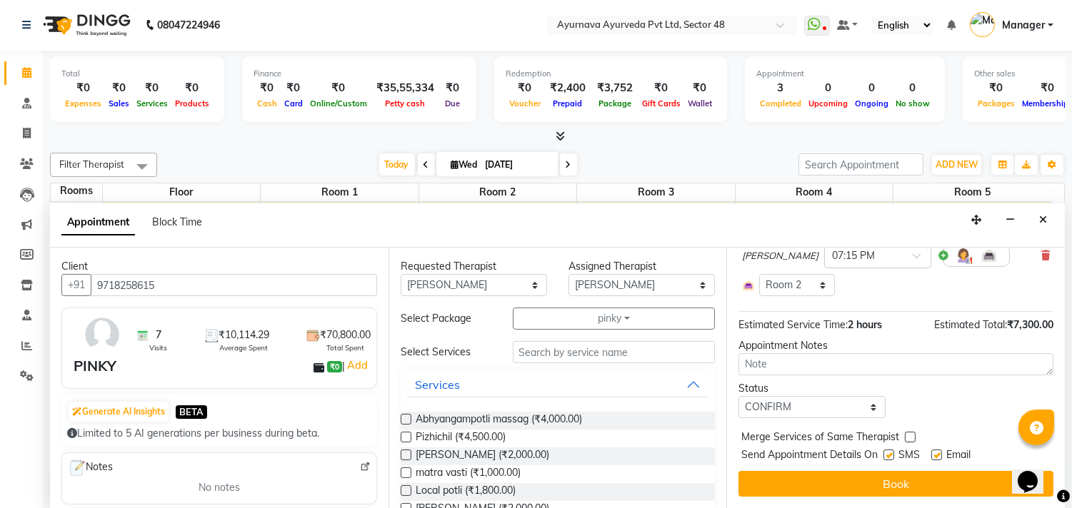
click at [888, 452] on input "checkbox" at bounding box center [887, 456] width 9 height 9
checkbox input "false"
click at [937, 456] on label at bounding box center [936, 455] width 11 height 11
click at [937, 456] on input "checkbox" at bounding box center [935, 456] width 9 height 9
checkbox input "false"
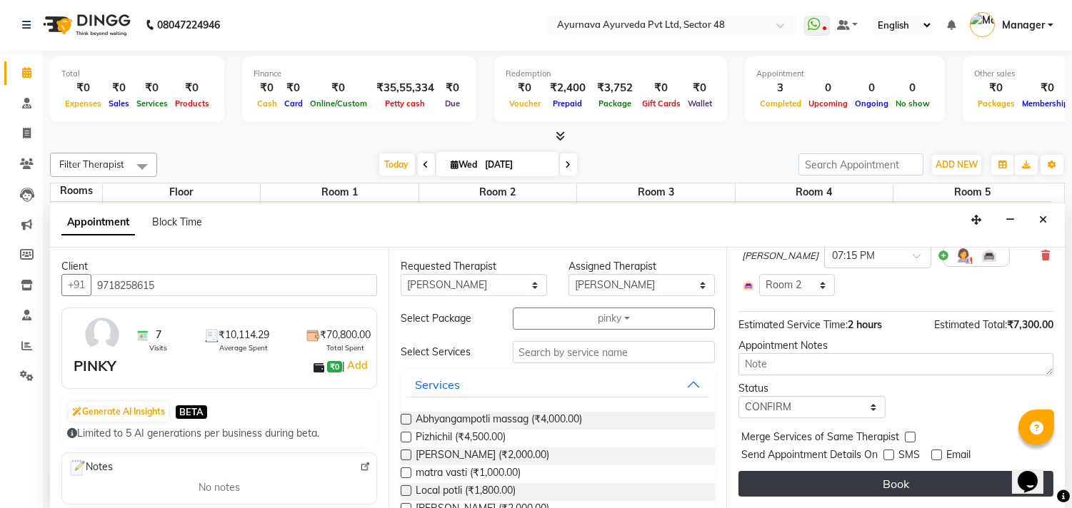
click at [938, 473] on button "Book" at bounding box center [895, 484] width 315 height 26
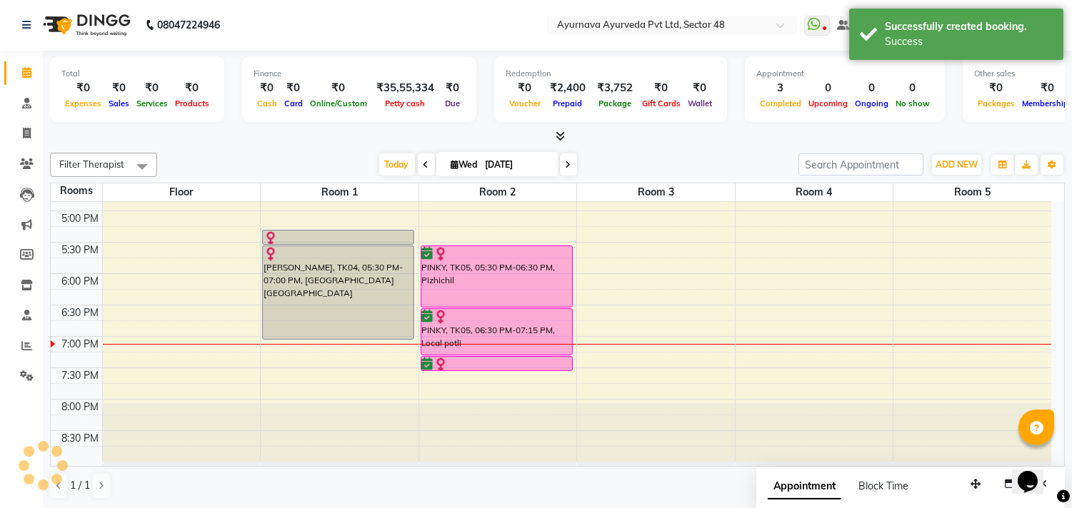
scroll to position [0, 0]
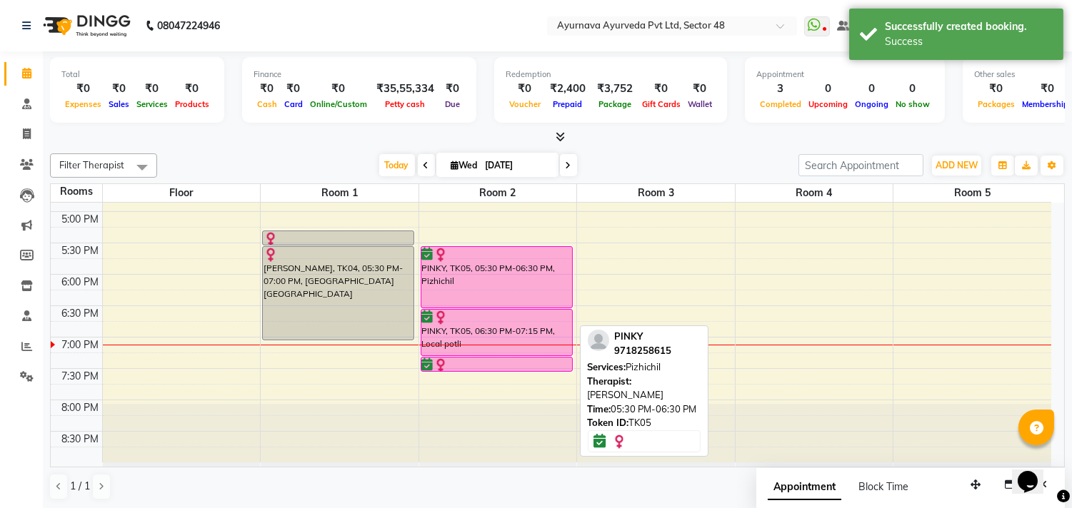
click at [452, 306] on div at bounding box center [496, 308] width 151 height 6
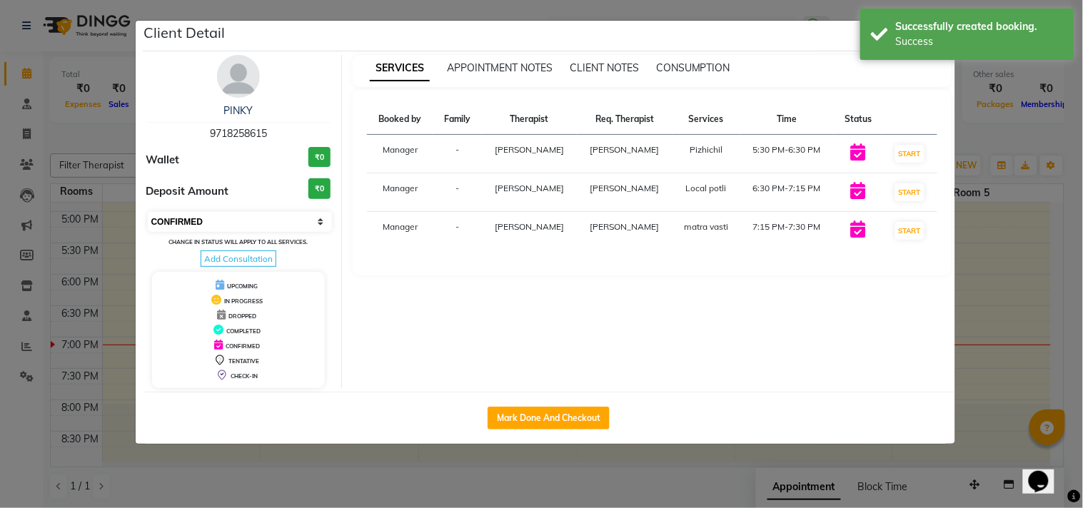
drag, startPoint x: 189, startPoint y: 217, endPoint x: 194, endPoint y: 228, distance: 12.2
click at [189, 217] on select "Select IN SERVICE CONFIRMED TENTATIVE CHECK IN MARK DONE DROPPED UPCOMING" at bounding box center [240, 222] width 185 height 20
select select "2"
click at [148, 212] on select "Select IN SERVICE CONFIRMED TENTATIVE CHECK IN MARK DONE DROPPED UPCOMING" at bounding box center [240, 222] width 185 height 20
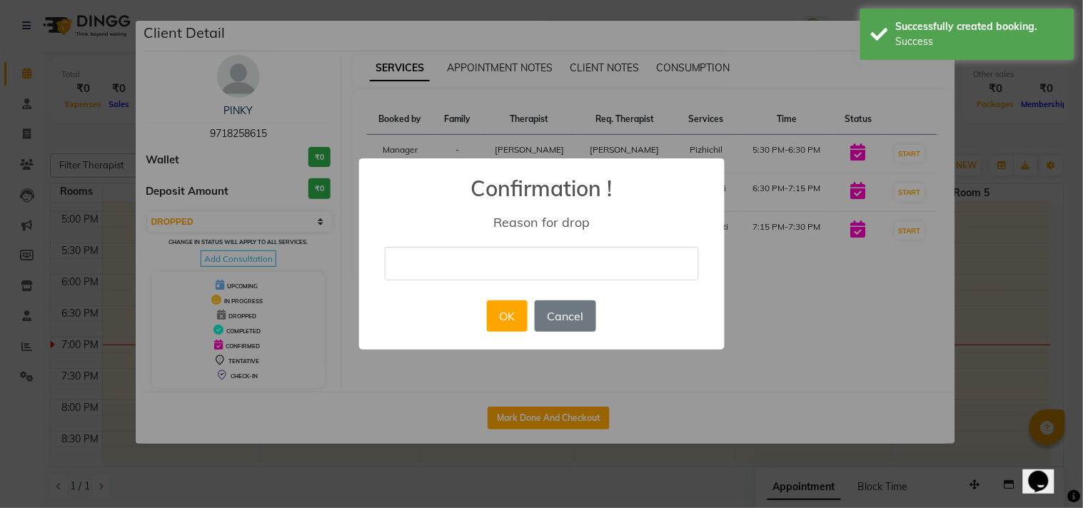
drag, startPoint x: 380, startPoint y: 256, endPoint x: 398, endPoint y: 257, distance: 17.9
click at [381, 256] on div "× Confirmation ! Reason for drop OK No Cancel" at bounding box center [542, 255] width 366 height 192
drag, startPoint x: 430, startPoint y: 256, endPoint x: 424, endPoint y: 241, distance: 15.4
click at [431, 255] on input "text" at bounding box center [542, 264] width 314 height 34
type input "Busy"
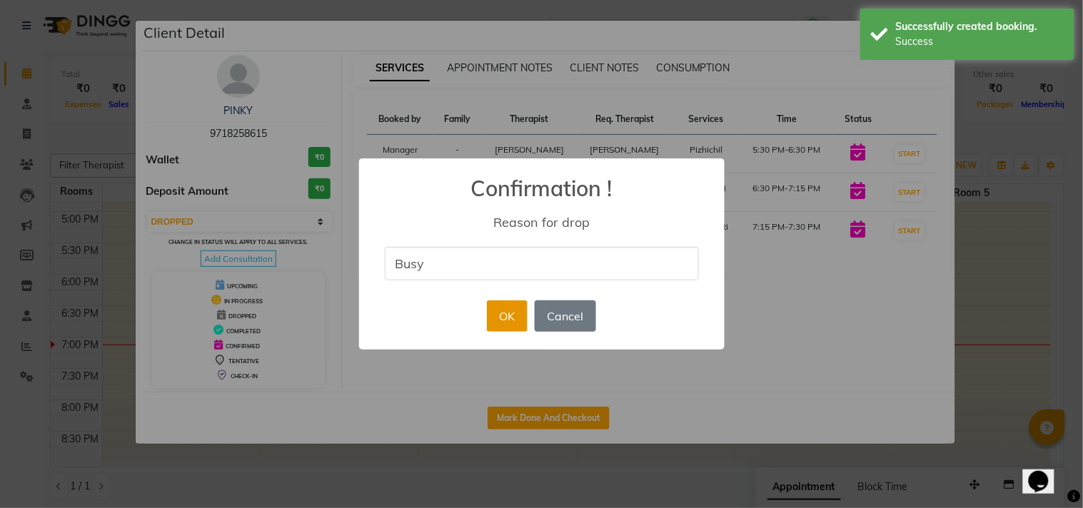
click at [501, 312] on button "OK" at bounding box center [507, 316] width 41 height 31
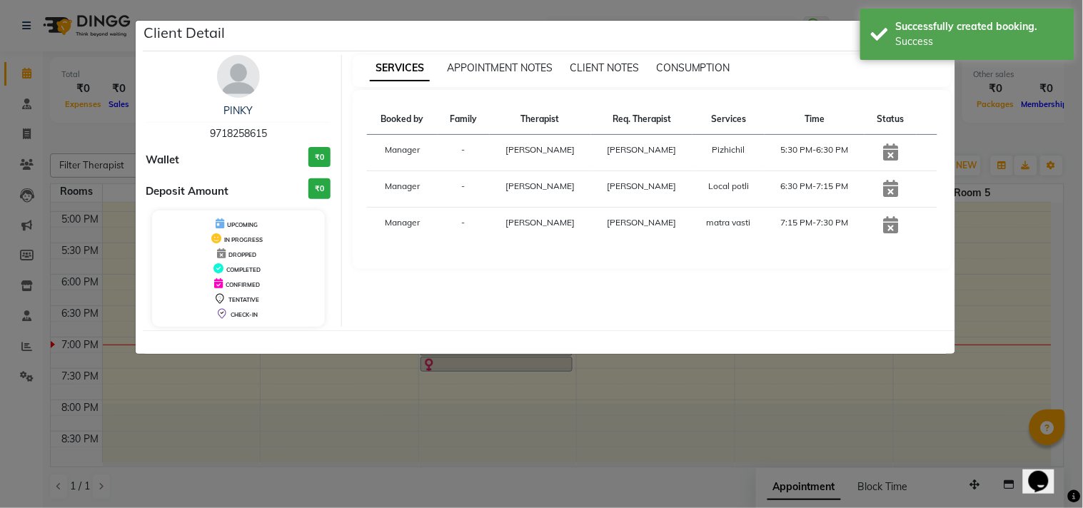
click at [666, 436] on ngb-modal-window "Client Detail PINKY 9718258615 Wallet ₹0 Deposit Amount ₹0 UPCOMING IN PROGRESS…" at bounding box center [541, 254] width 1083 height 508
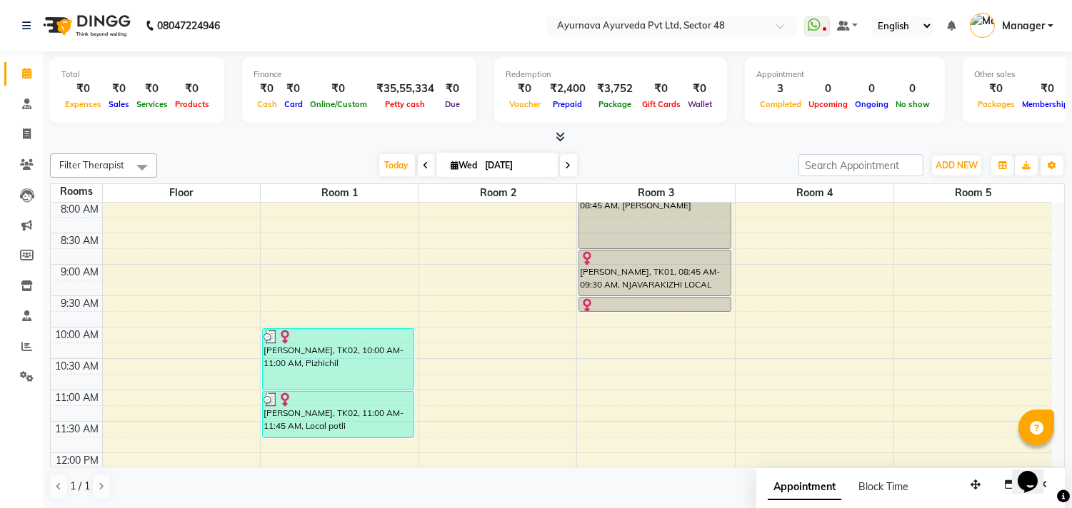
scroll to position [206, 0]
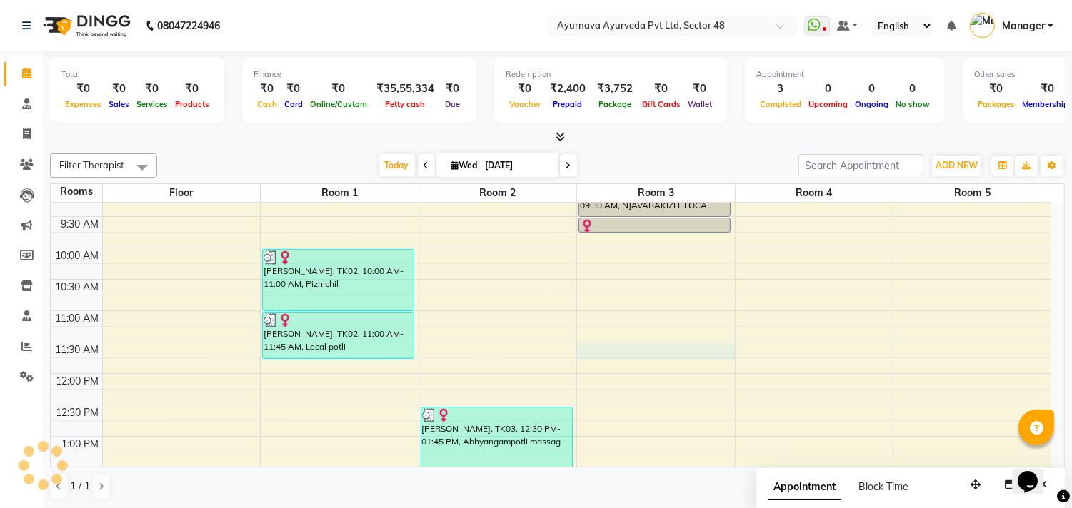
click at [618, 356] on div "6:00 AM 6:30 AM 7:00 AM 7:30 AM 8:00 AM 8:30 AM 9:00 AM 9:30 AM 10:00 AM 10:30 …" at bounding box center [551, 468] width 1000 height 942
select select "690"
select select "tentative"
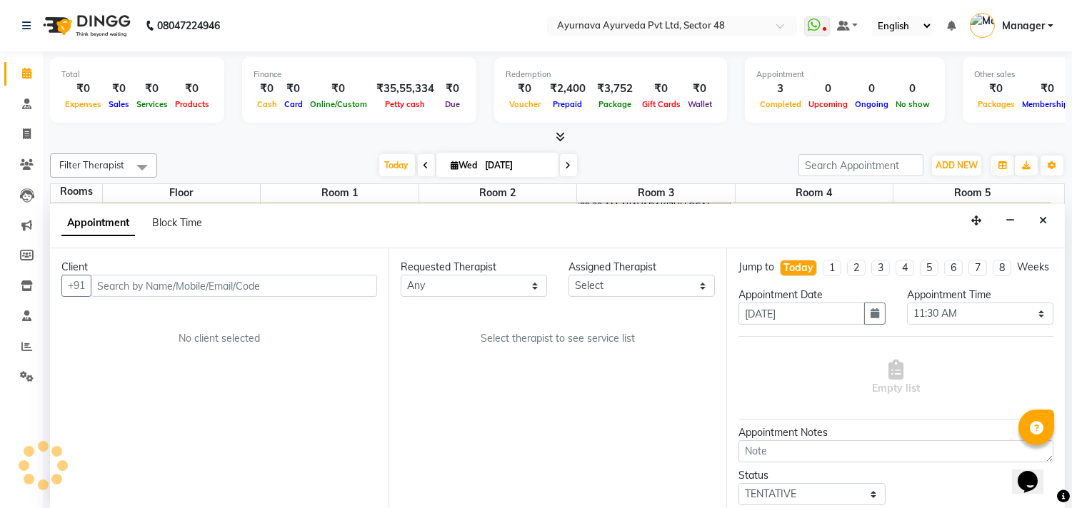
scroll to position [1, 0]
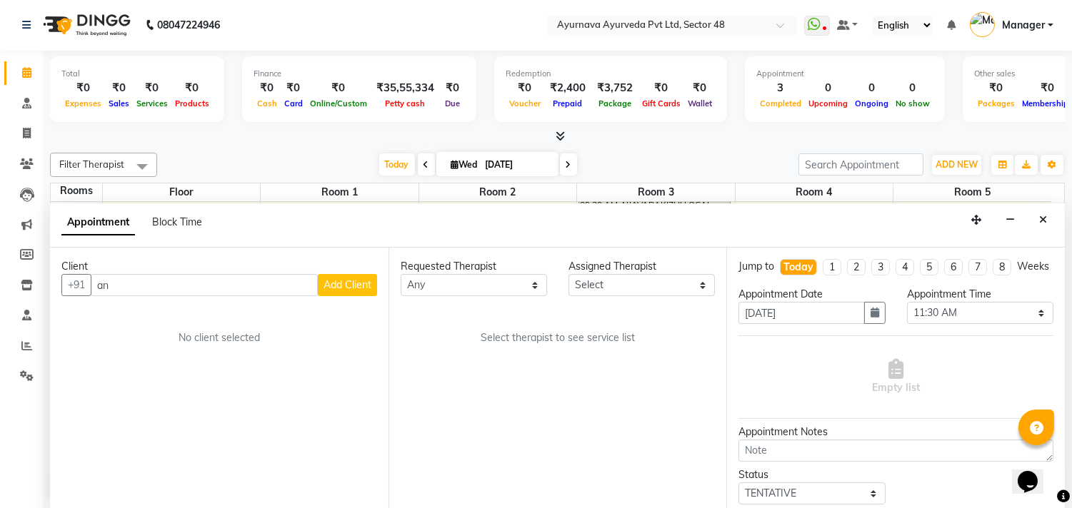
type input "a"
click at [1045, 218] on icon "Close" at bounding box center [1043, 220] width 8 height 10
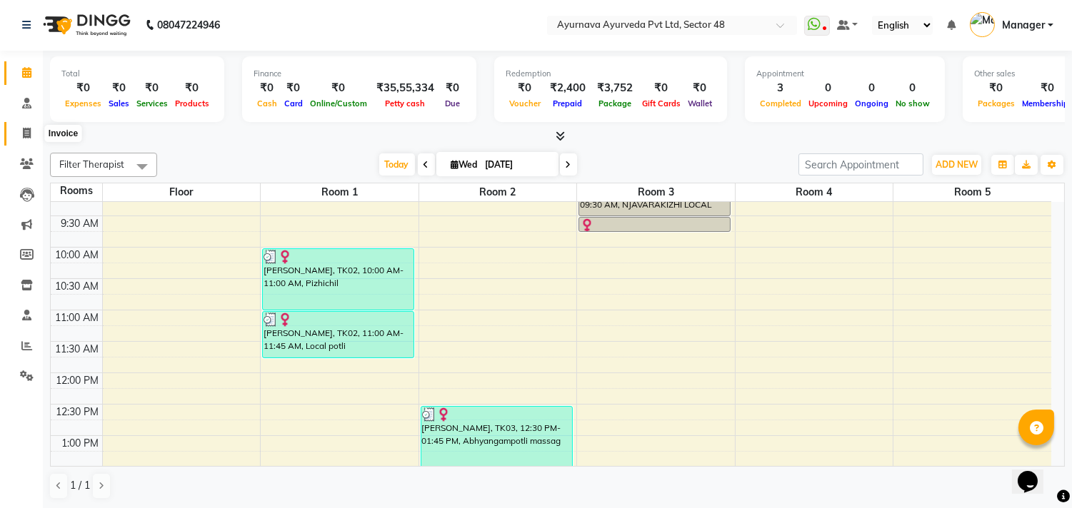
click at [19, 136] on span at bounding box center [26, 134] width 25 height 16
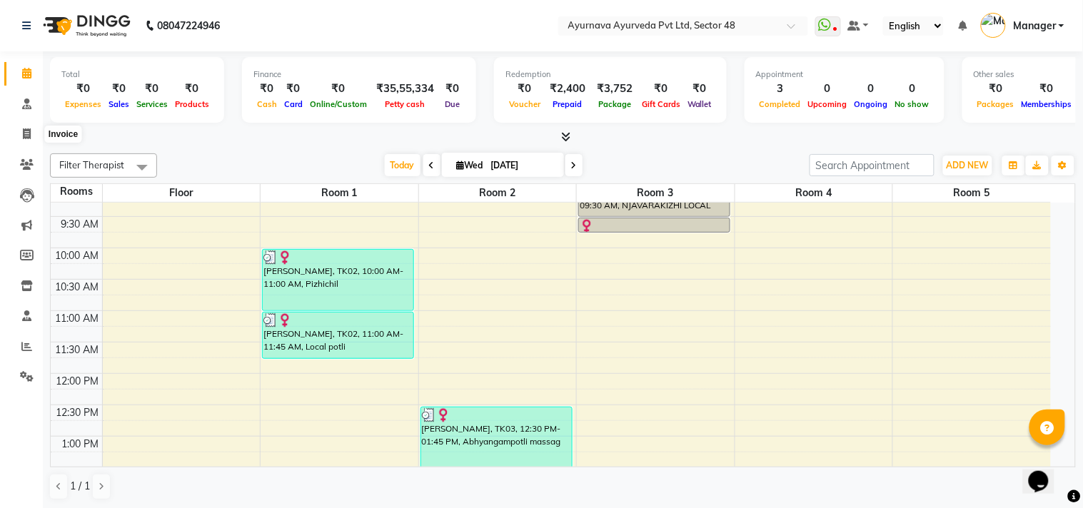
select select "5546"
select select "service"
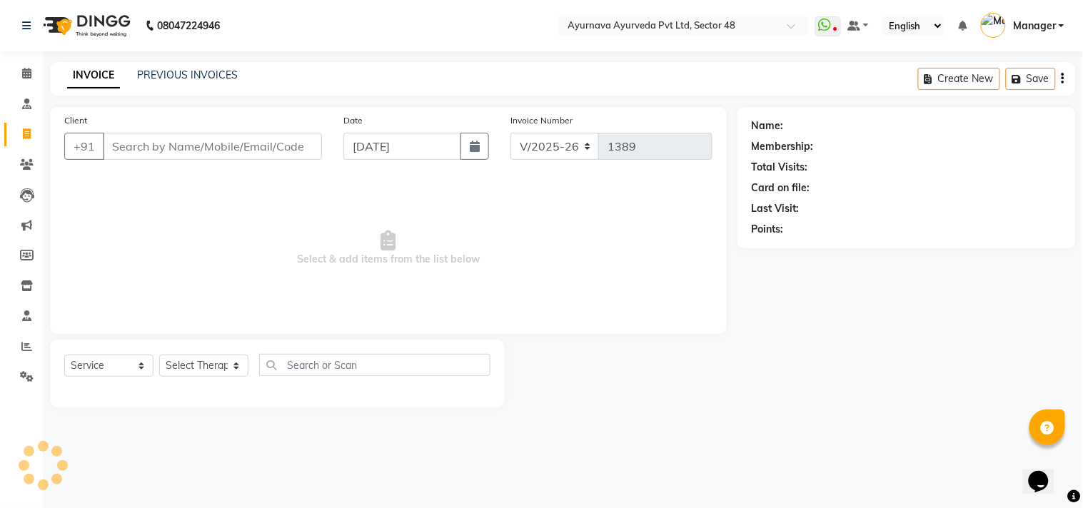
click at [130, 146] on input "Client" at bounding box center [212, 146] width 219 height 27
type input "a"
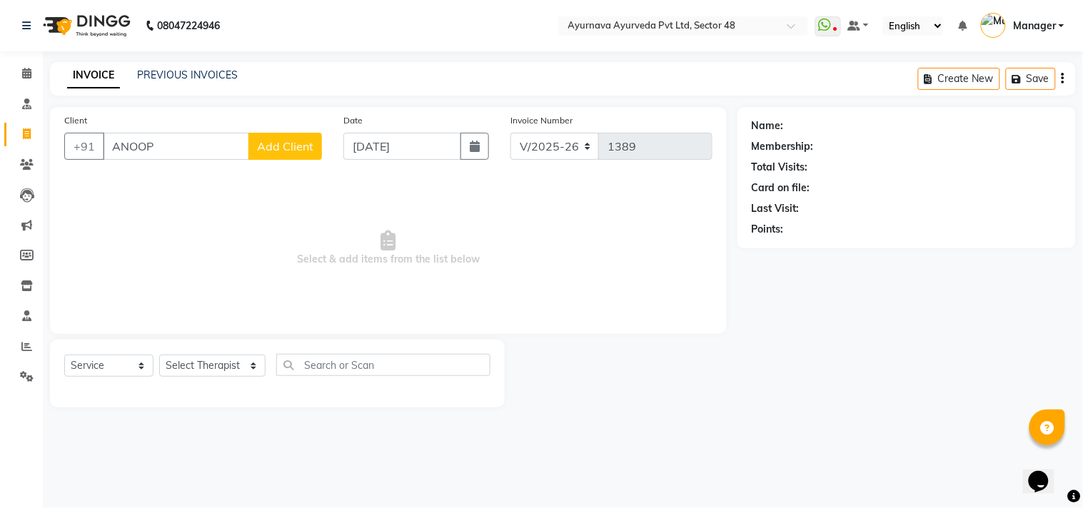
type input "ANOOP"
click at [287, 151] on span "Add Client" at bounding box center [285, 146] width 56 height 14
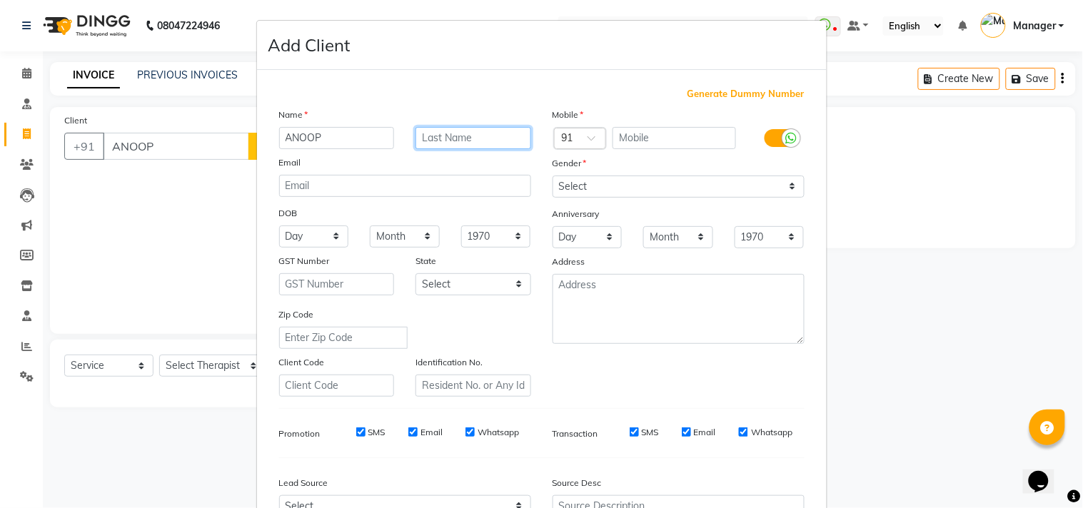
click at [441, 138] on input "text" at bounding box center [474, 138] width 116 height 22
type input "[PERSON_NAME]"
click at [638, 137] on input "text" at bounding box center [675, 138] width 124 height 22
type input "8882055397"
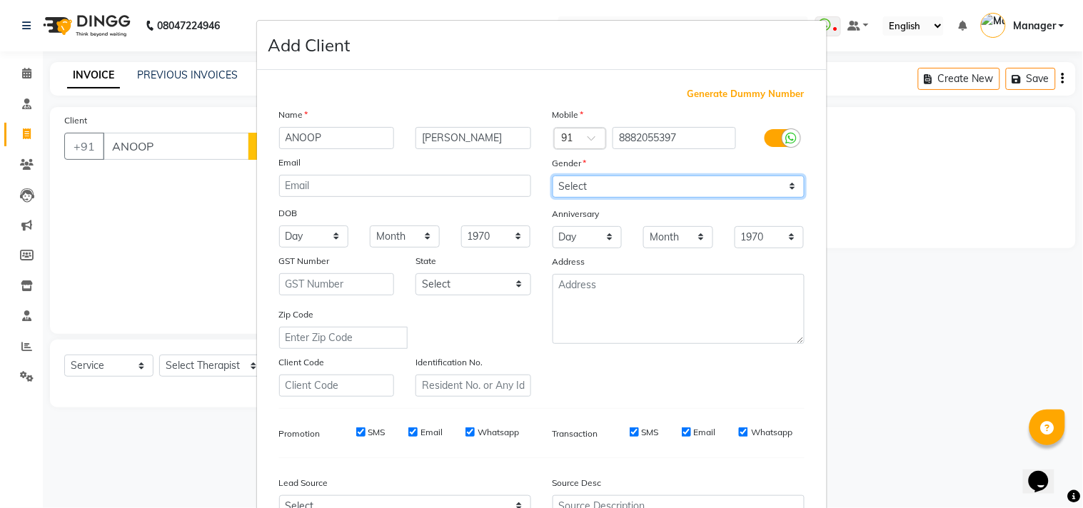
click at [591, 177] on select "Select [DEMOGRAPHIC_DATA] [DEMOGRAPHIC_DATA] Other Prefer Not To Say" at bounding box center [679, 187] width 252 height 22
select select "[DEMOGRAPHIC_DATA]"
click at [553, 176] on select "Select [DEMOGRAPHIC_DATA] [DEMOGRAPHIC_DATA] Other Prefer Not To Say" at bounding box center [679, 187] width 252 height 22
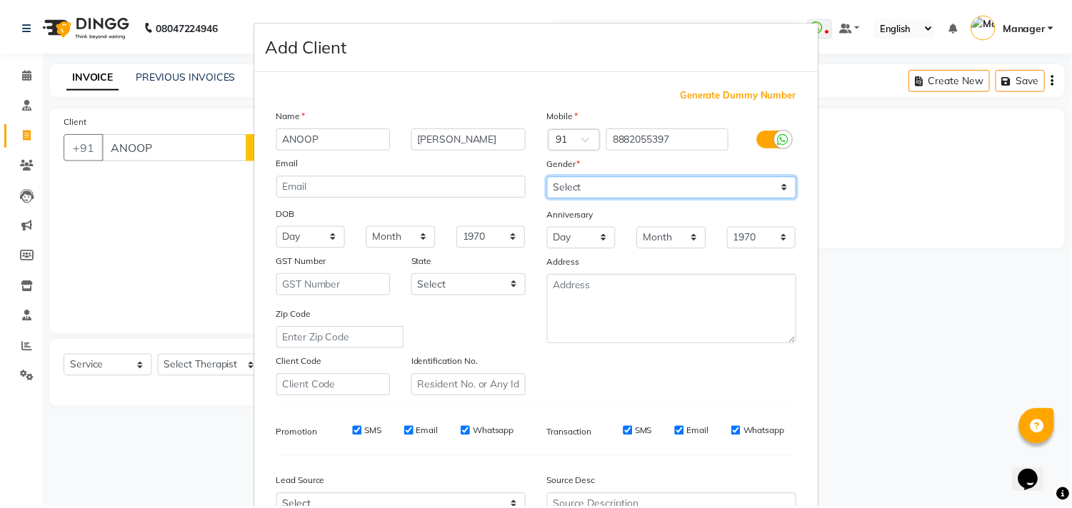
scroll to position [151, 0]
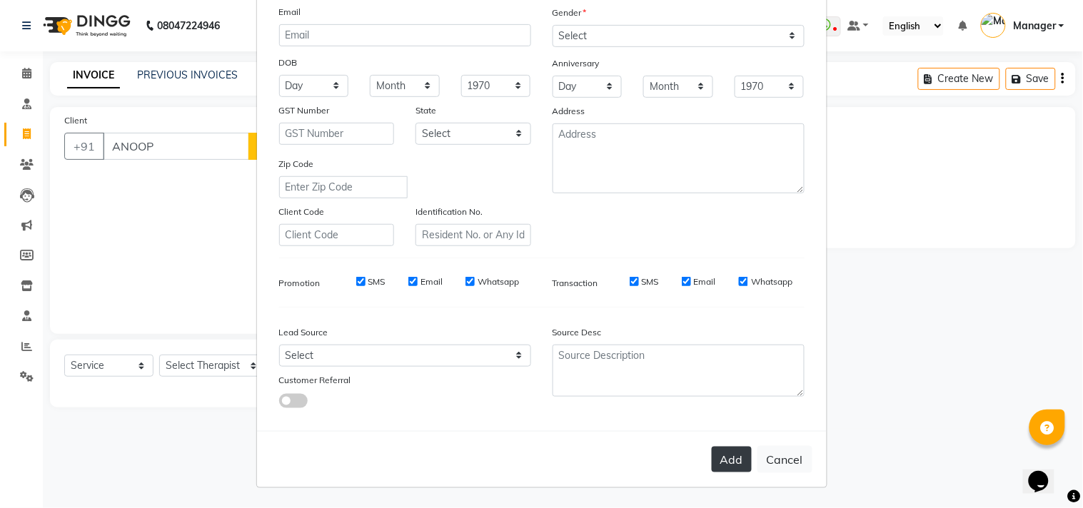
click at [717, 464] on button "Add" at bounding box center [732, 460] width 40 height 26
type input "8882055397"
select select
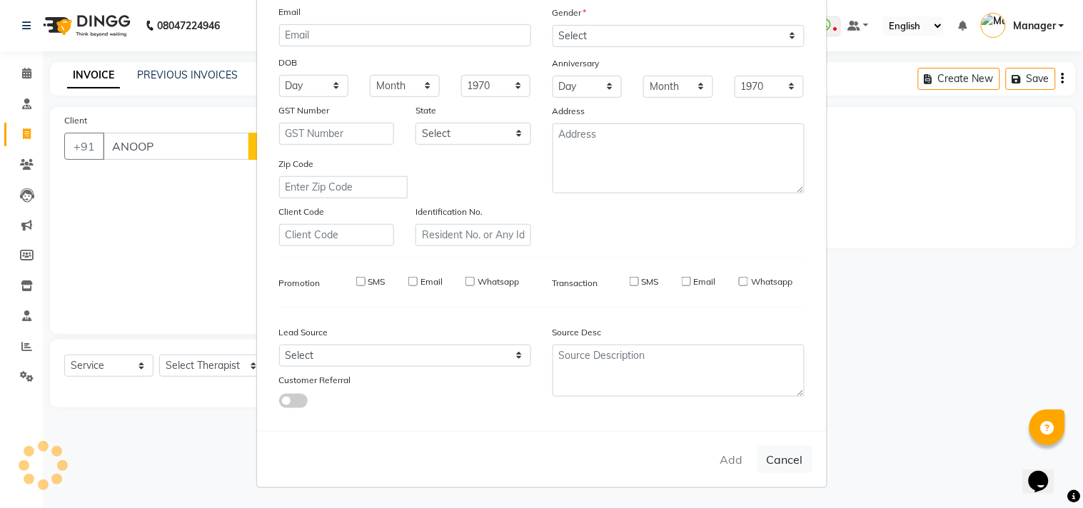
select select
checkbox input "false"
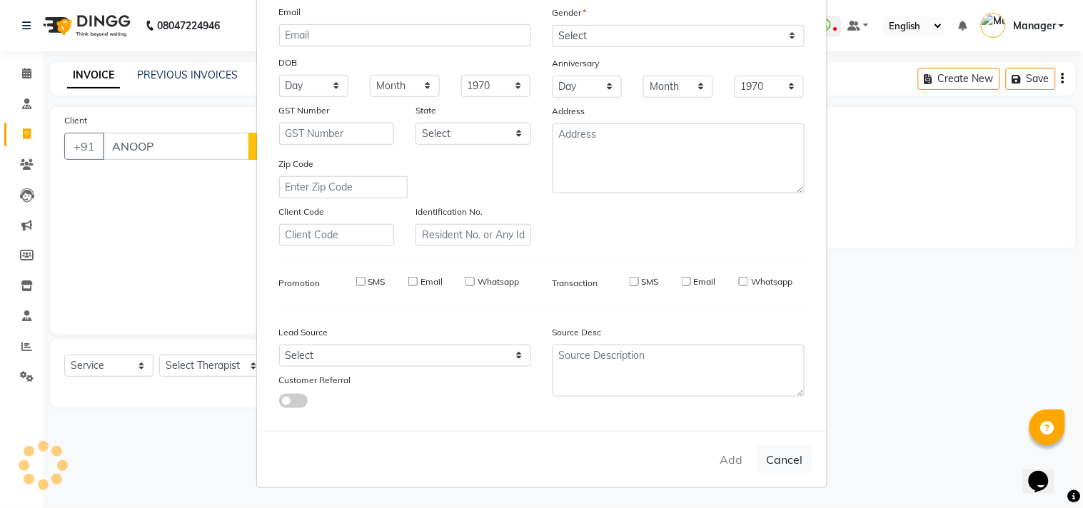
checkbox input "false"
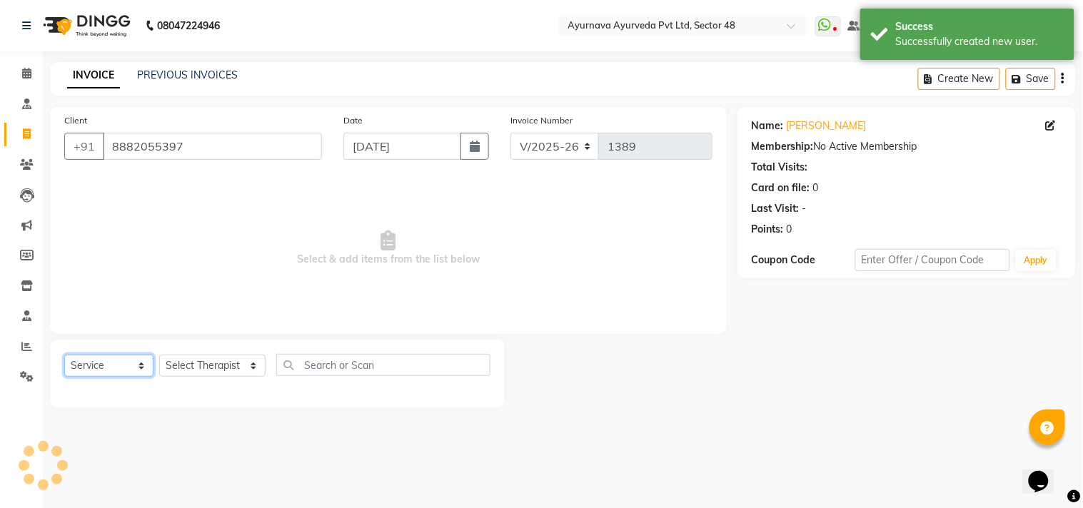
click at [90, 365] on select "Select Service Product Membership Package Voucher Prepaid Gift Card" at bounding box center [108, 366] width 89 height 22
select select "package"
click at [64, 356] on select "Select Service Product Membership Package Voucher Prepaid Gift Card" at bounding box center [108, 366] width 89 height 22
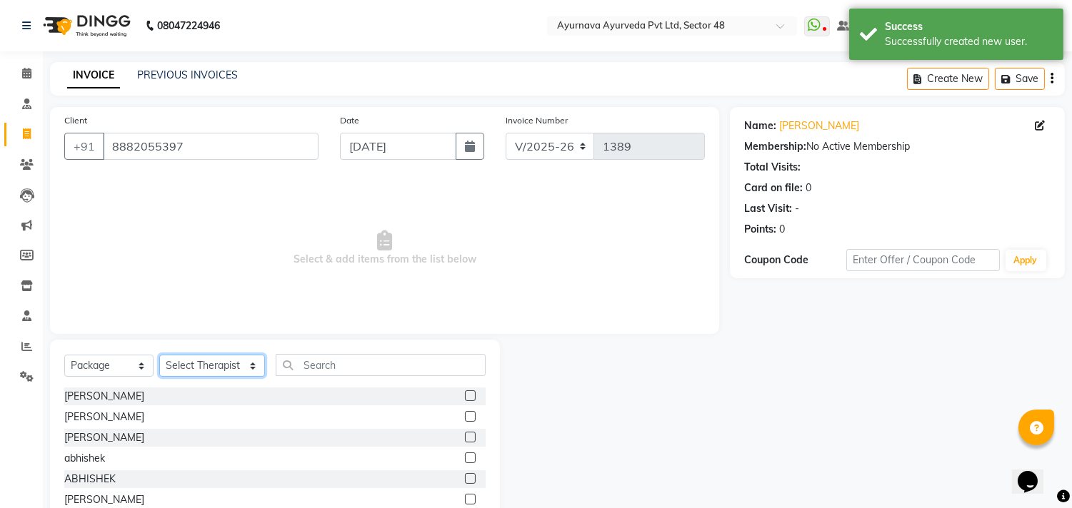
click at [211, 358] on select "Select Therapist [PERSON_NAME] [PERSON_NAME] V P [PERSON_NAME] Arya [PERSON_NAM…" at bounding box center [212, 366] width 106 height 22
select select "38445"
click at [159, 356] on select "Select Therapist [PERSON_NAME] [PERSON_NAME] V P [PERSON_NAME] Arya [PERSON_NAM…" at bounding box center [212, 366] width 106 height 22
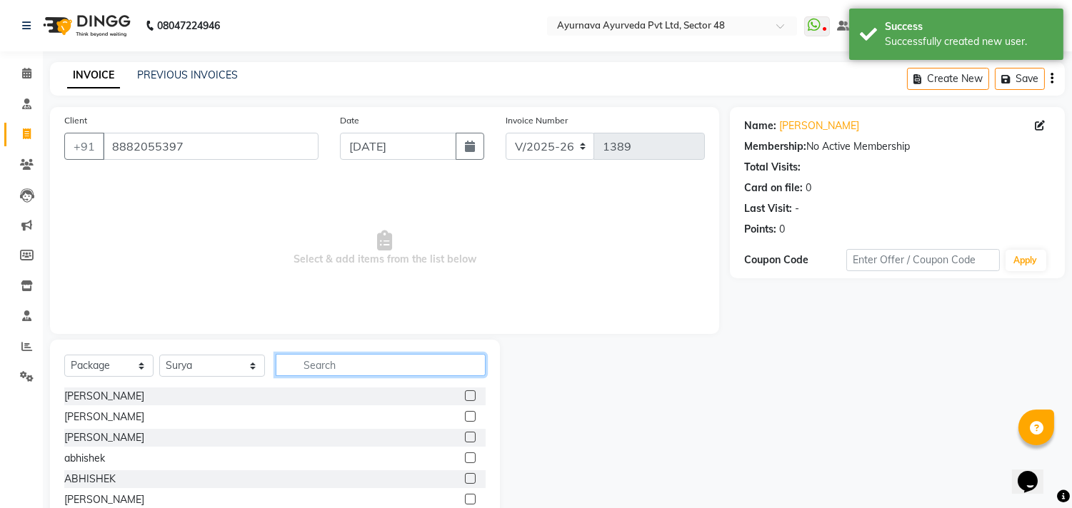
click at [301, 365] on input "text" at bounding box center [381, 365] width 210 height 22
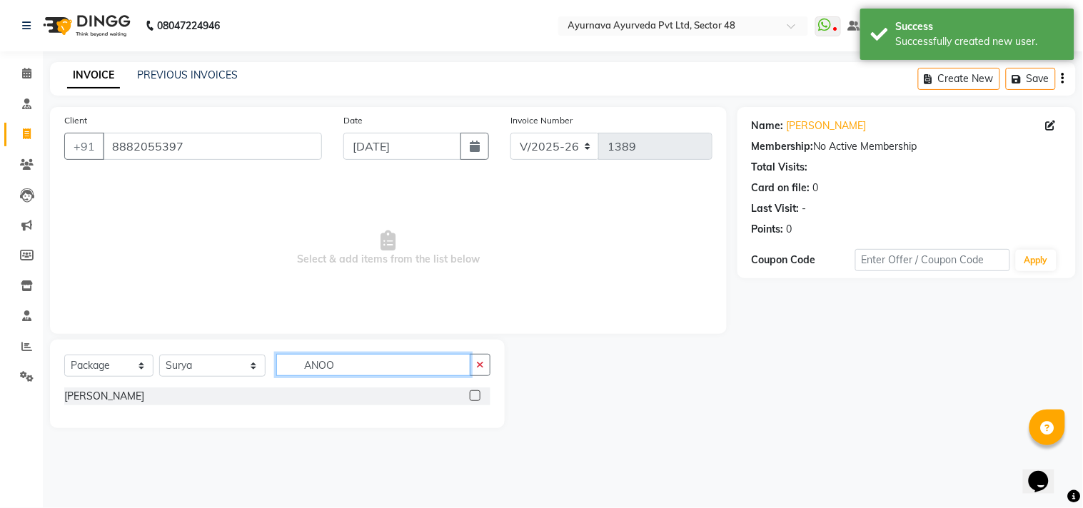
type input "ANOO"
click at [476, 396] on label at bounding box center [475, 396] width 11 height 11
click at [476, 396] on input "checkbox" at bounding box center [474, 396] width 9 height 9
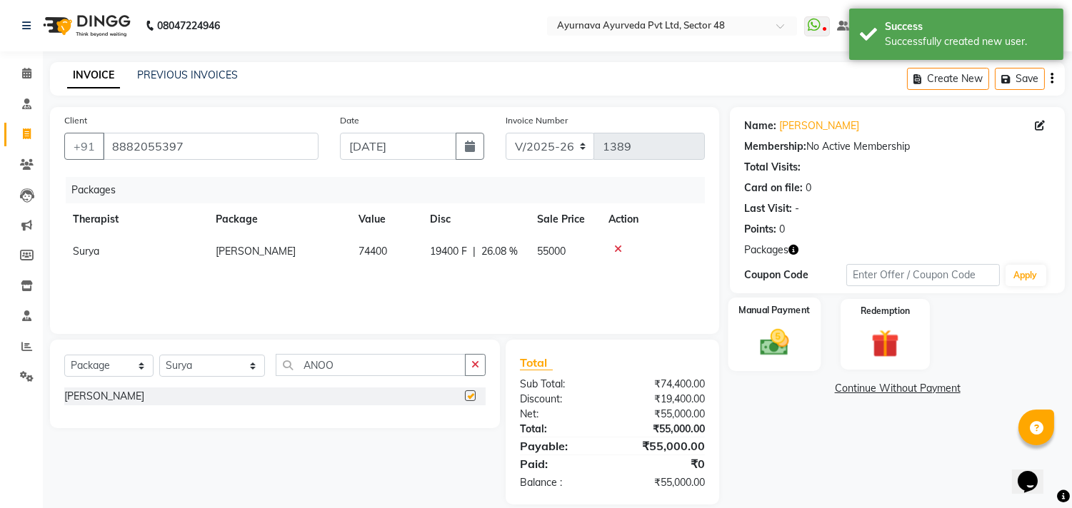
checkbox input "false"
click at [790, 340] on img at bounding box center [774, 343] width 47 height 34
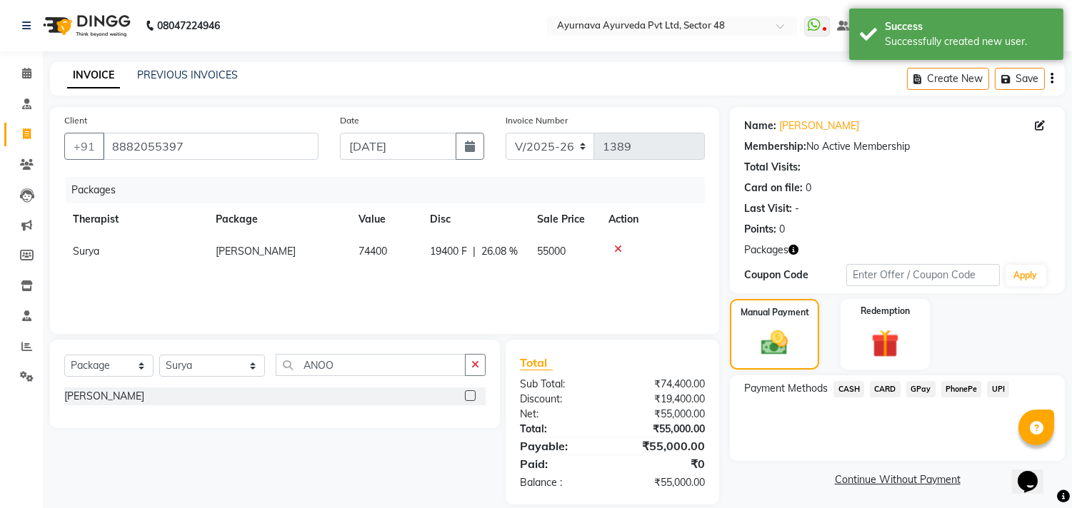
click at [878, 388] on span "CARD" at bounding box center [885, 389] width 31 height 16
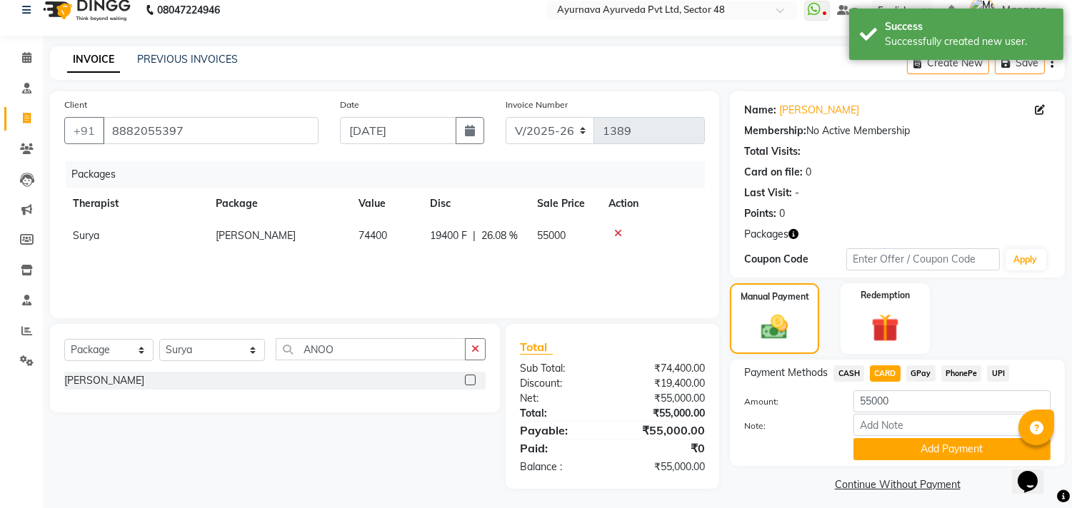
scroll to position [24, 0]
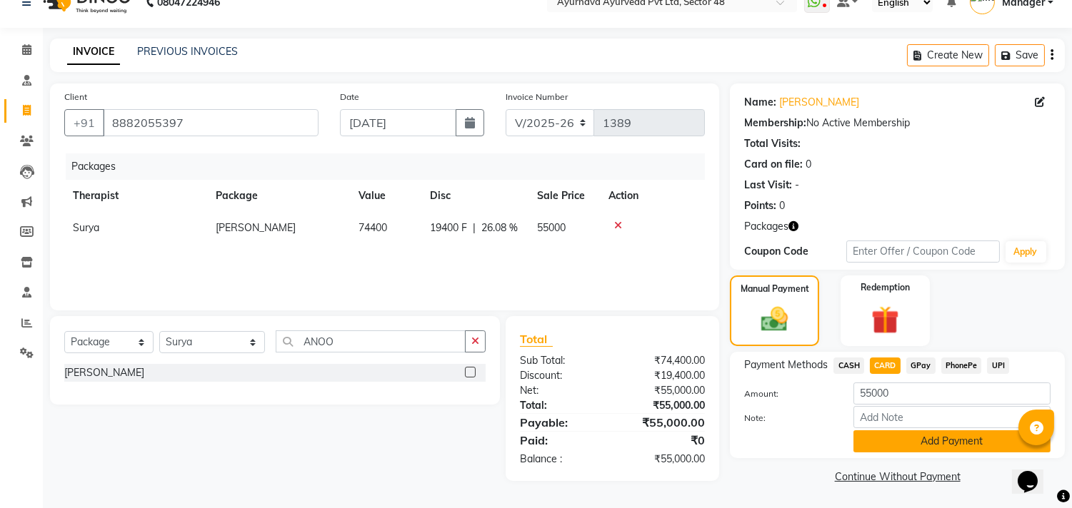
click at [903, 432] on button "Add Payment" at bounding box center [951, 442] width 197 height 22
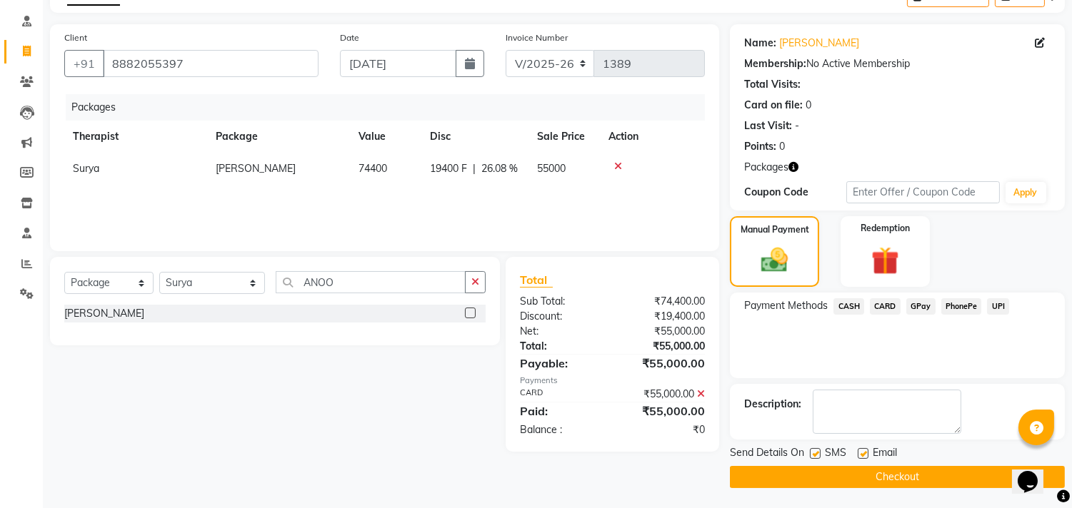
scroll to position [84, 0]
click at [813, 454] on label at bounding box center [815, 453] width 11 height 11
click at [813, 454] on input "checkbox" at bounding box center [814, 453] width 9 height 9
checkbox input "false"
click at [863, 453] on label at bounding box center [863, 453] width 11 height 11
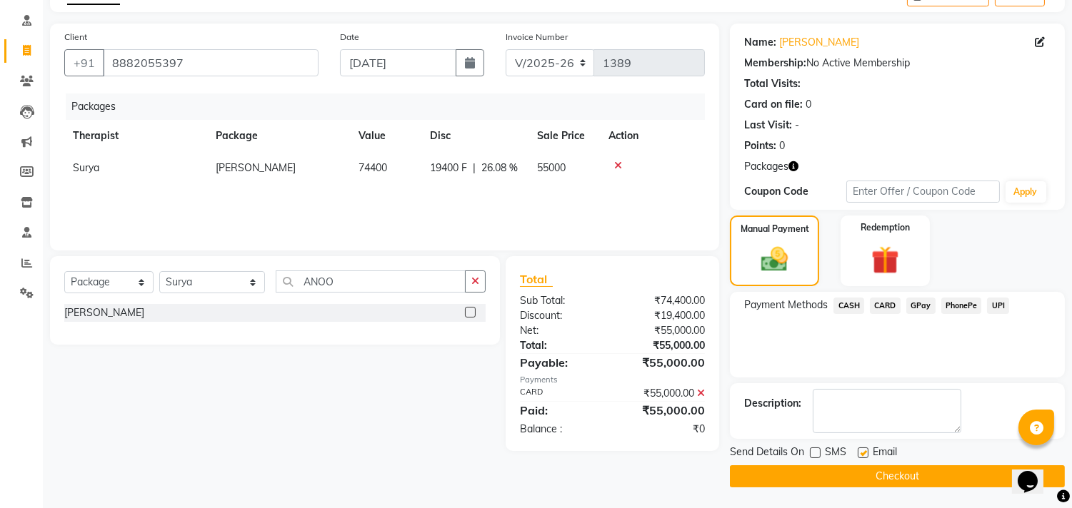
click at [863, 453] on input "checkbox" at bounding box center [862, 453] width 9 height 9
checkbox input "false"
click at [854, 481] on button "Checkout" at bounding box center [897, 477] width 335 height 22
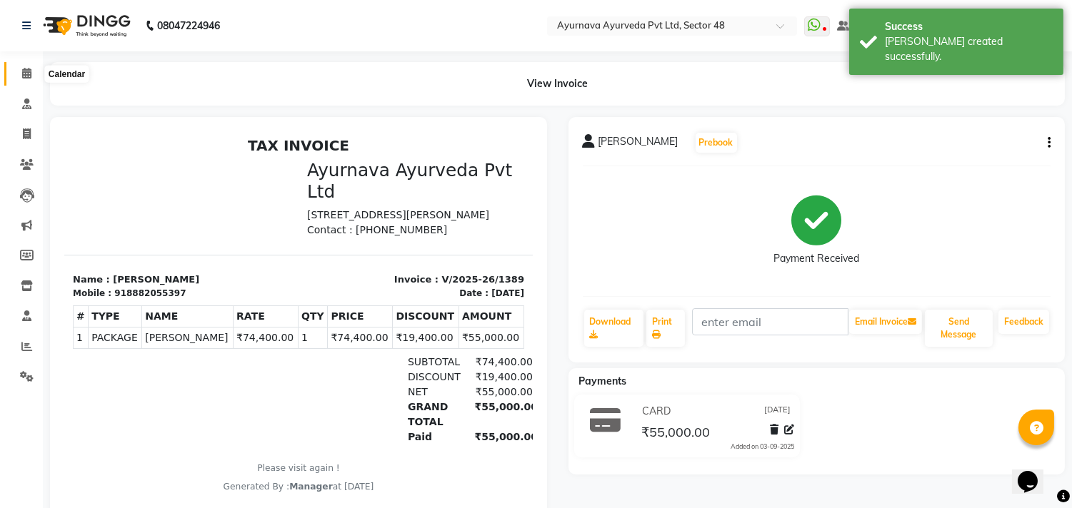
click at [24, 75] on icon at bounding box center [26, 73] width 9 height 11
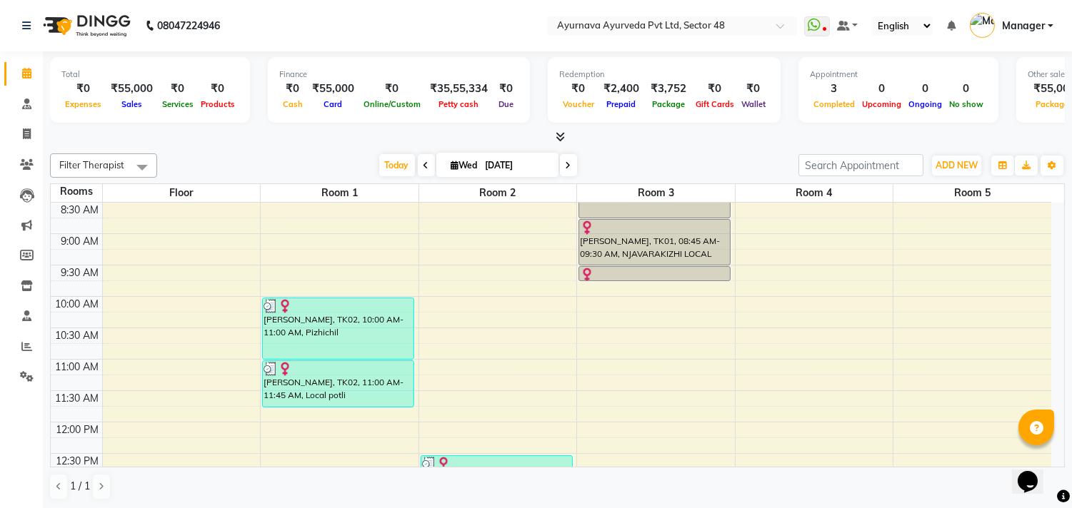
scroll to position [159, 0]
click at [116, 373] on div "6:00 AM 6:30 AM 7:00 AM 7:30 AM 8:00 AM 8:30 AM 9:00 AM 9:30 AM 10:00 AM 10:30 …" at bounding box center [551, 515] width 1000 height 942
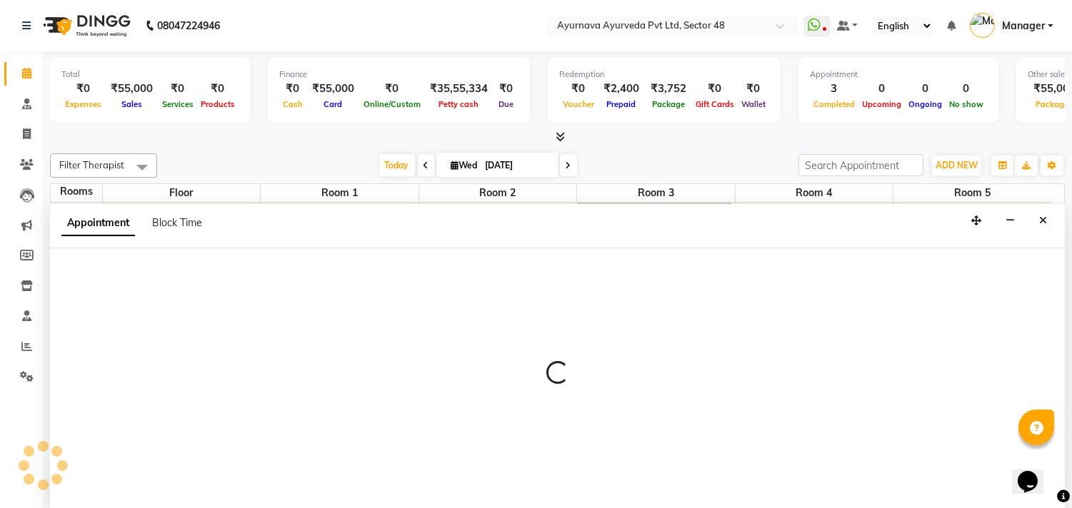
scroll to position [1, 0]
select select "660"
select select "tentative"
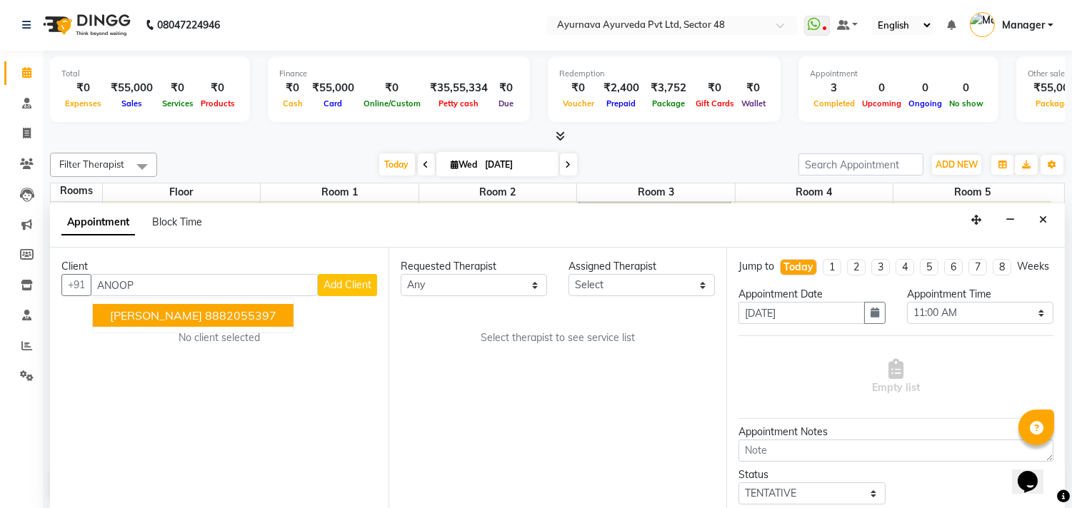
click at [232, 316] on ngb-highlight "8882055397" at bounding box center [240, 315] width 71 height 14
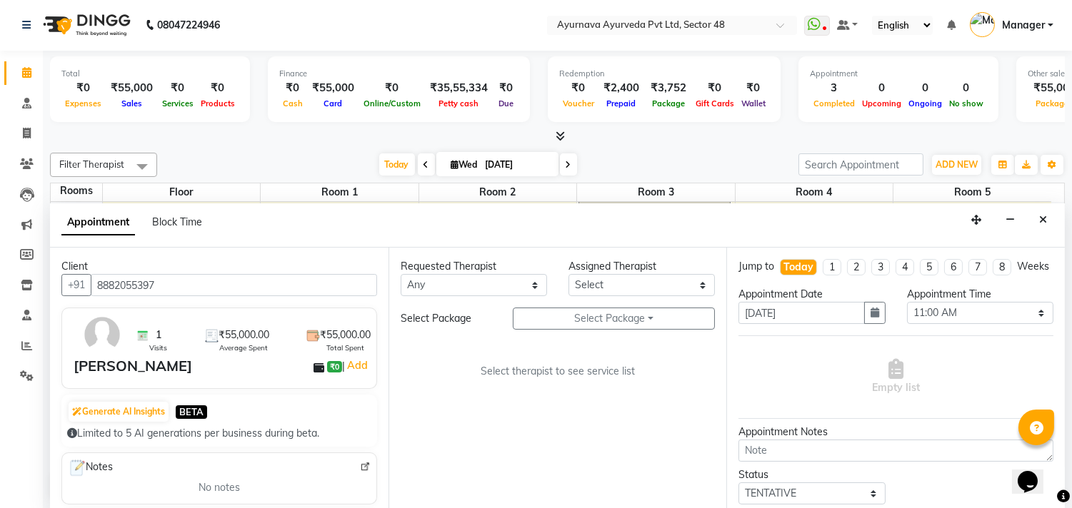
type input "8882055397"
click at [433, 287] on select "Any [PERSON_NAME] [PERSON_NAME] V P [PERSON_NAME] [PERSON_NAME] [PERSON_NAME] […" at bounding box center [474, 285] width 146 height 22
select select "39833"
click at [401, 274] on select "Any [PERSON_NAME] [PERSON_NAME] V P [PERSON_NAME] [PERSON_NAME] [PERSON_NAME] […" at bounding box center [474, 285] width 146 height 22
select select "39833"
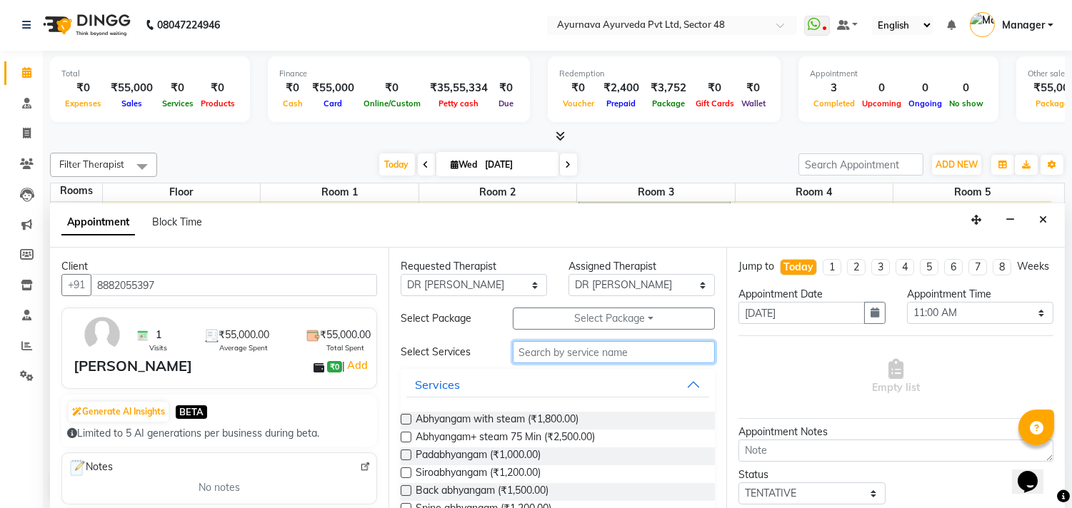
click at [525, 353] on input "text" at bounding box center [614, 352] width 203 height 22
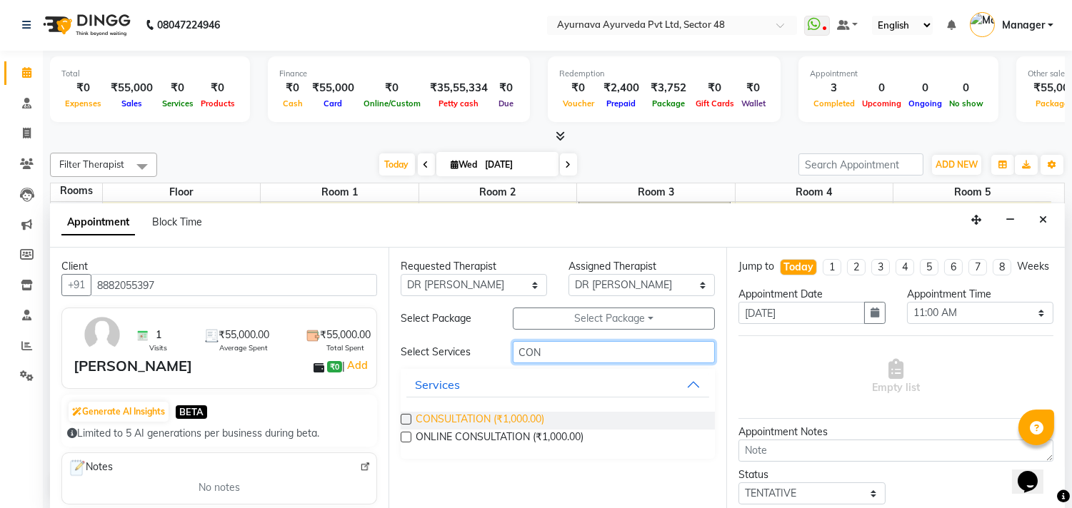
type input "CON"
click at [507, 417] on span "CONSULTATION (₹1,000.00)" at bounding box center [480, 421] width 129 height 18
checkbox input "true"
select select "2597"
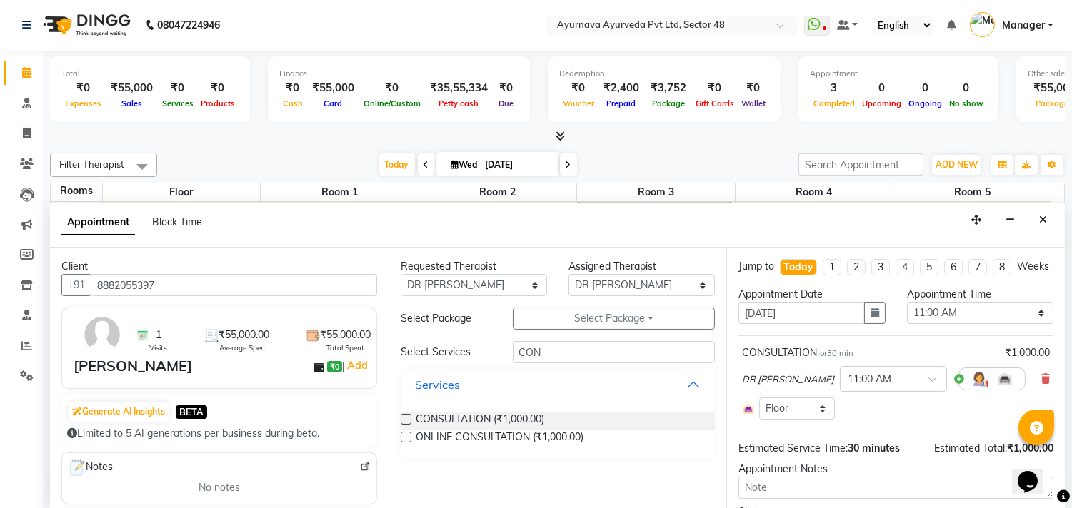
checkbox input "false"
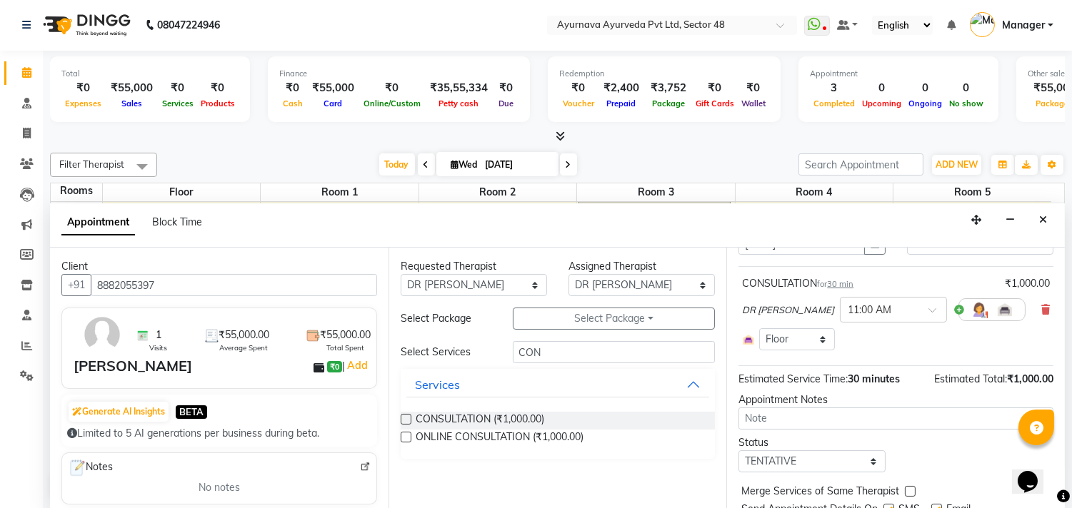
scroll to position [136, 0]
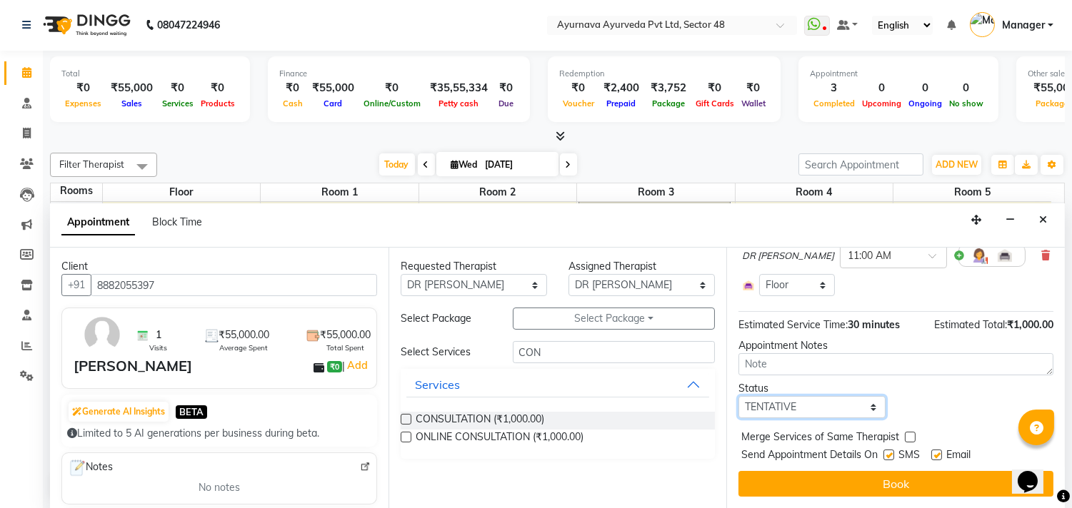
click at [795, 400] on select "Select TENTATIVE CONFIRM CHECK-IN UPCOMING" at bounding box center [811, 407] width 146 height 22
select select "confirm booking"
click at [738, 396] on select "Select TENTATIVE CONFIRM CHECK-IN UPCOMING" at bounding box center [811, 407] width 146 height 22
click at [891, 453] on label at bounding box center [888, 455] width 11 height 11
click at [891, 453] on input "checkbox" at bounding box center [887, 456] width 9 height 9
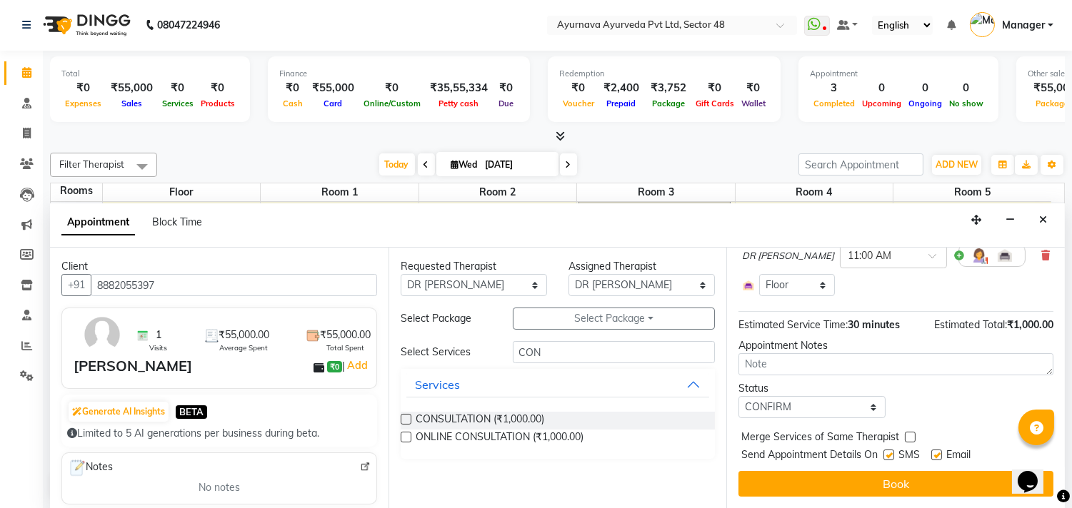
checkbox input "false"
drag, startPoint x: 939, startPoint y: 455, endPoint x: 937, endPoint y: 471, distance: 16.6
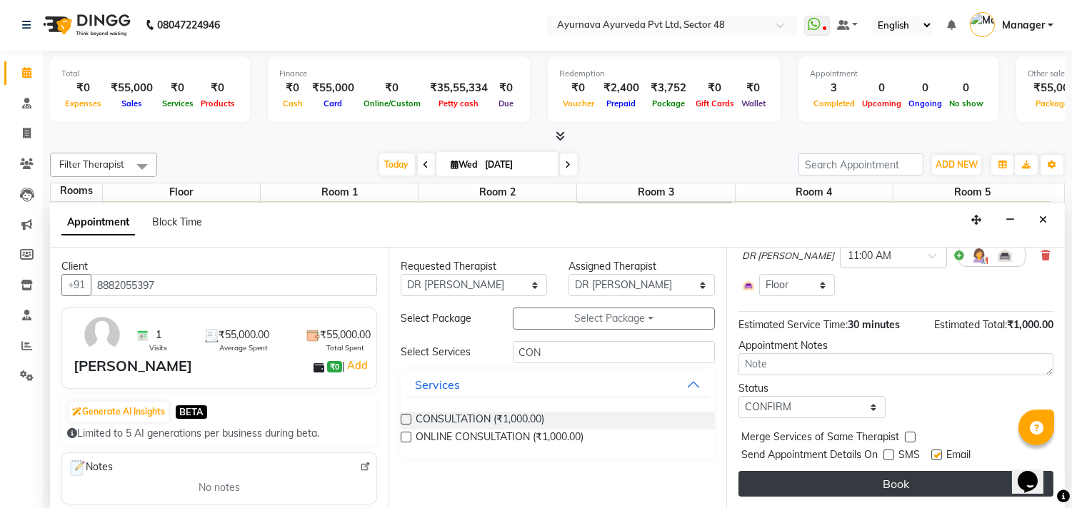
click at [940, 455] on label at bounding box center [936, 455] width 11 height 11
click at [940, 455] on input "checkbox" at bounding box center [935, 456] width 9 height 9
checkbox input "false"
click at [937, 473] on button "Book" at bounding box center [895, 484] width 315 height 26
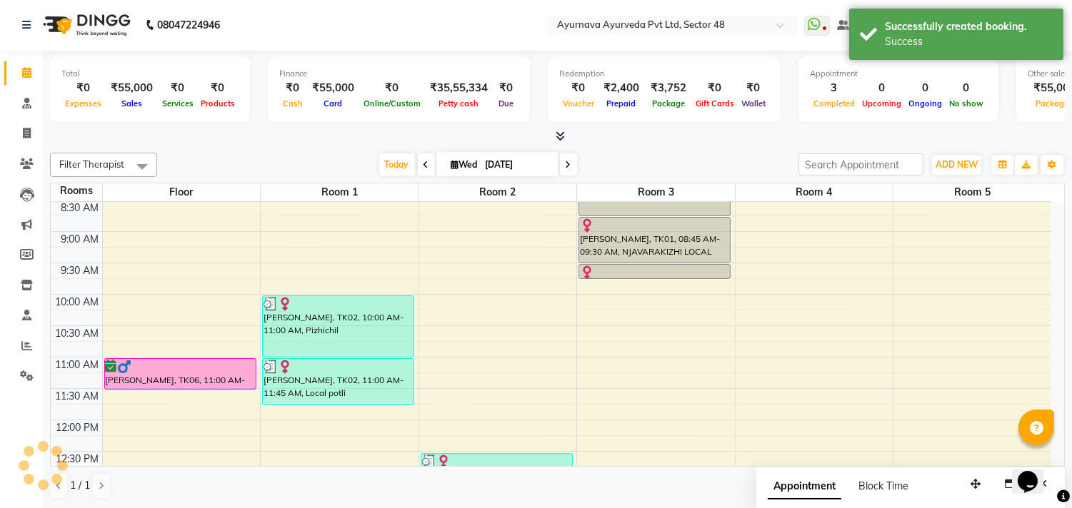
scroll to position [0, 0]
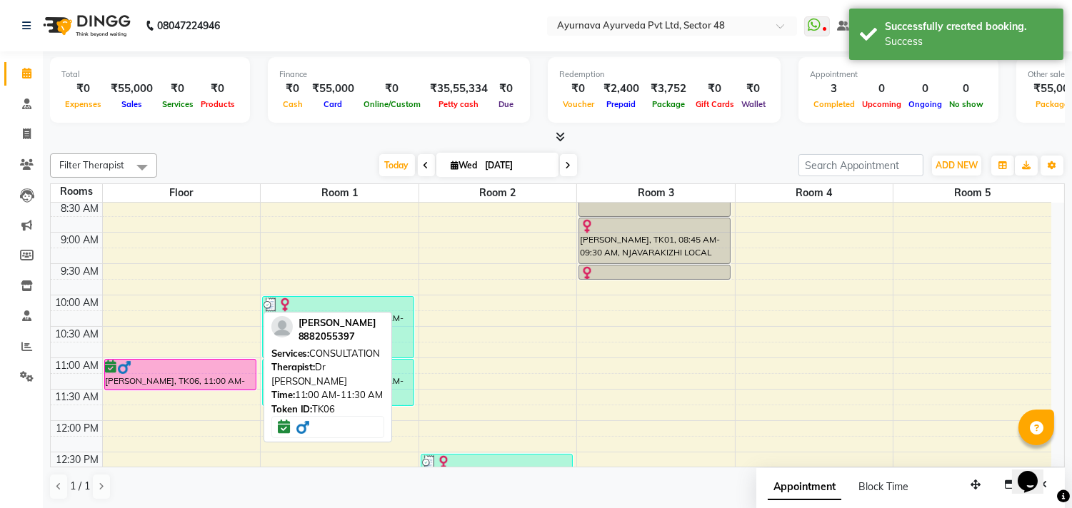
click at [146, 370] on div at bounding box center [180, 368] width 149 height 14
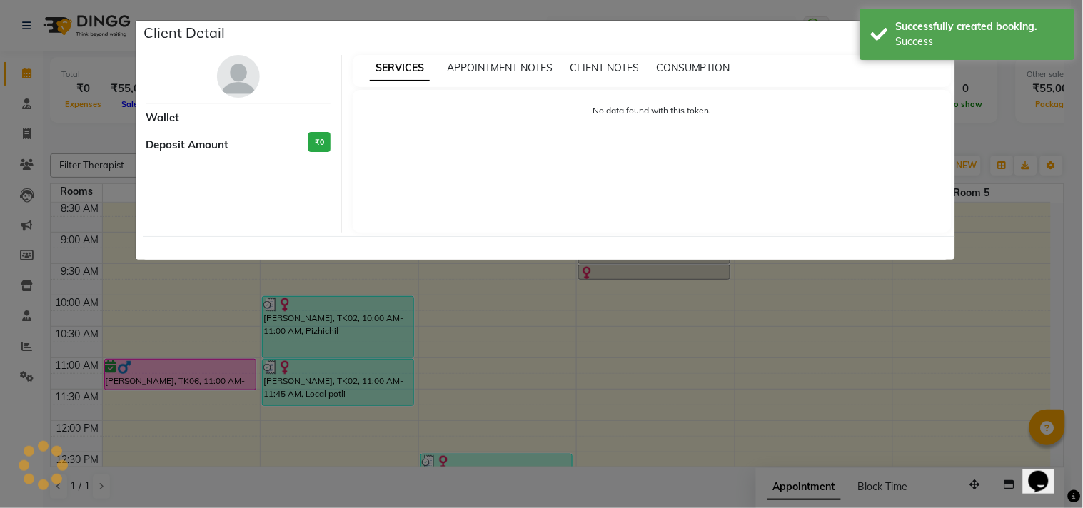
select select "6"
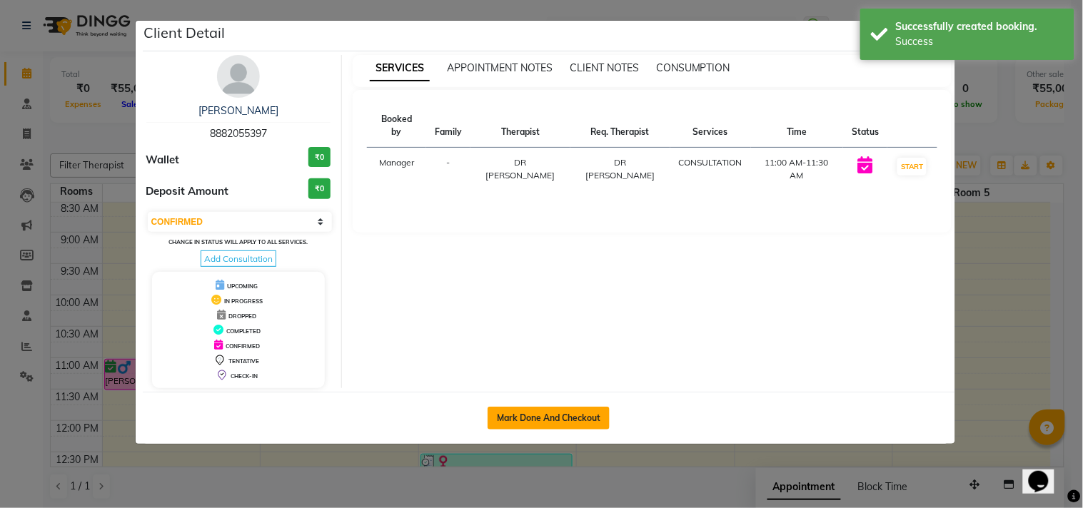
click at [545, 425] on button "Mark Done And Checkout" at bounding box center [549, 418] width 122 height 23
select select "5546"
select select "service"
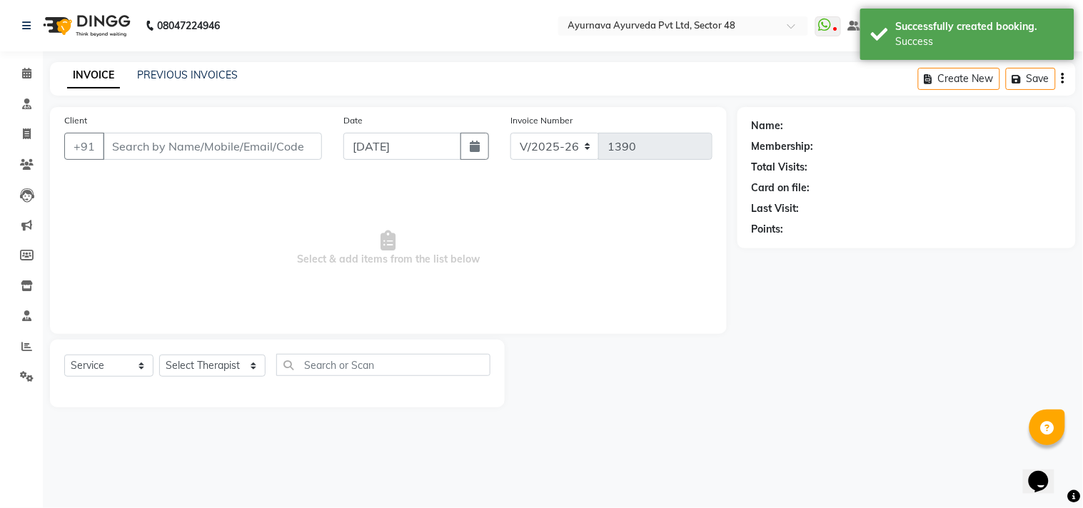
type input "8882055397"
select select "39833"
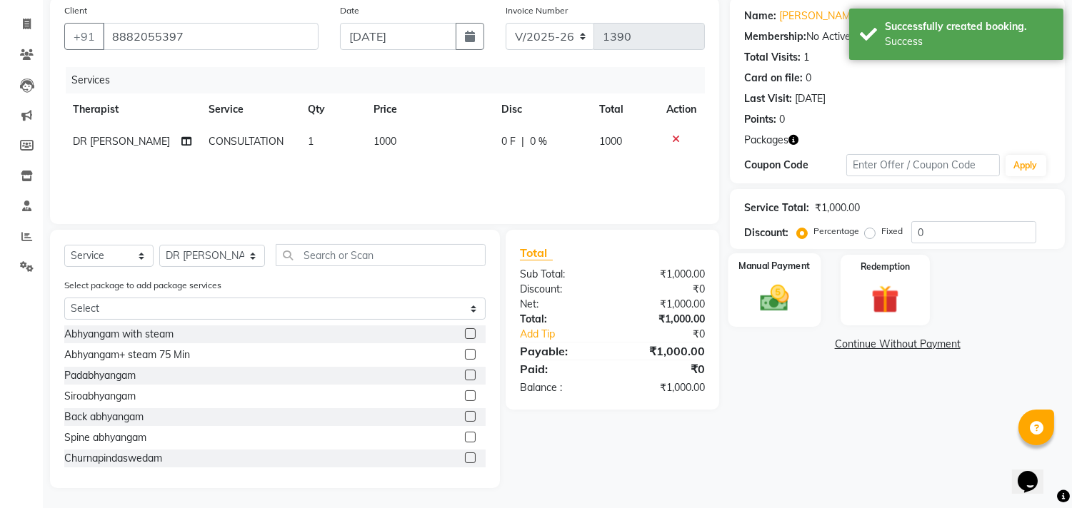
scroll to position [111, 0]
click at [788, 293] on img at bounding box center [774, 298] width 47 height 34
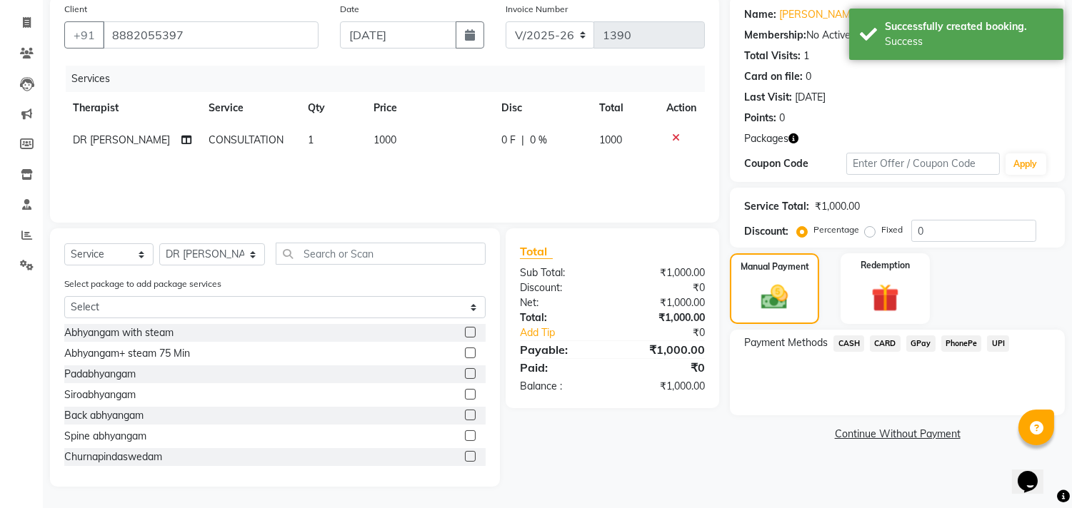
click at [897, 341] on span "CARD" at bounding box center [885, 344] width 31 height 16
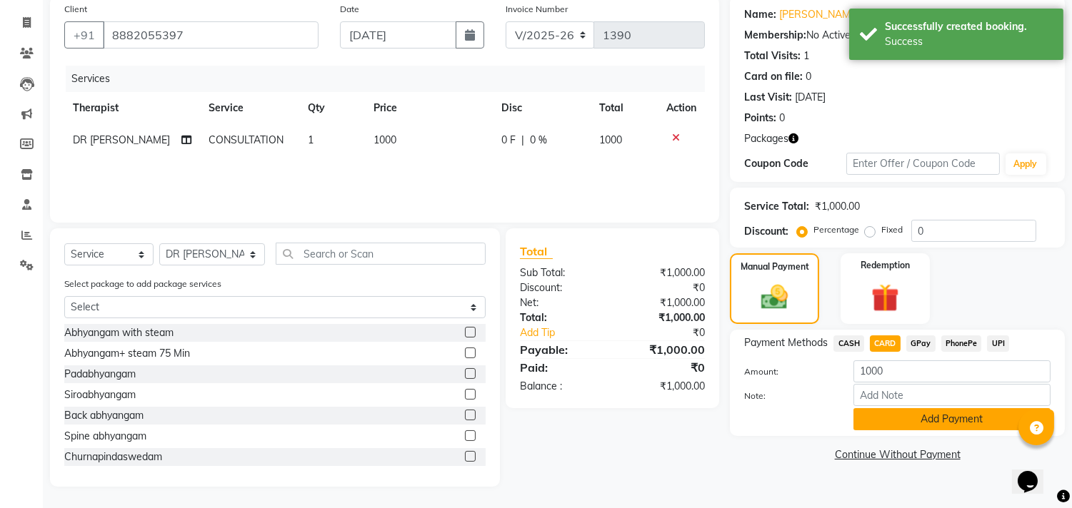
click at [886, 427] on button "Add Payment" at bounding box center [951, 419] width 197 height 22
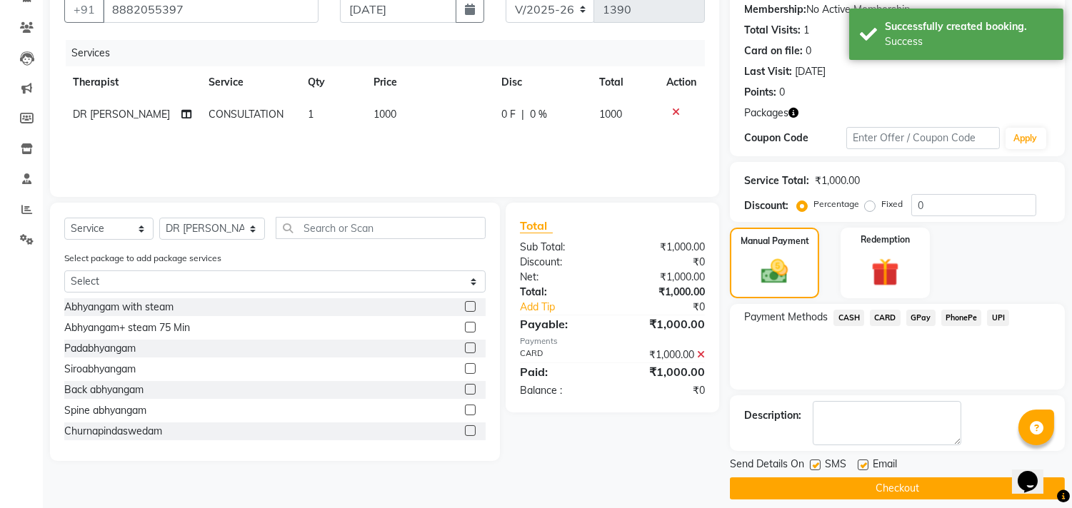
scroll to position [149, 0]
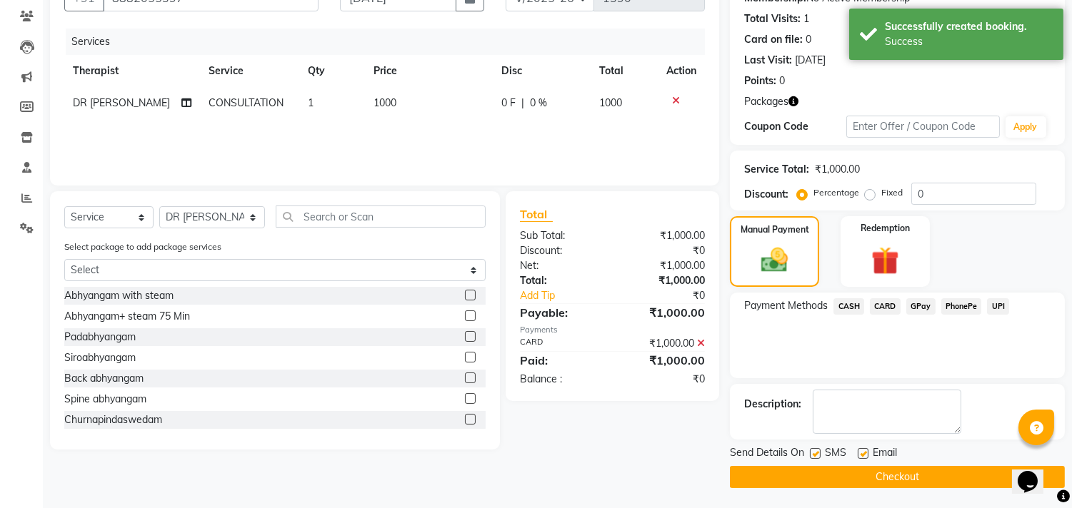
click at [815, 453] on label at bounding box center [815, 453] width 11 height 11
click at [815, 453] on input "checkbox" at bounding box center [814, 454] width 9 height 9
checkbox input "false"
drag, startPoint x: 863, startPoint y: 451, endPoint x: 857, endPoint y: 471, distance: 21.5
click at [863, 452] on label at bounding box center [863, 453] width 11 height 11
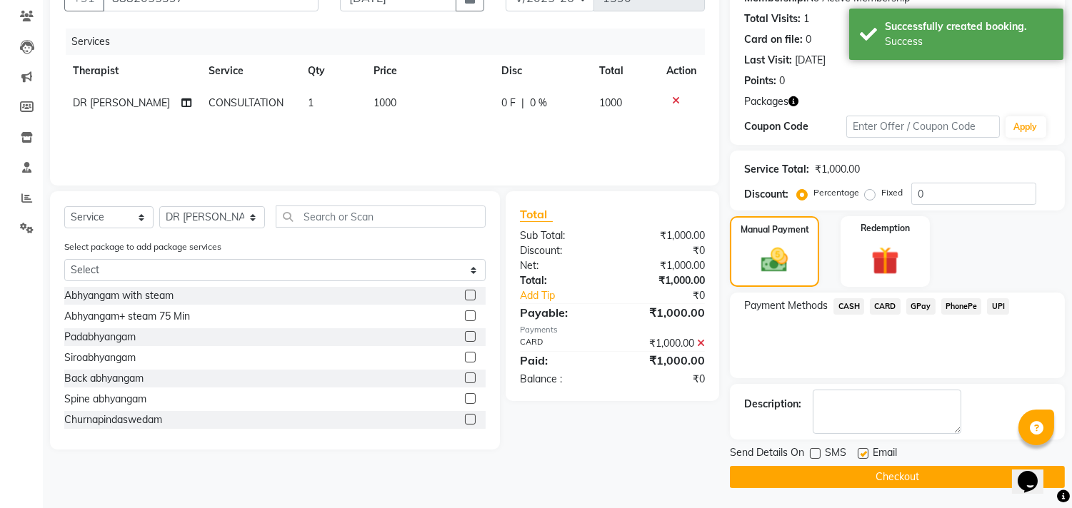
click at [863, 452] on input "checkbox" at bounding box center [862, 454] width 9 height 9
checkbox input "false"
click at [857, 472] on button "Checkout" at bounding box center [897, 477] width 335 height 22
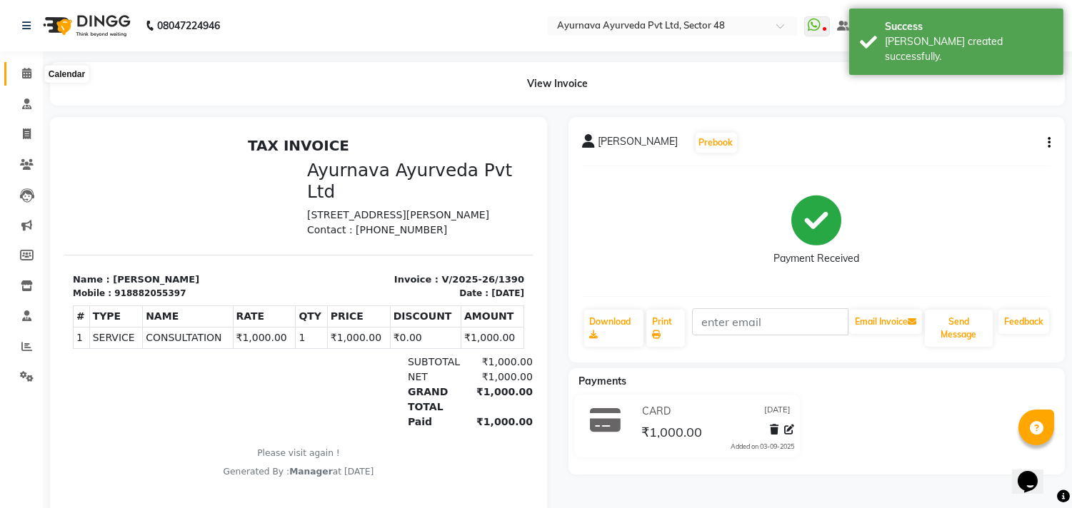
click at [25, 74] on icon at bounding box center [26, 73] width 9 height 11
